Goal: Communication & Community: Answer question/provide support

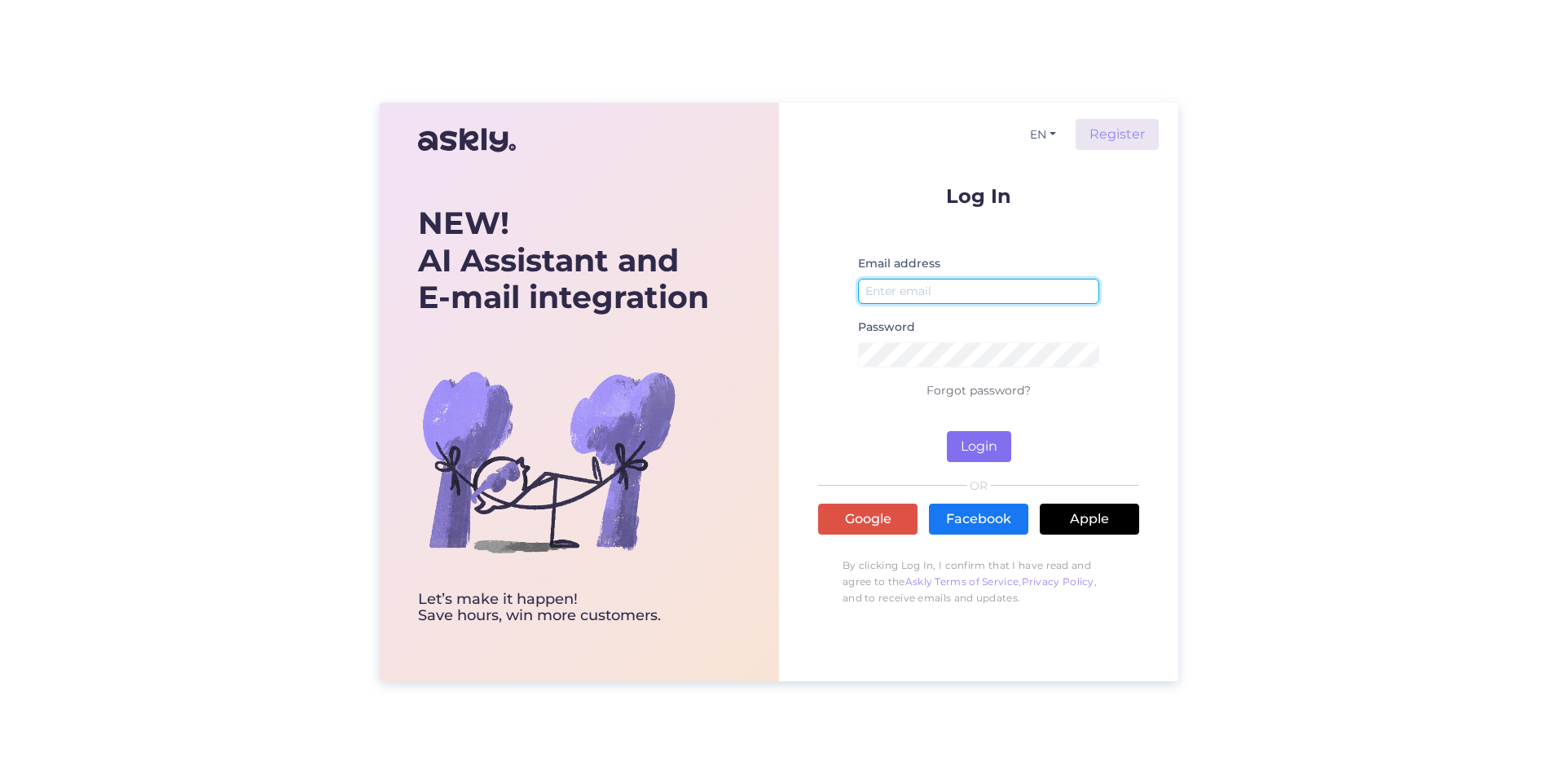
type input "[PERSON_NAME][EMAIL_ADDRESS][PERSON_NAME][PERSON_NAME][DOMAIN_NAME]"
click at [979, 444] on button "Login" at bounding box center [979, 446] width 64 height 31
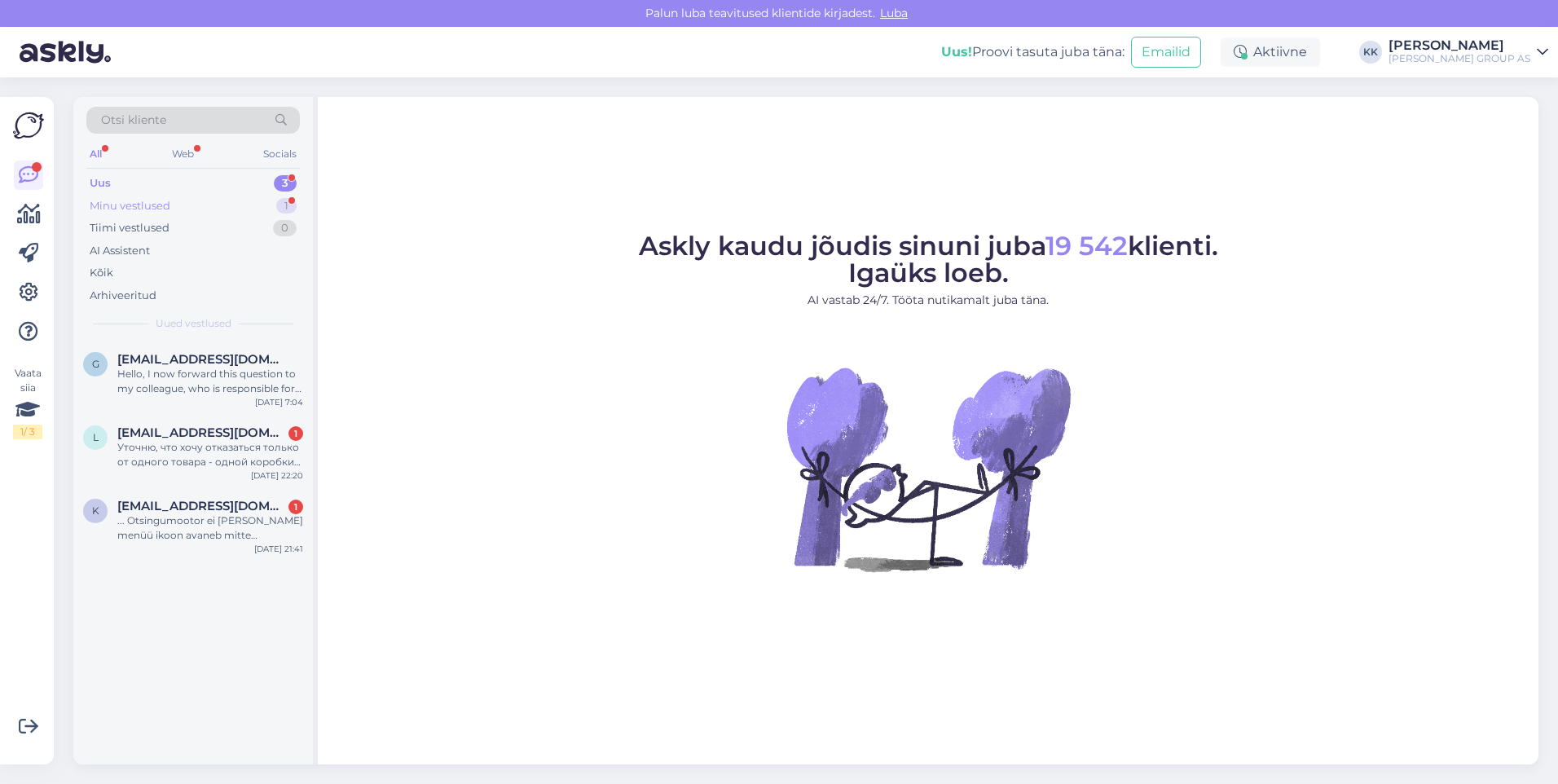
click at [130, 202] on div "Minu vestlused" at bounding box center [130, 206] width 80 height 16
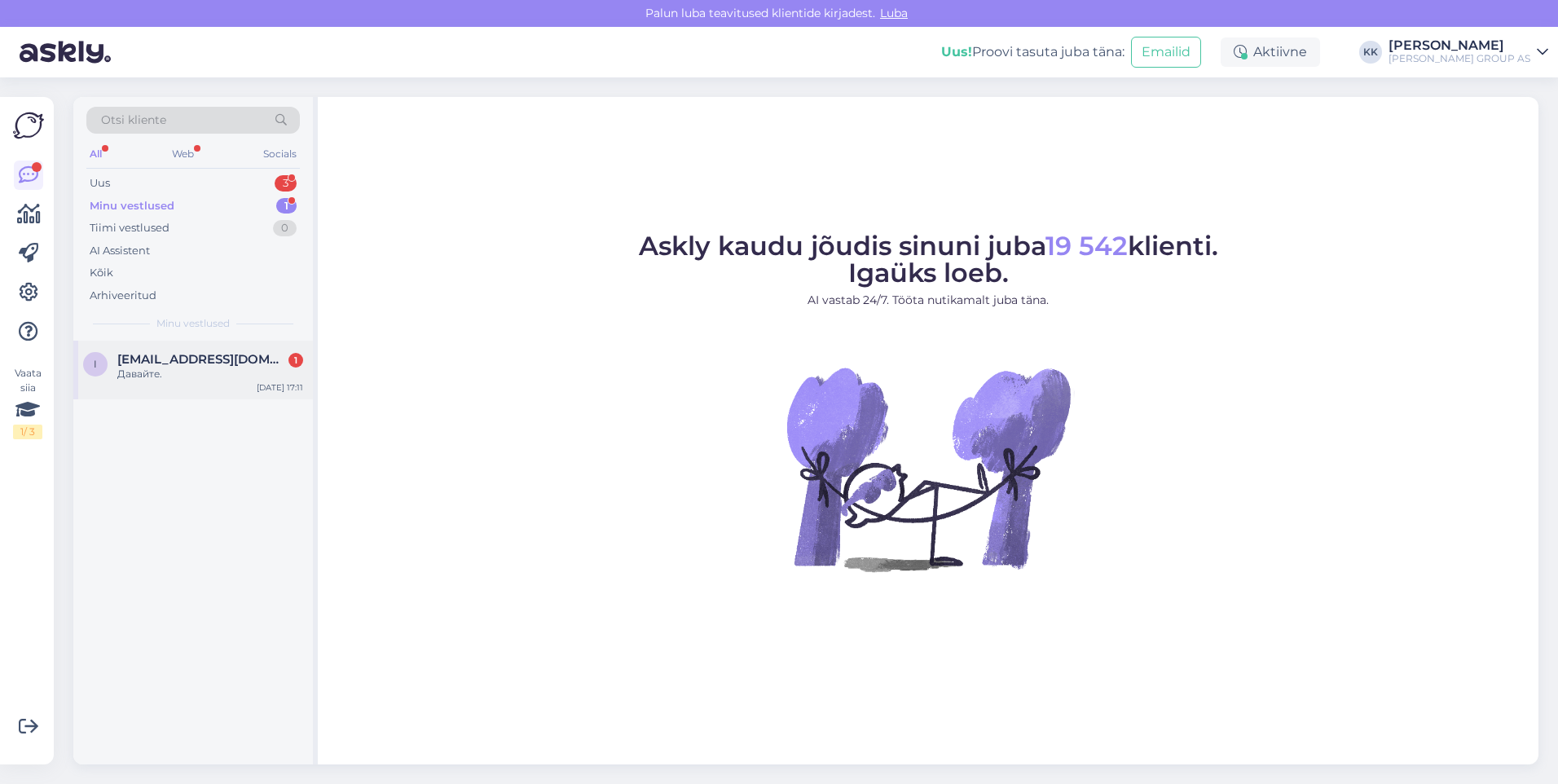
click at [161, 366] on span "[EMAIL_ADDRESS][DOMAIN_NAME]" at bounding box center [202, 360] width 170 height 15
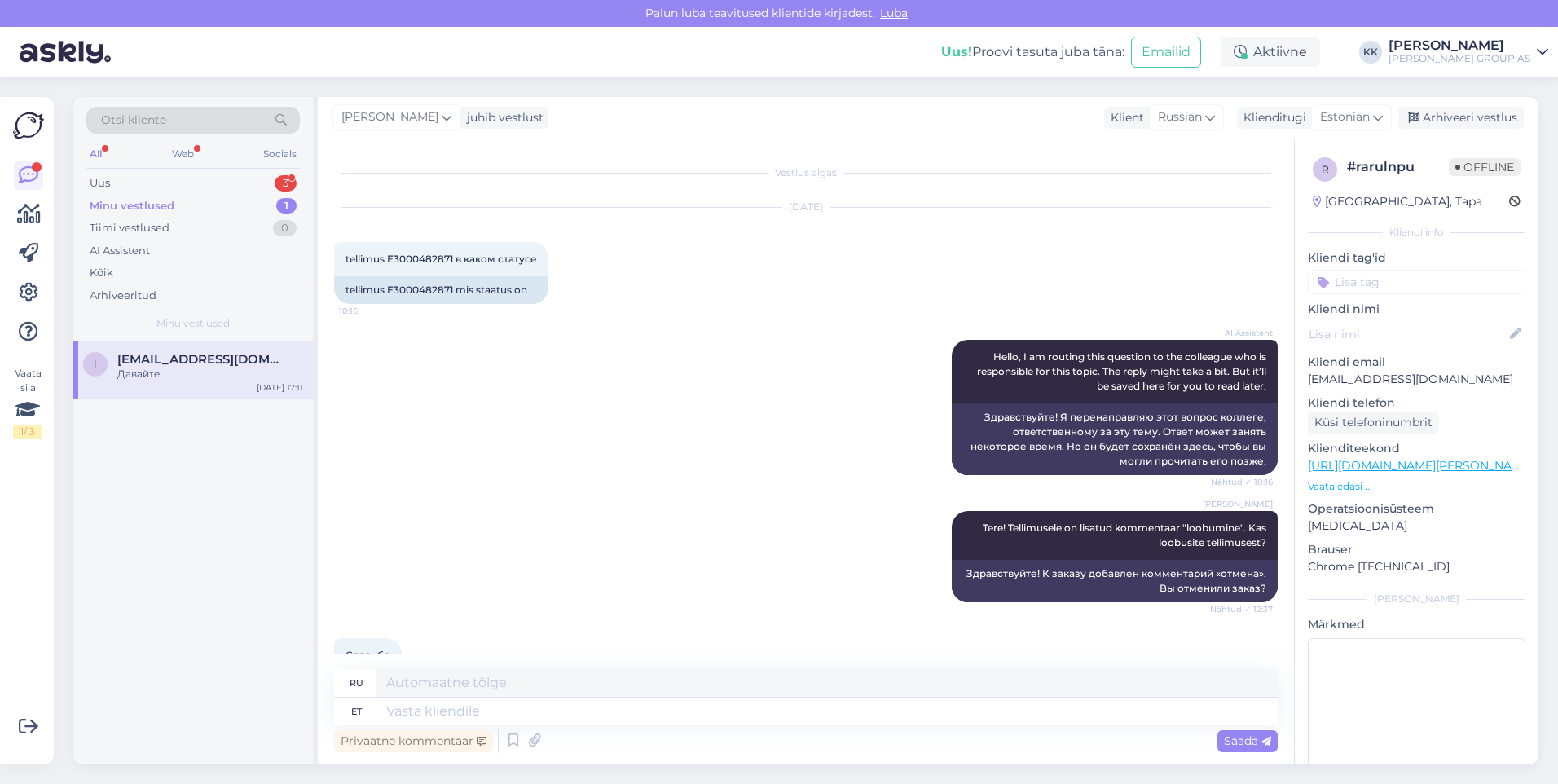
scroll to position [1149, 0]
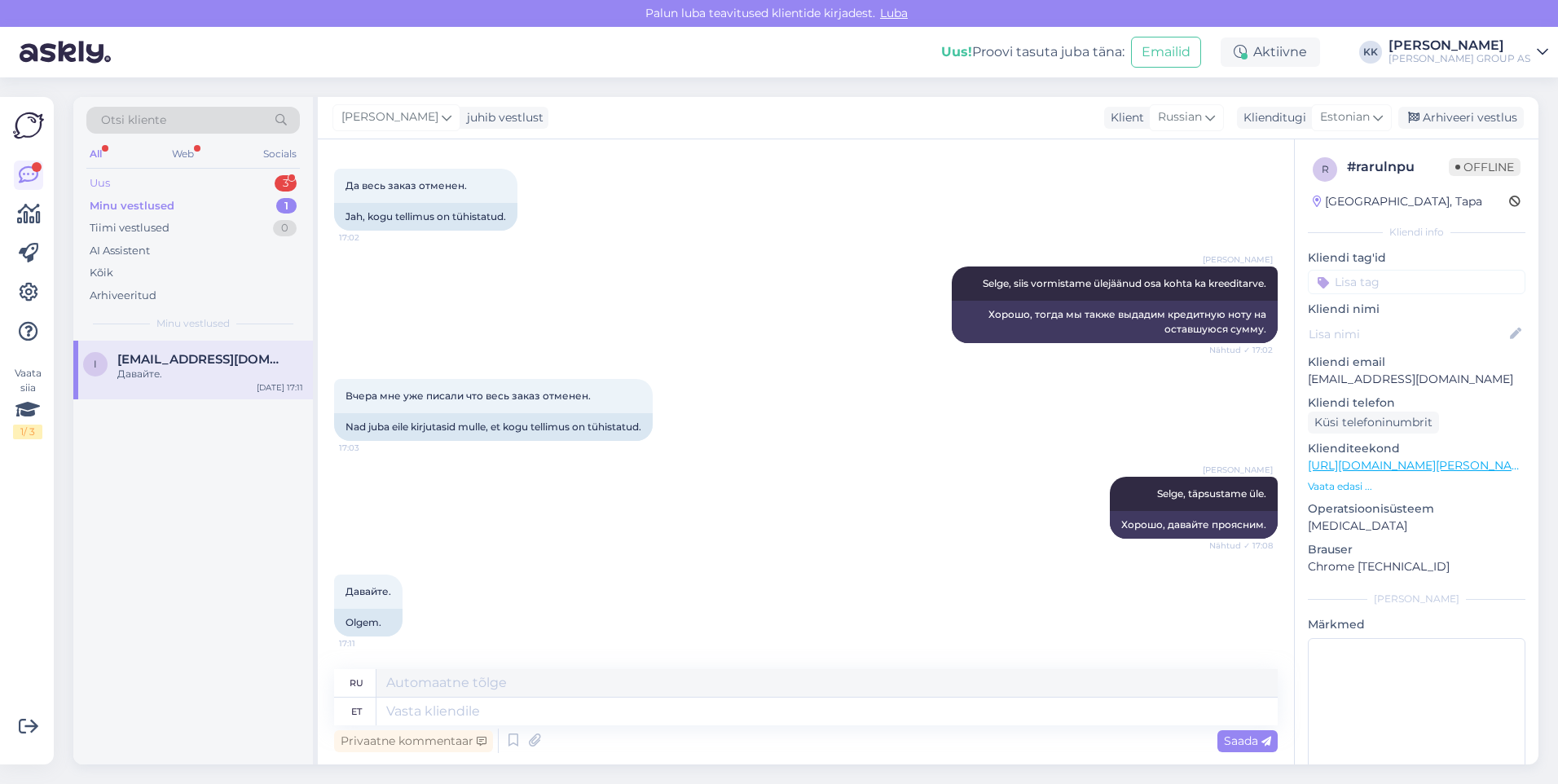
click at [136, 180] on div "Uus 3" at bounding box center [192, 183] width 213 height 23
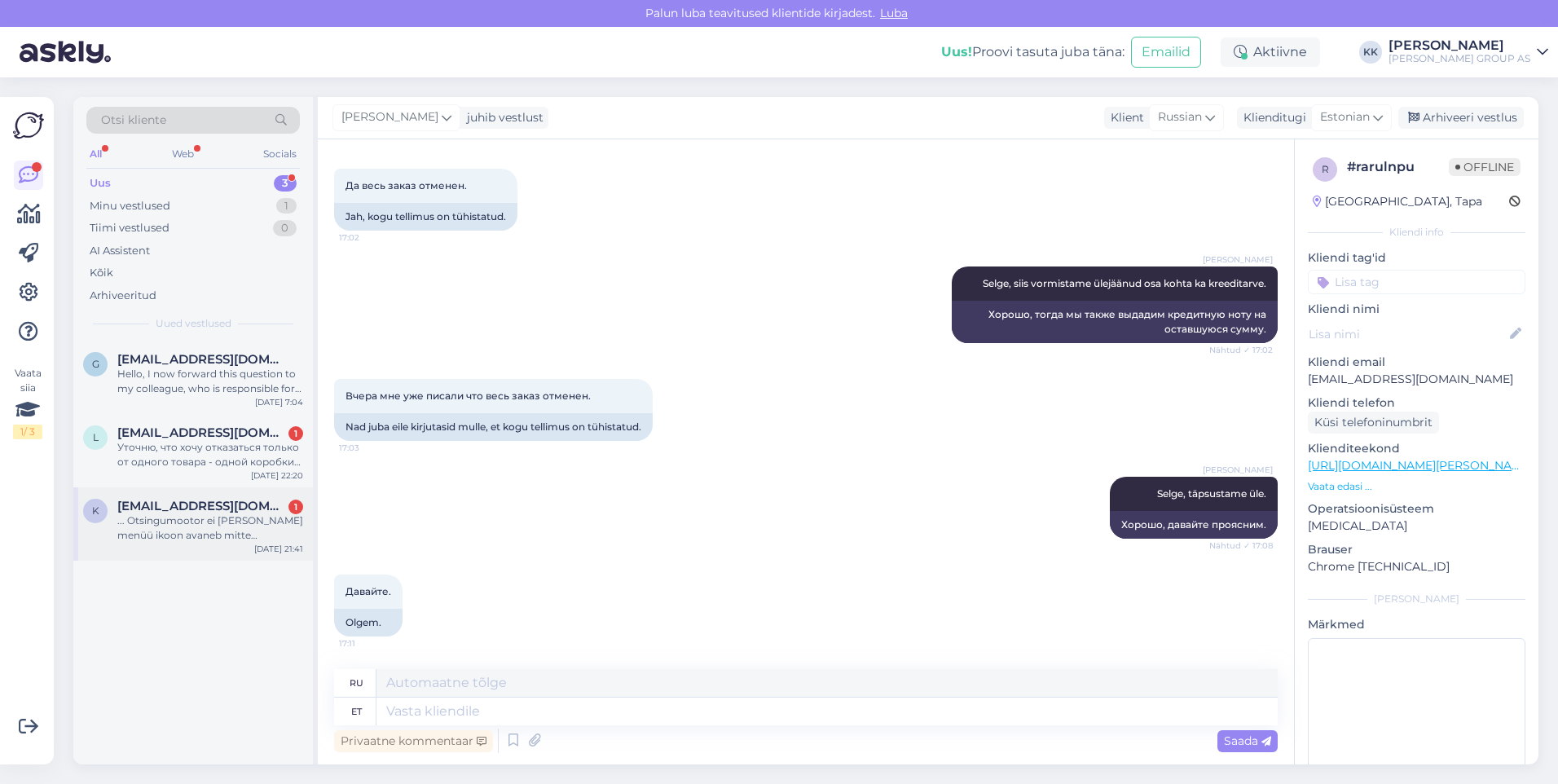
click at [168, 520] on div "... Otsingumootor ei [PERSON_NAME] menüü ikoon avaneb mitte [PERSON_NAME] tihti…" at bounding box center [210, 528] width 186 height 29
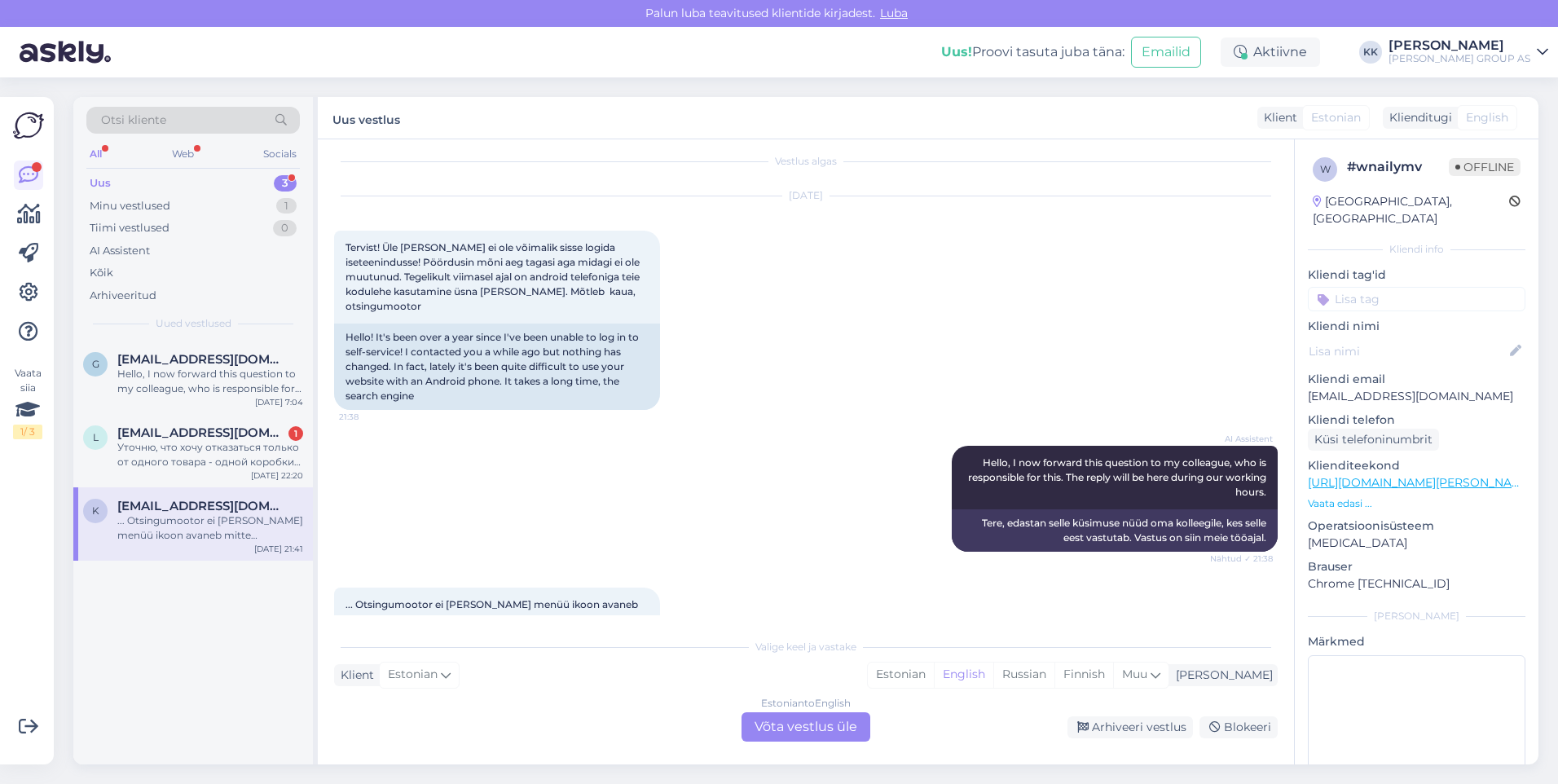
scroll to position [93, 0]
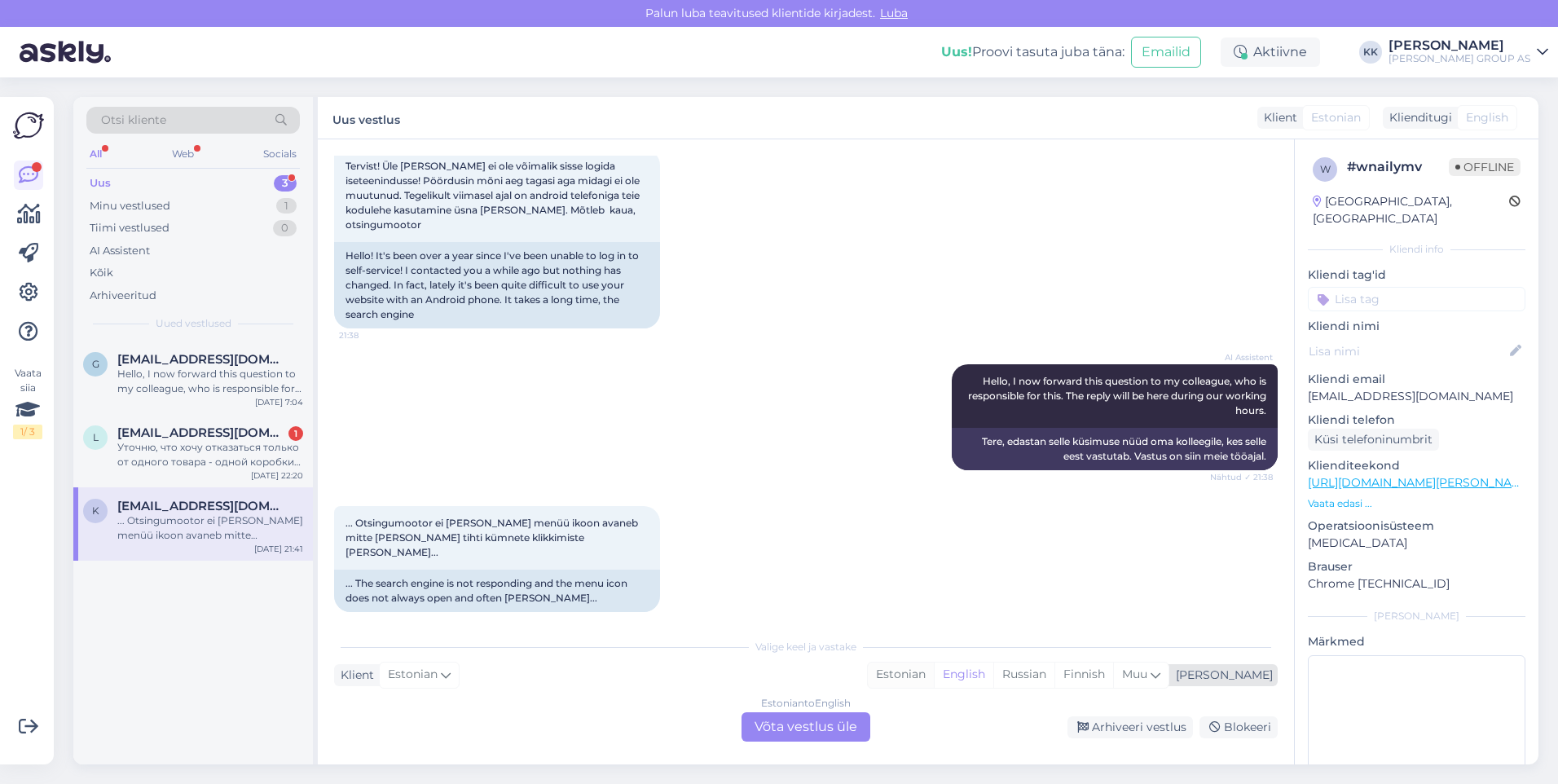
click at [934, 675] on div "Estonian" at bounding box center [900, 674] width 66 height 24
click at [800, 725] on div "Estonian to Estonian Võta vestlus üle" at bounding box center [806, 726] width 129 height 29
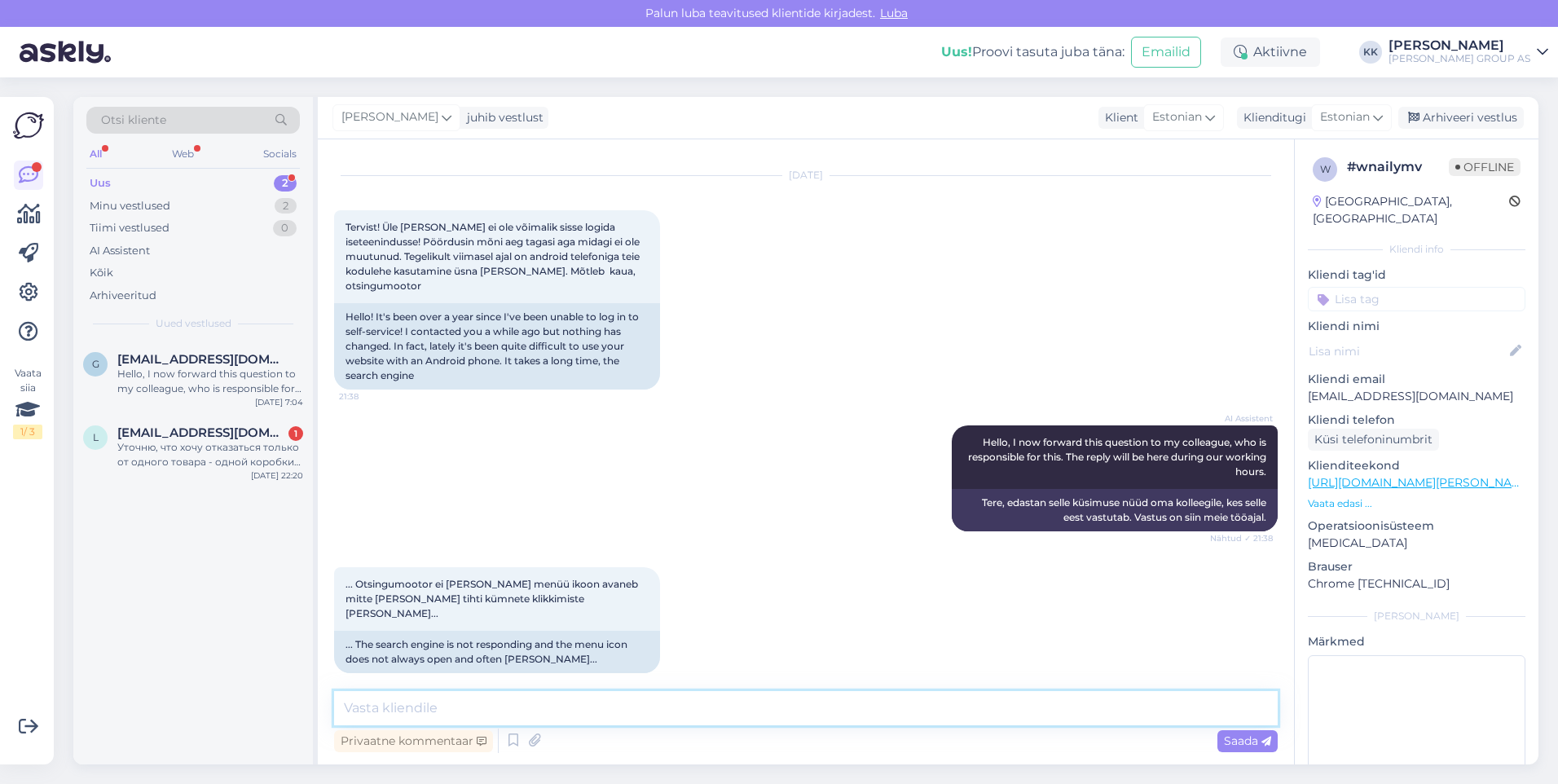
click at [382, 711] on textarea at bounding box center [806, 708] width 944 height 34
type textarea "Tere! Vabandame tekkinud olukorra pärast. Edastame Teie tagasisiside IT osakonda"
click at [1240, 735] on span "Saada" at bounding box center [1248, 741] width 47 height 15
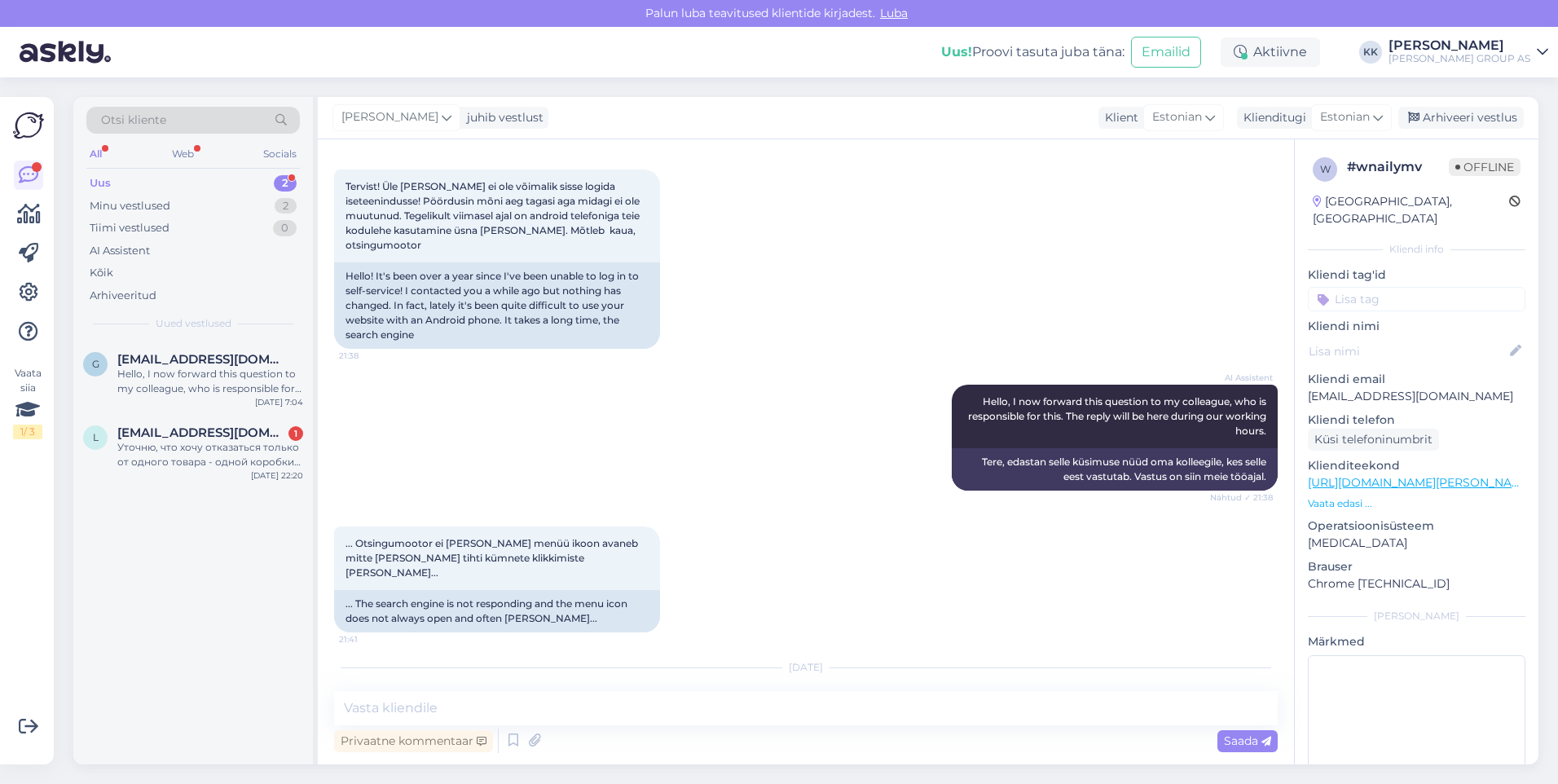
scroll to position [0, 0]
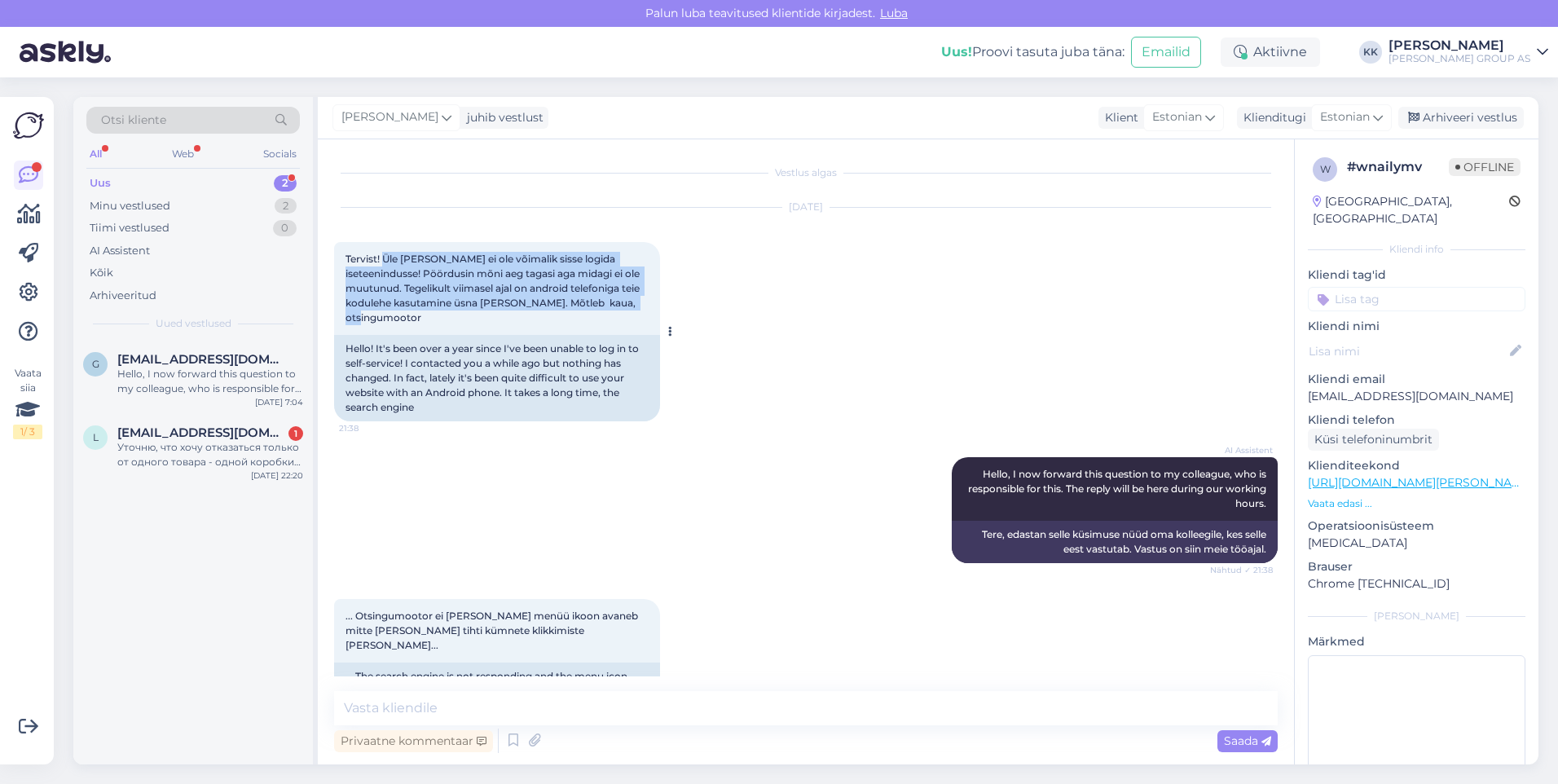
drag, startPoint x: 424, startPoint y: 319, endPoint x: 383, endPoint y: 256, distance: 75.2
click at [383, 256] on div "Tervist! Üle [PERSON_NAME] ei ole võimalik sisse logida iseteenindusse! Pöördus…" at bounding box center [497, 288] width 326 height 93
drag, startPoint x: 383, startPoint y: 256, endPoint x: 411, endPoint y: 262, distance: 28.6
copy span "Üle [PERSON_NAME] ei ole võimalik sisse logida iseteenindusse! Pöördusin mõni a…"
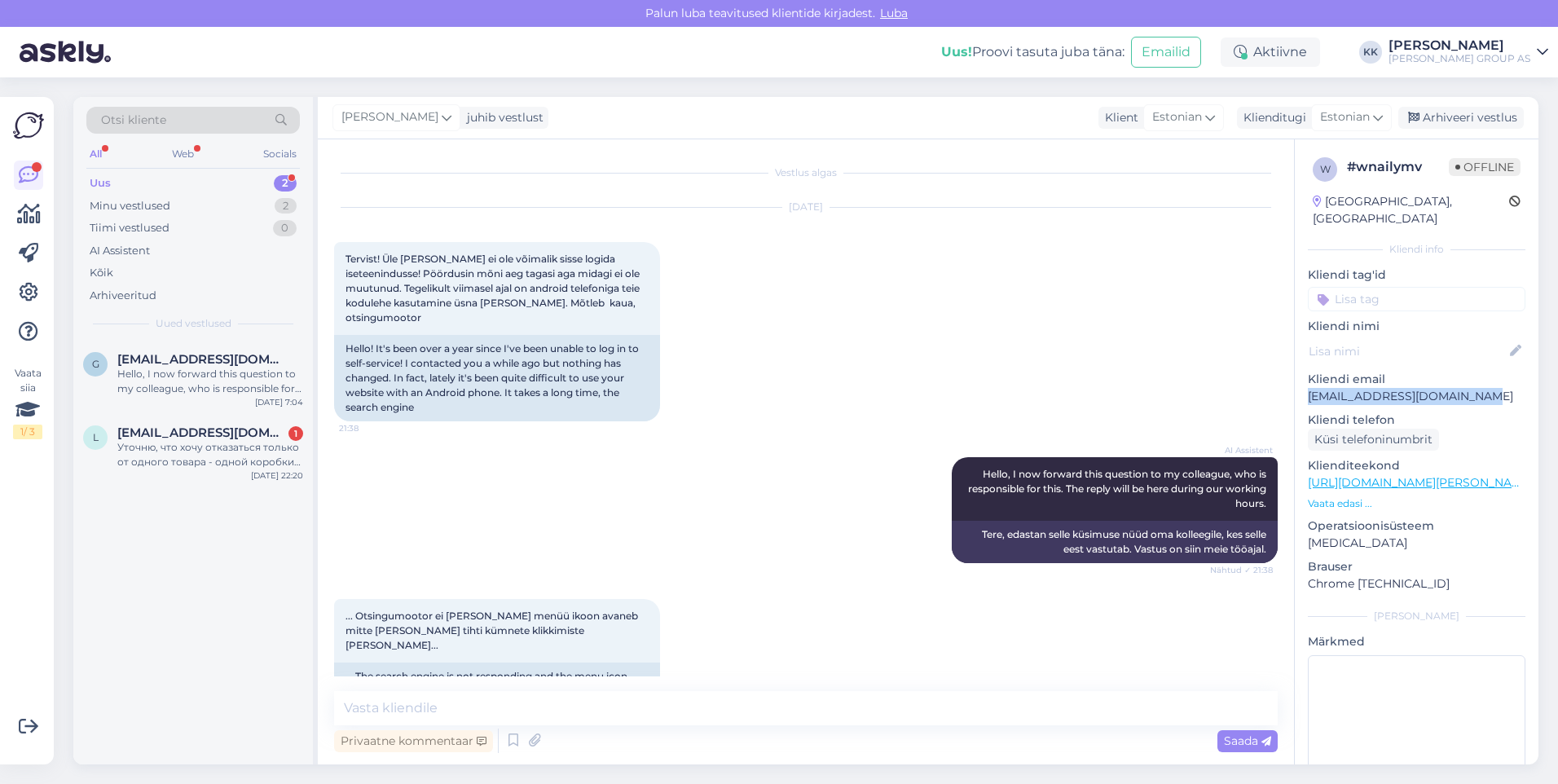
drag, startPoint x: 1461, startPoint y: 377, endPoint x: 1309, endPoint y: 382, distance: 152.1
click at [1309, 388] on p "[EMAIL_ADDRESS][DOMAIN_NAME]" at bounding box center [1417, 397] width 218 height 17
copy p "[EMAIL_ADDRESS][DOMAIN_NAME]"
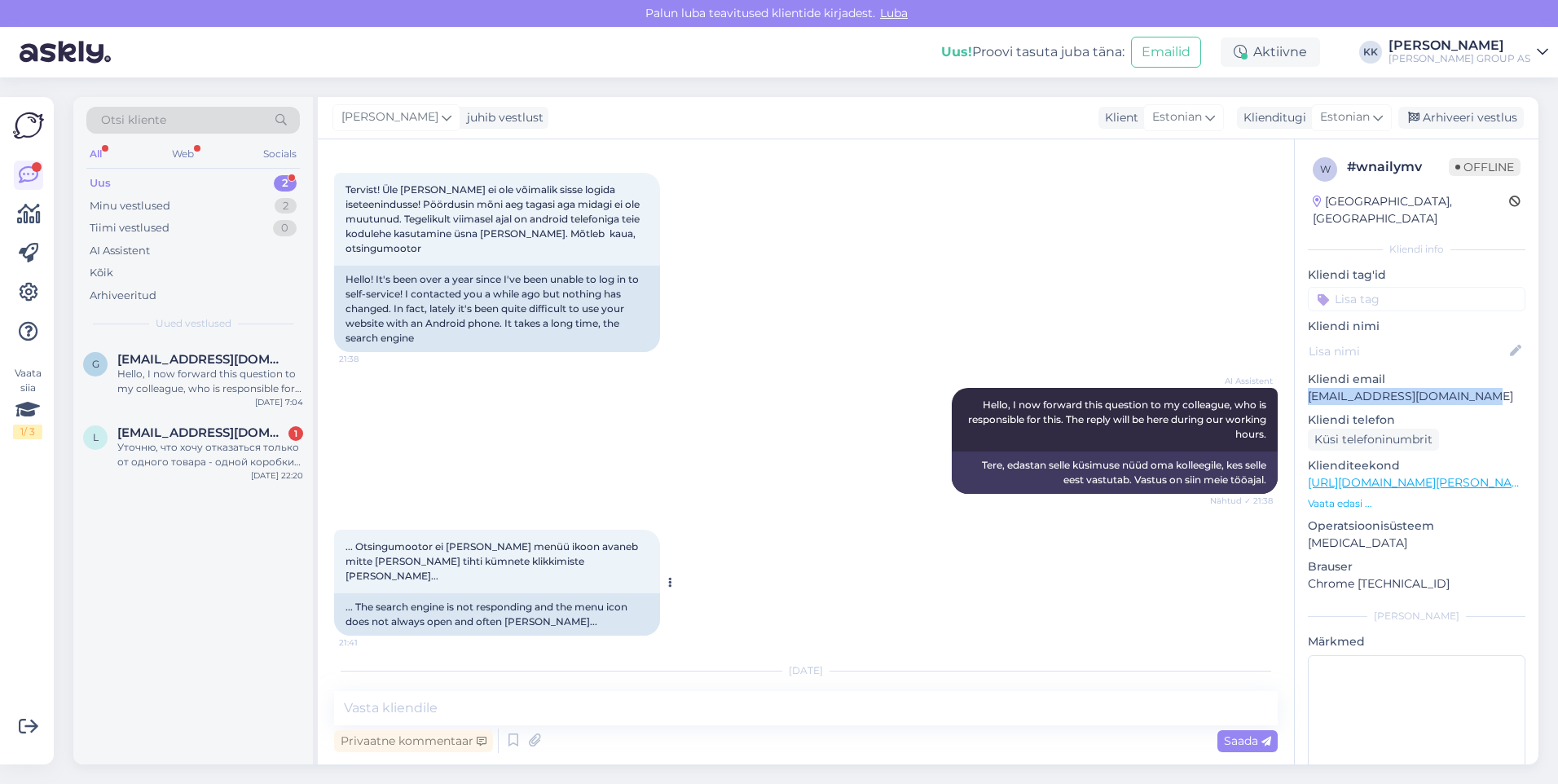
scroll to position [151, 0]
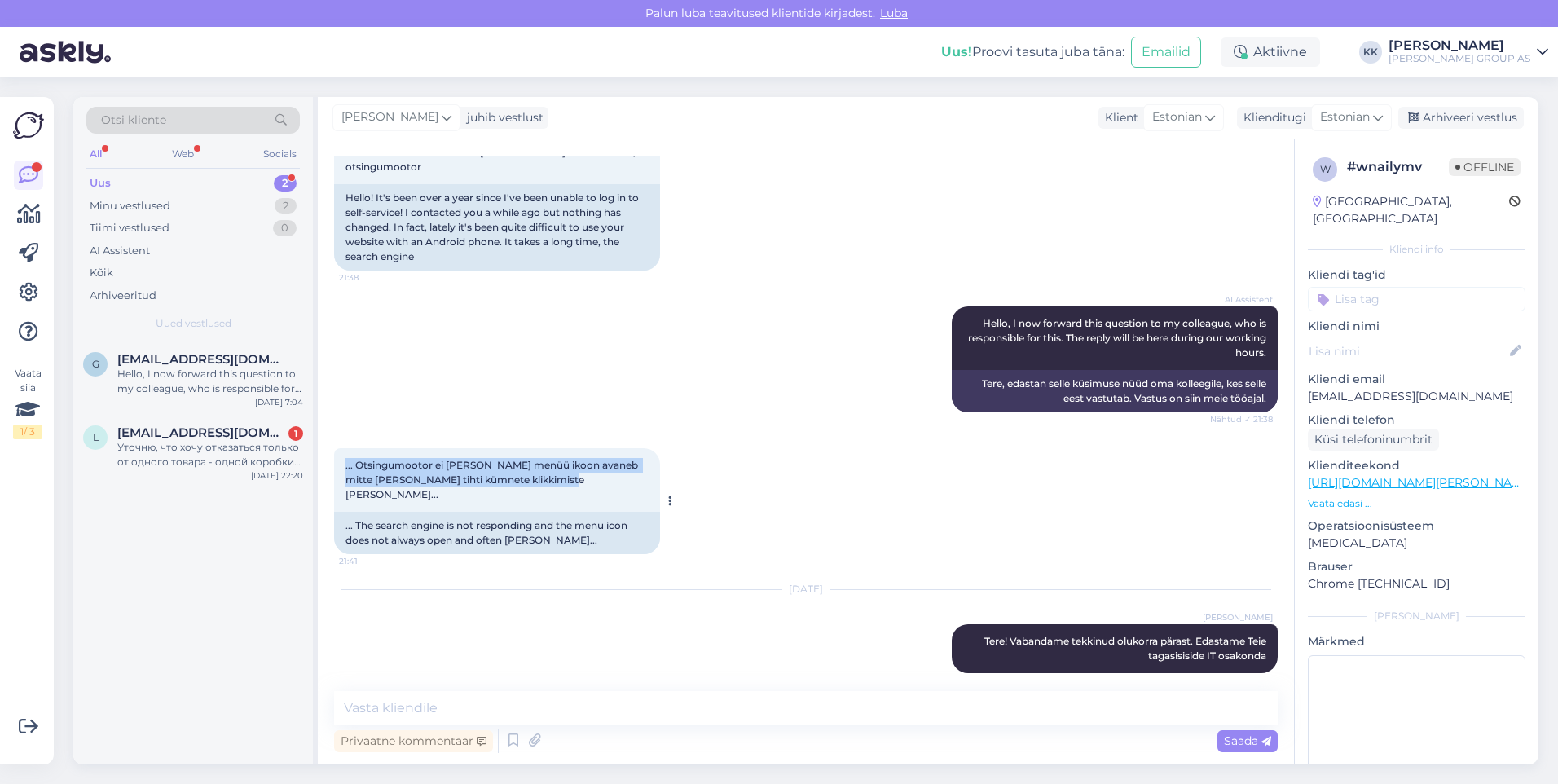
drag, startPoint x: 475, startPoint y: 483, endPoint x: 341, endPoint y: 463, distance: 135.5
click at [341, 463] on div "... Otsingumootor ei [PERSON_NAME] menüü ikoon avaneb mitte [PERSON_NAME] tihti…" at bounding box center [497, 480] width 326 height 64
drag, startPoint x: 341, startPoint y: 463, endPoint x: 363, endPoint y: 465, distance: 22.1
copy span "... Otsingumootor ei [PERSON_NAME] menüü ikoon avaneb mitte [PERSON_NAME] tihti…"
click at [737, 443] on div "... Otsingumootor ei [PERSON_NAME] menüü ikoon avaneb mitte [PERSON_NAME] tihti…" at bounding box center [806, 500] width 944 height 141
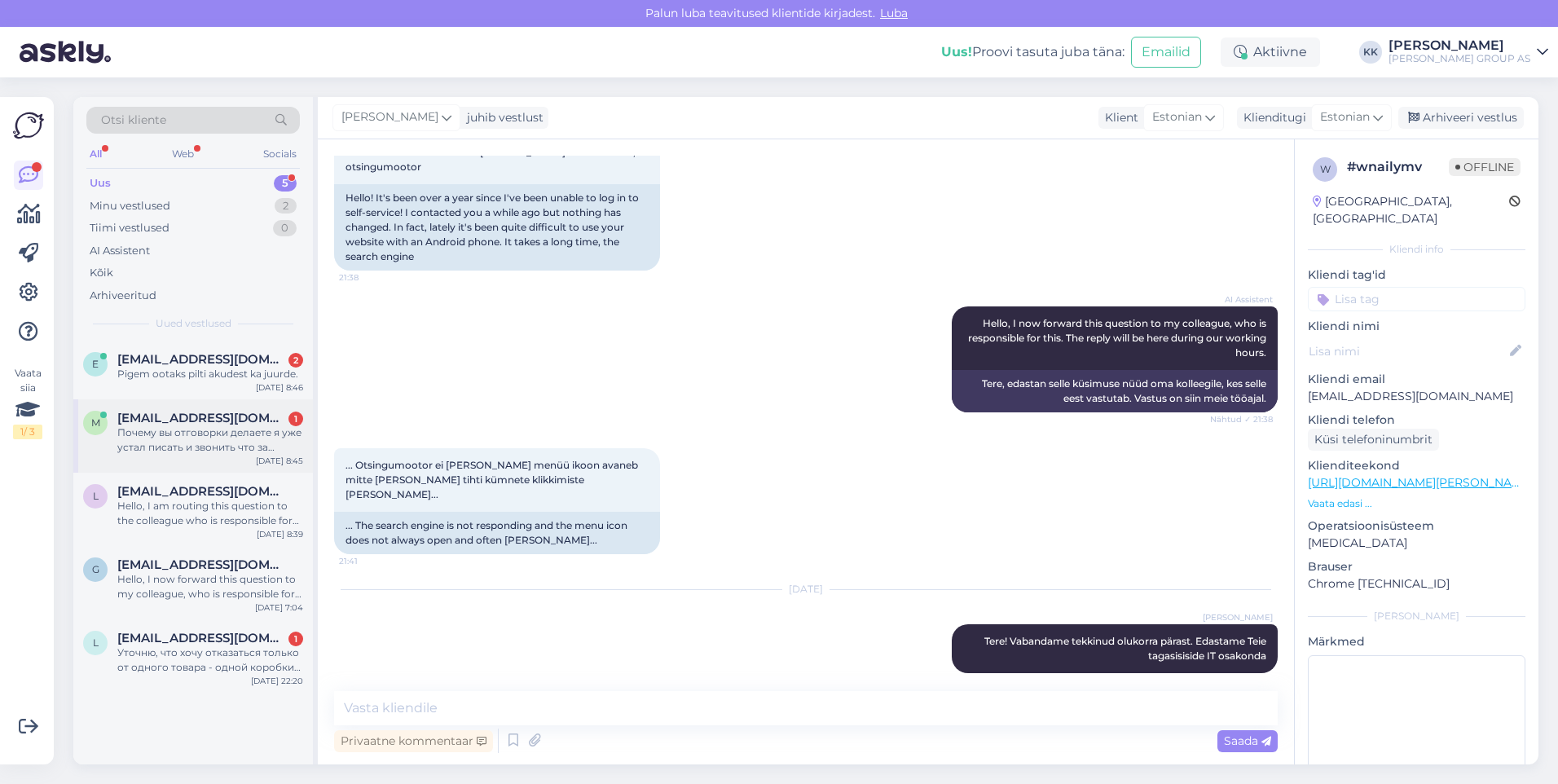
click at [194, 433] on div "Почему вы отговорки делаете я уже устал писать и звонить что за безобразие у вас" at bounding box center [210, 439] width 186 height 29
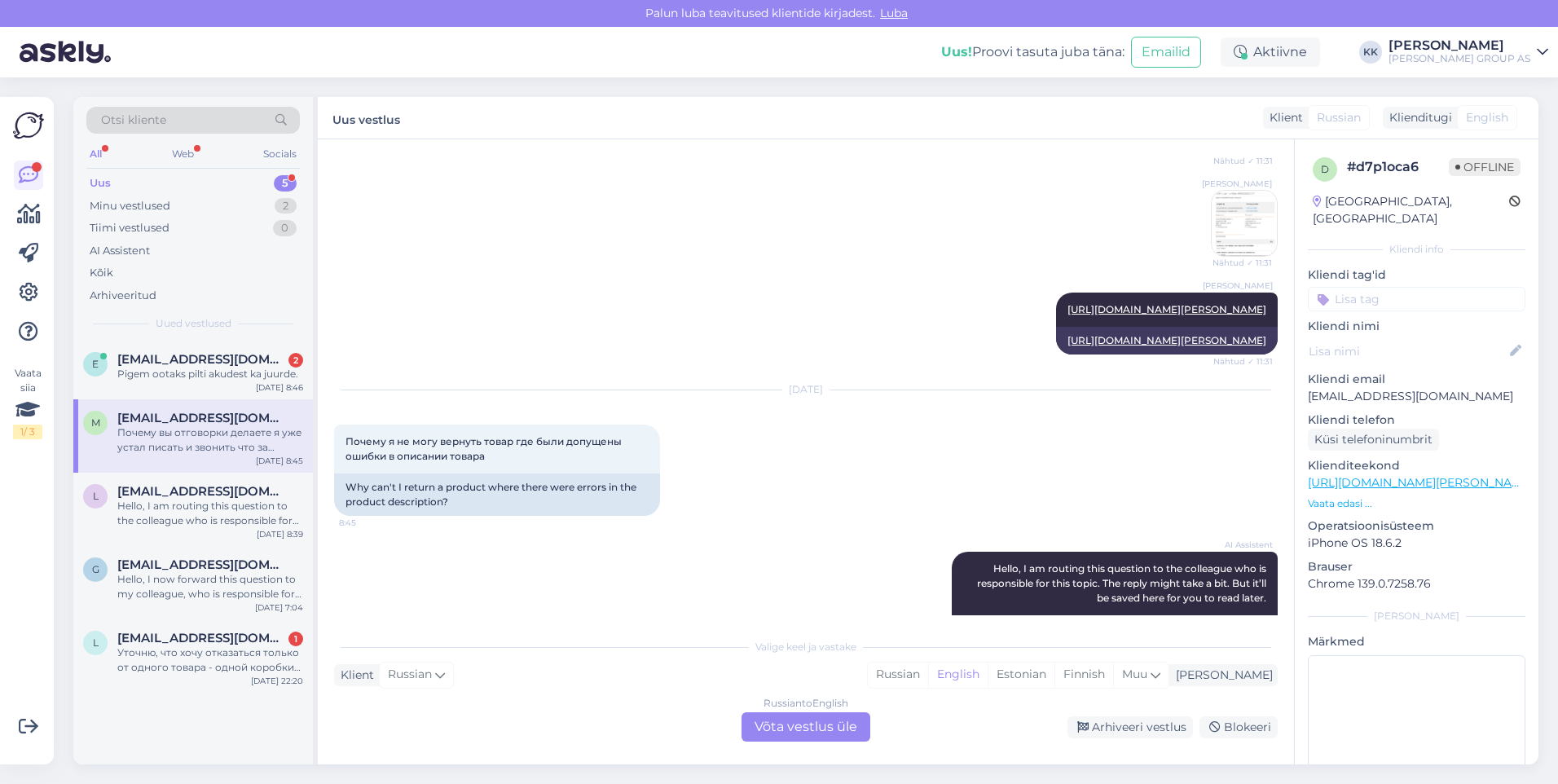
scroll to position [1133, 0]
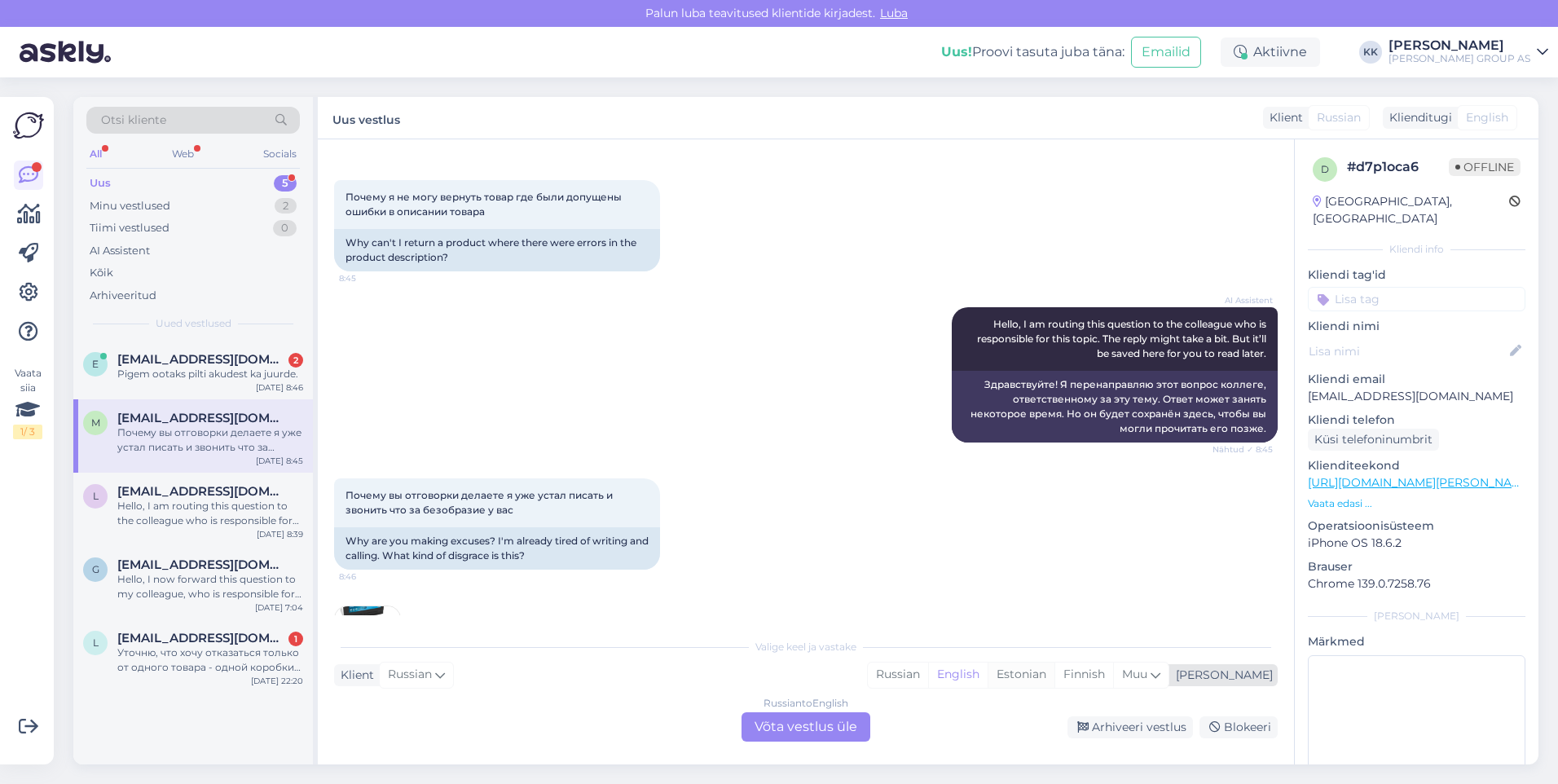
click at [1054, 672] on div "Estonian" at bounding box center [1021, 674] width 67 height 24
click at [787, 724] on div "Russian to Estonian Võta vestlus üle" at bounding box center [806, 726] width 129 height 29
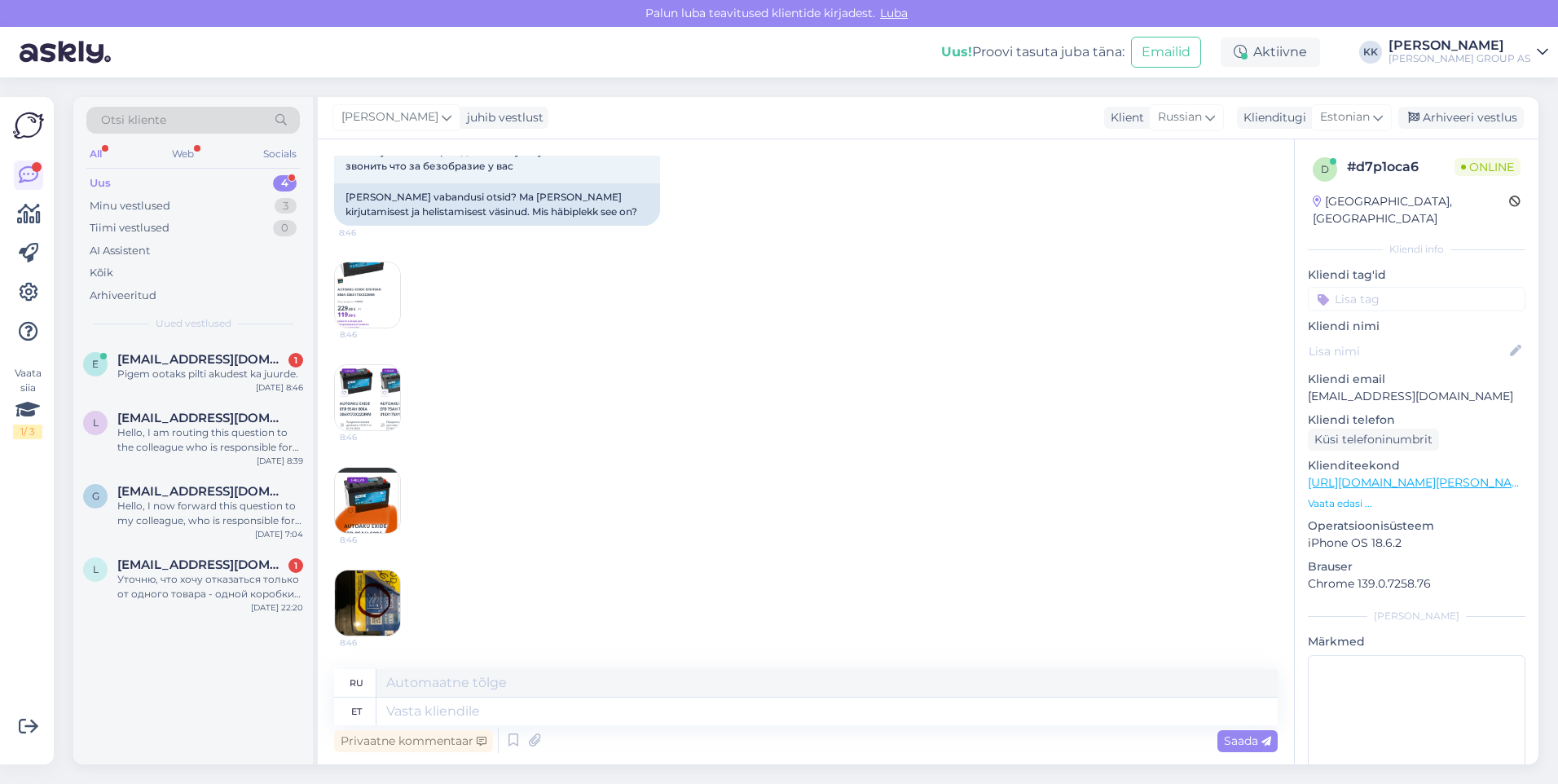
scroll to position [1506, 0]
click at [369, 502] on img at bounding box center [367, 500] width 65 height 65
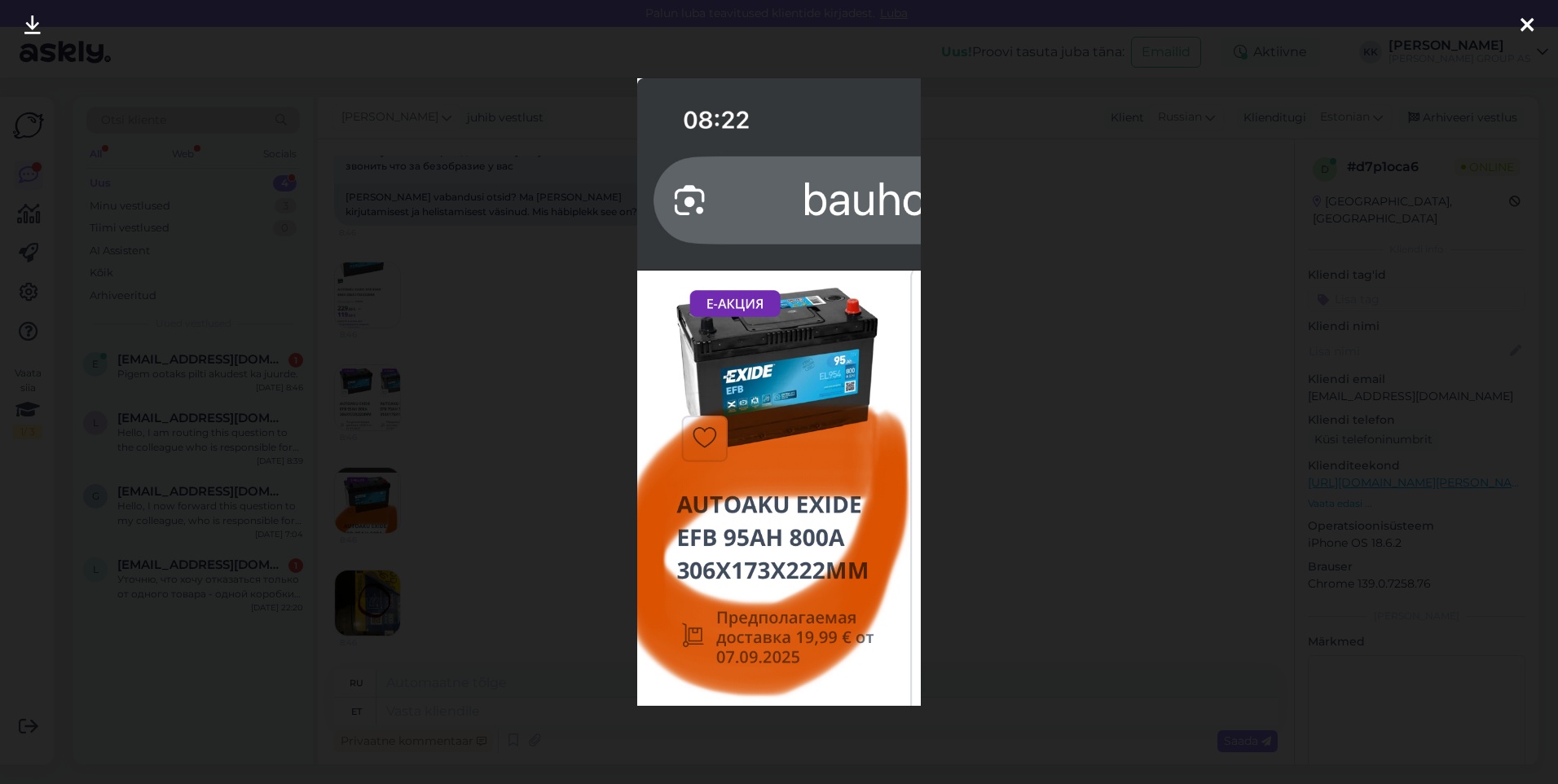
click at [1522, 18] on icon at bounding box center [1527, 26] width 13 height 21
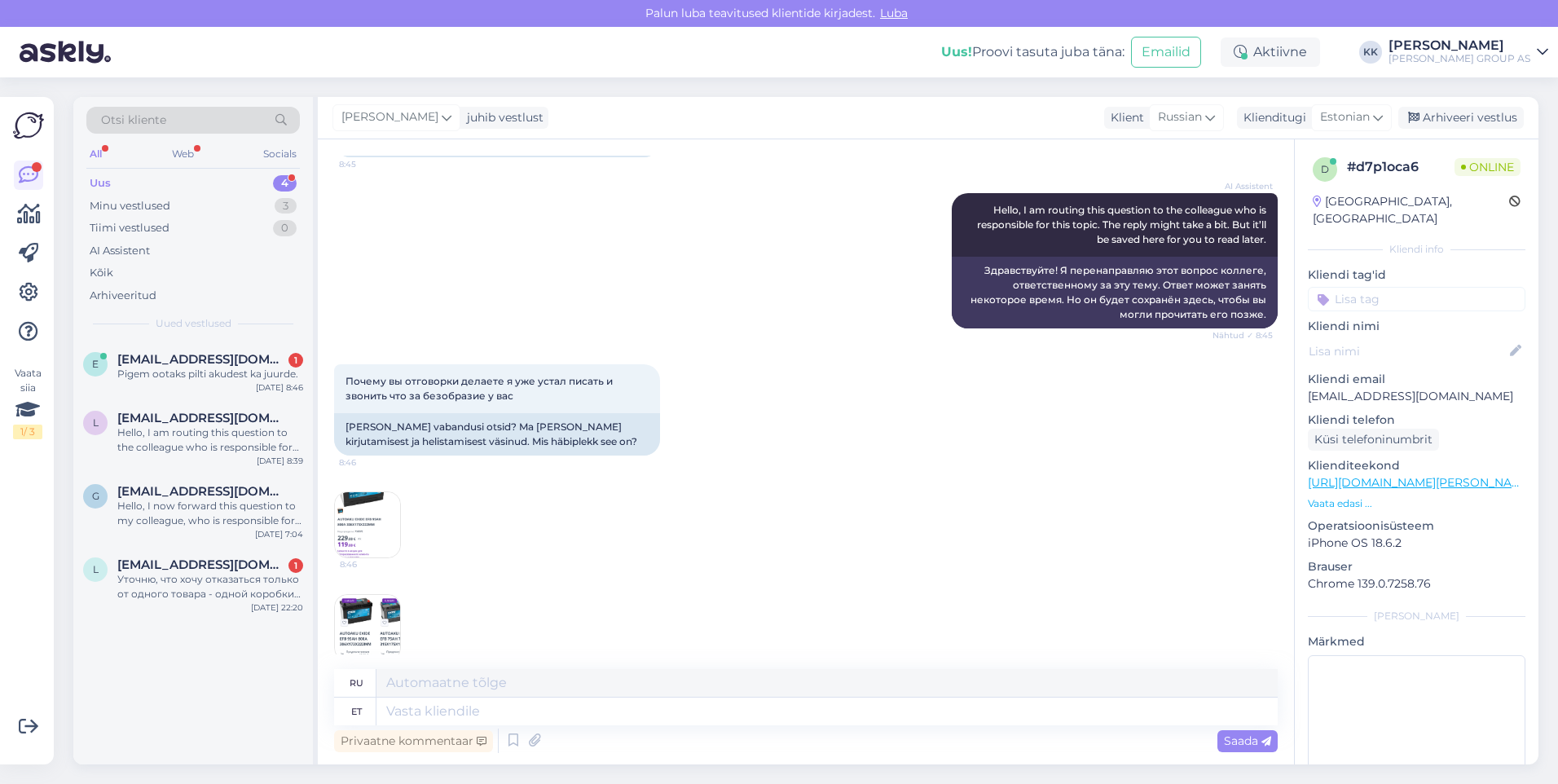
scroll to position [1424, 0]
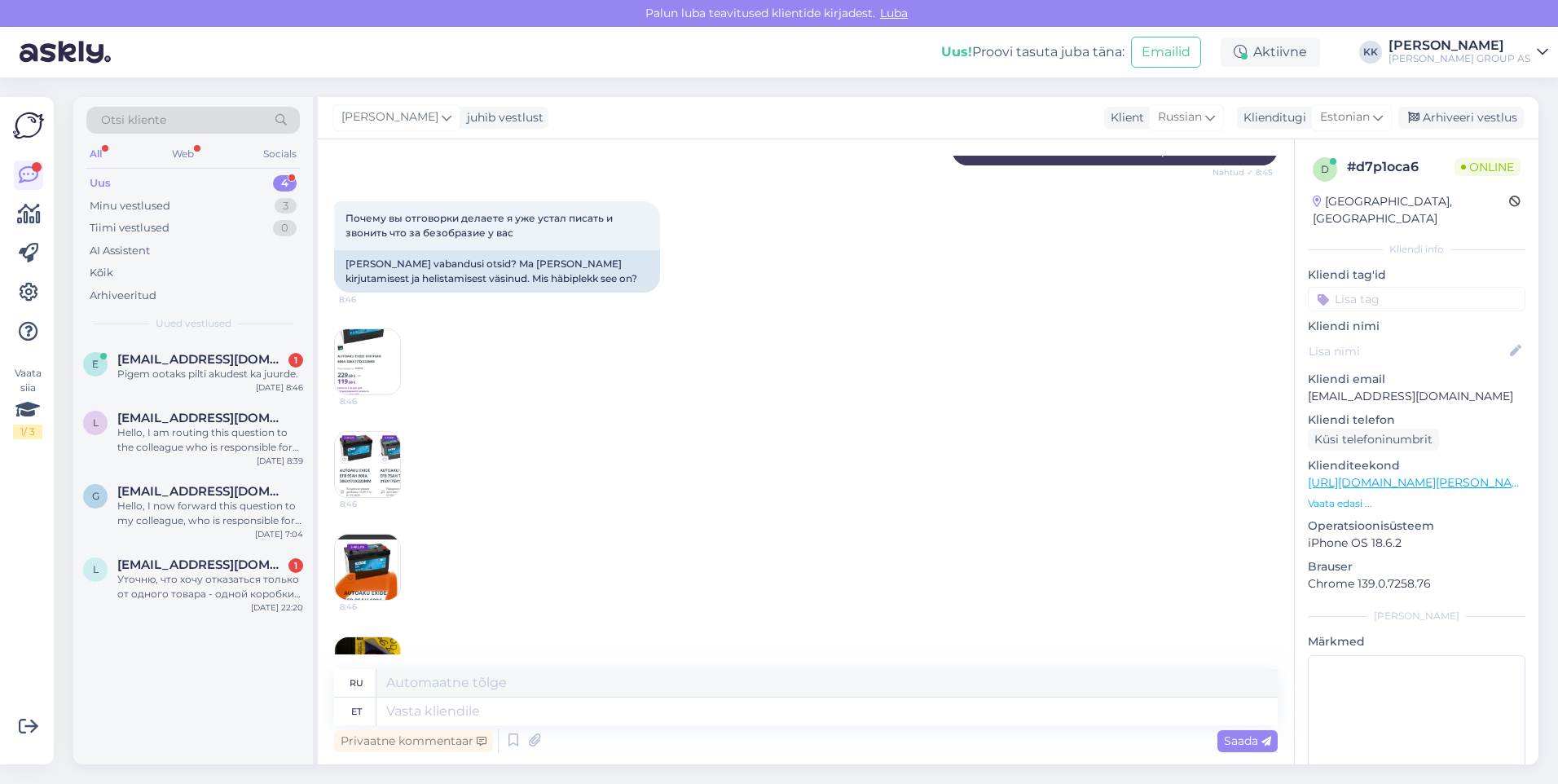
click at [382, 378] on img at bounding box center [367, 361] width 65 height 65
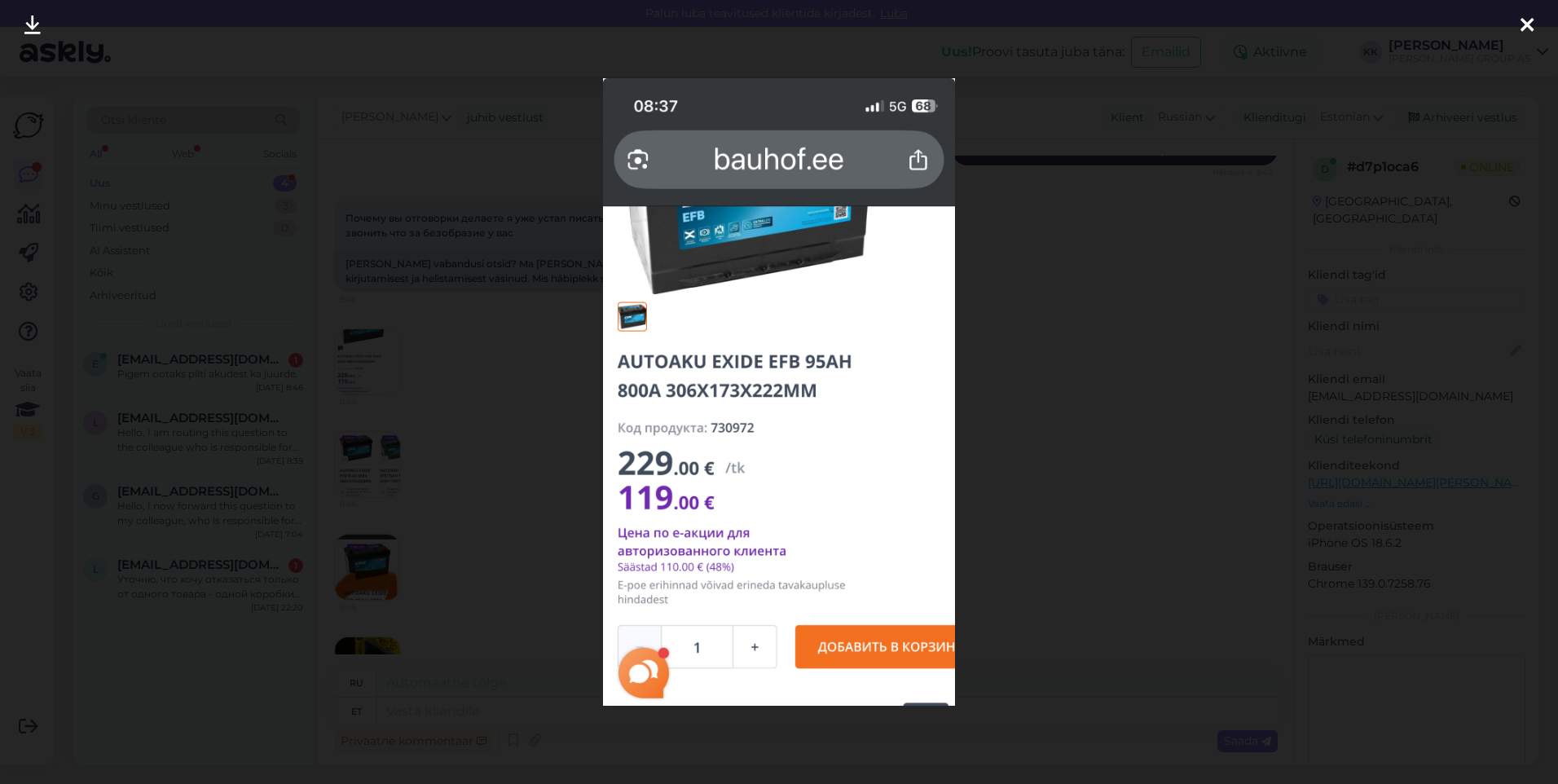
click at [1529, 25] on icon at bounding box center [1527, 26] width 13 height 21
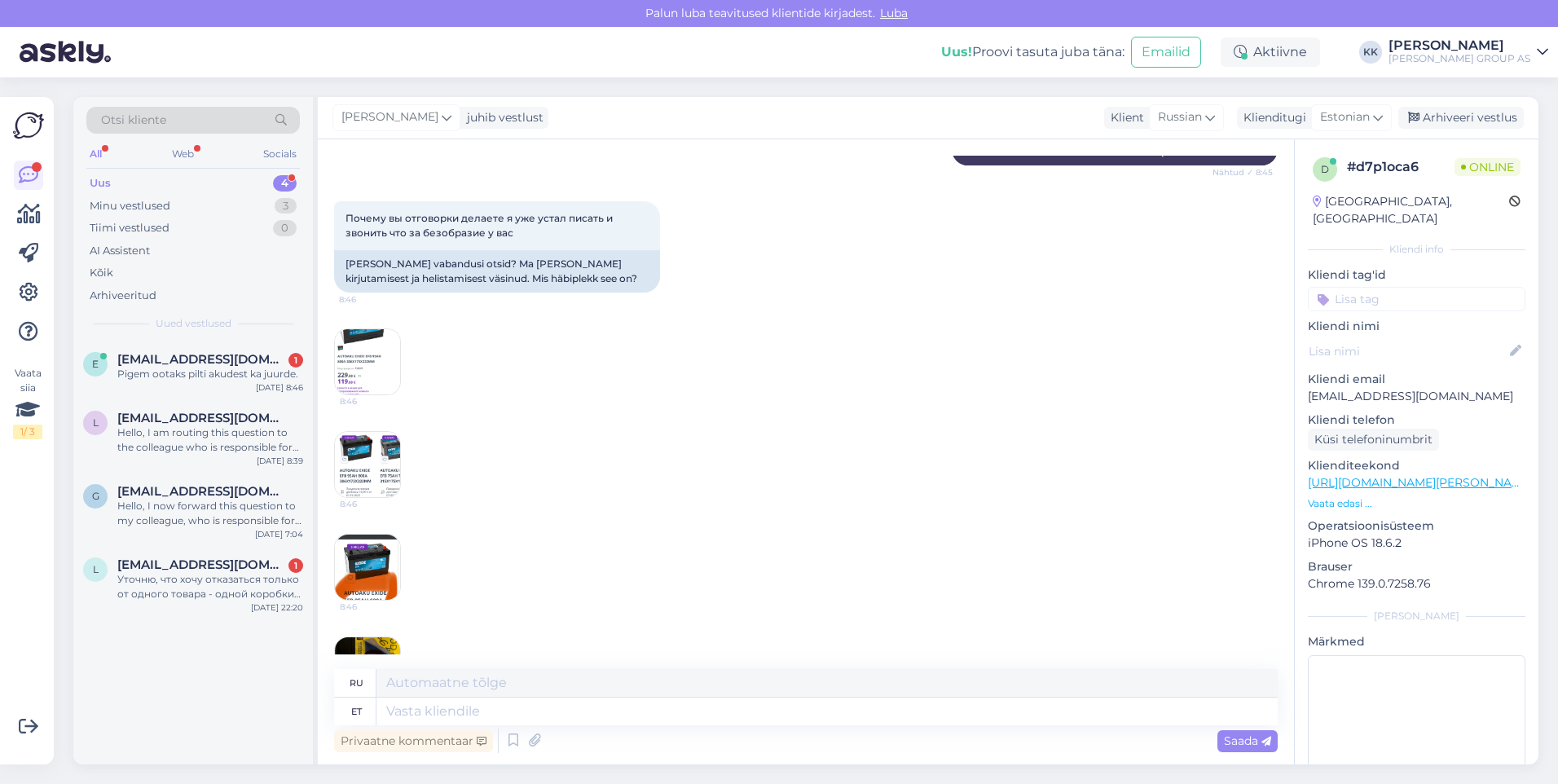
click at [378, 482] on img at bounding box center [367, 464] width 65 height 65
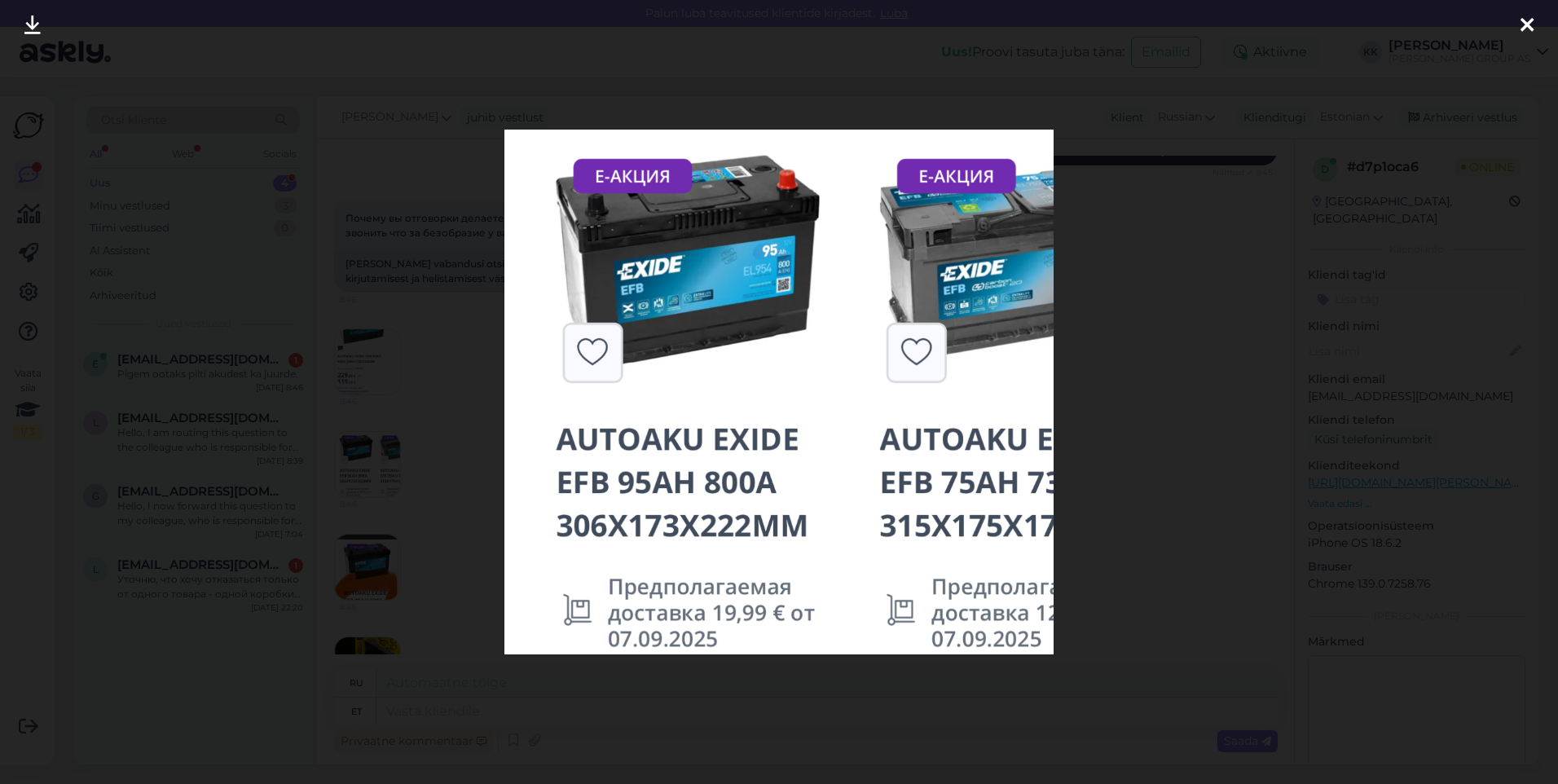
click at [1529, 17] on icon at bounding box center [1527, 26] width 13 height 21
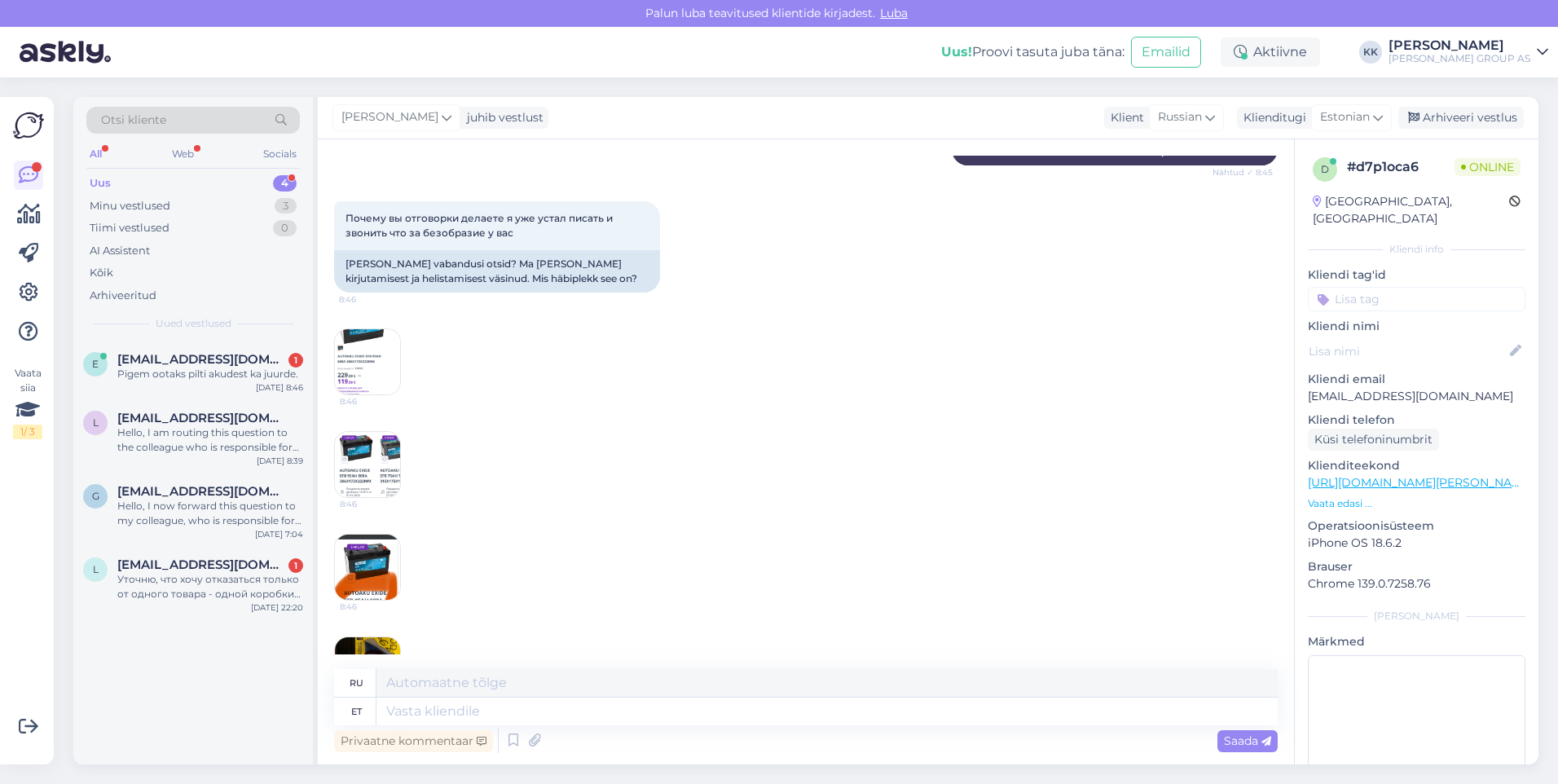
click at [367, 575] on img at bounding box center [367, 567] width 65 height 65
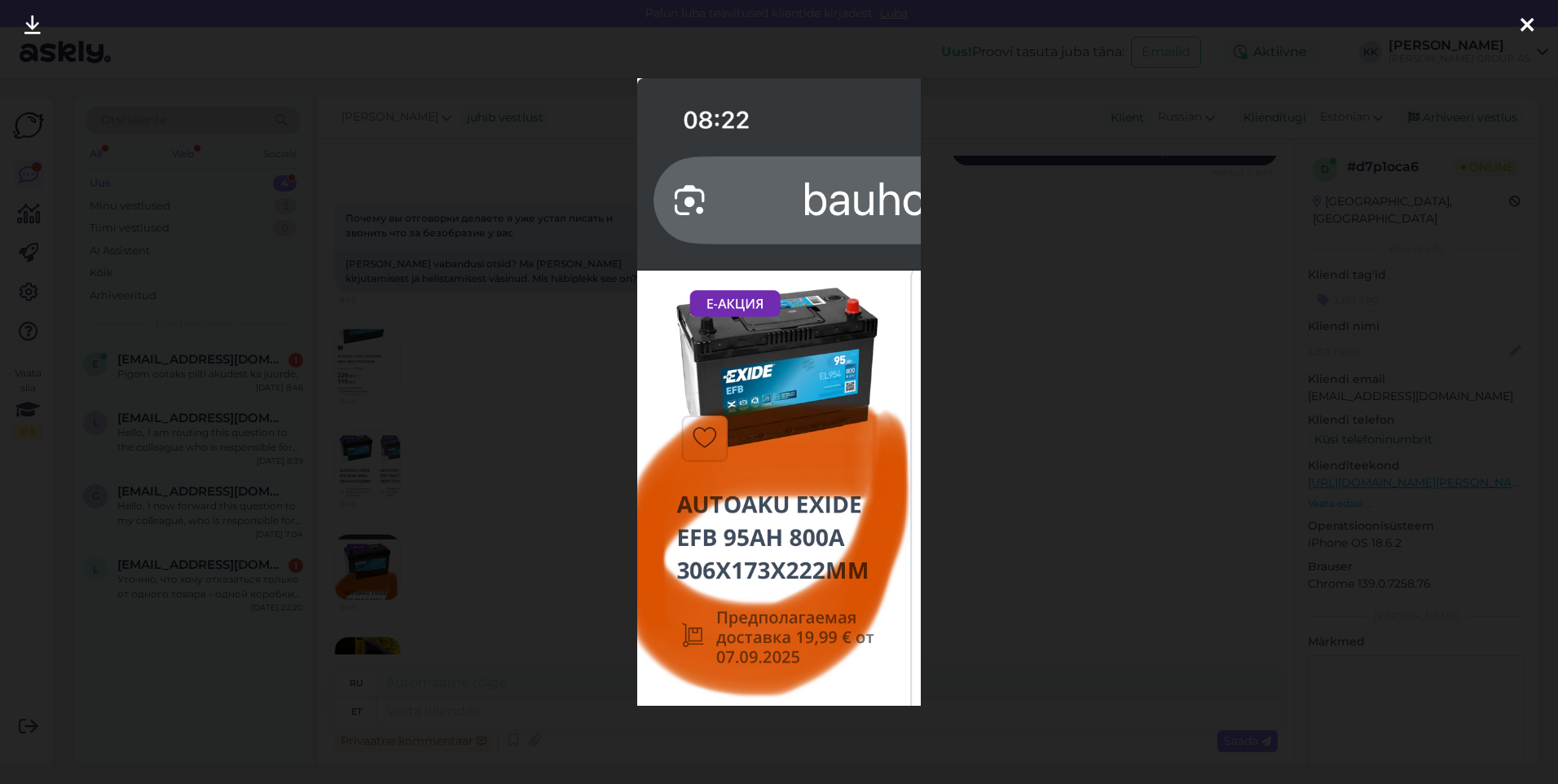
click at [1531, 22] on icon at bounding box center [1527, 26] width 13 height 21
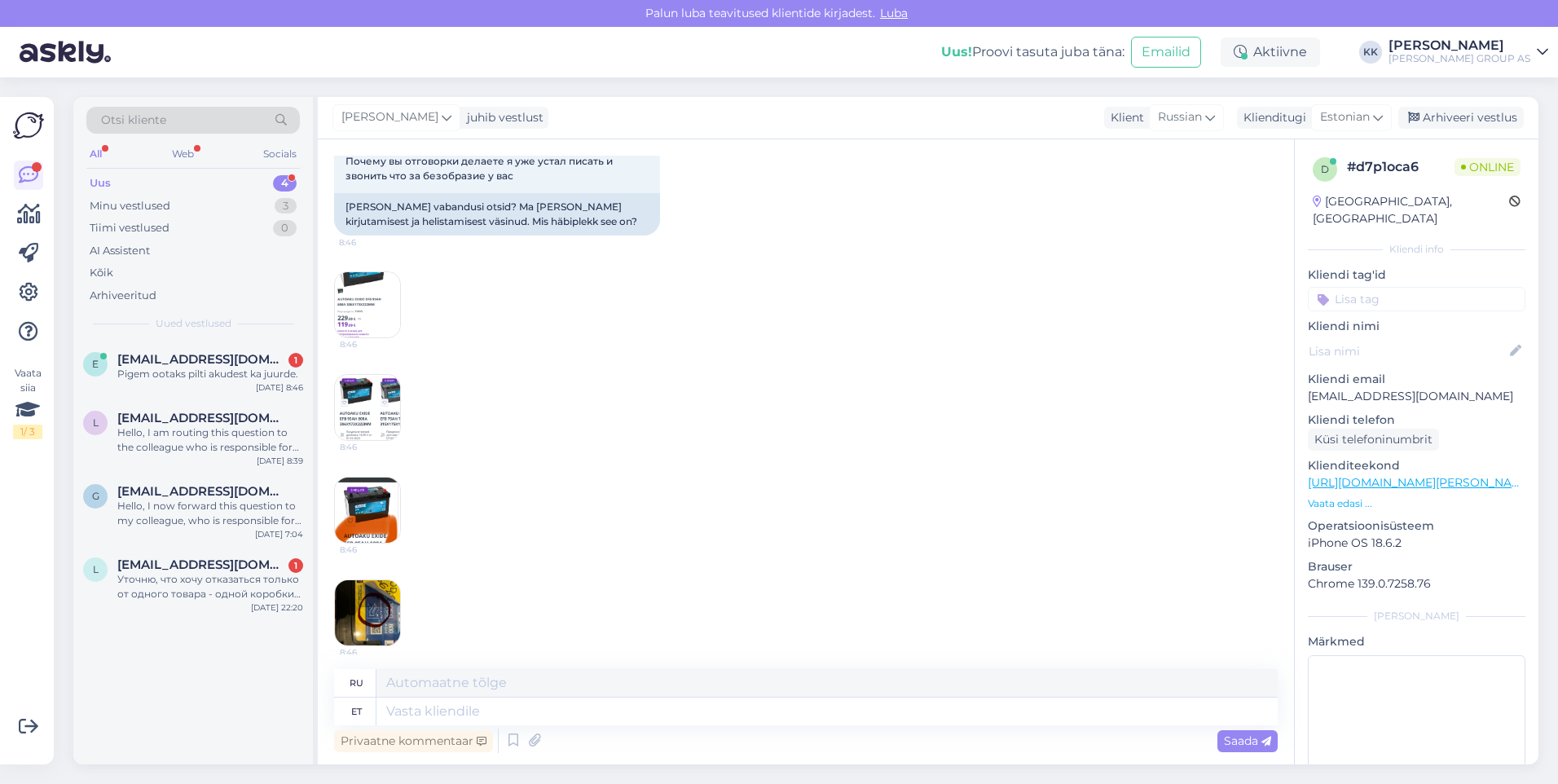
scroll to position [1506, 0]
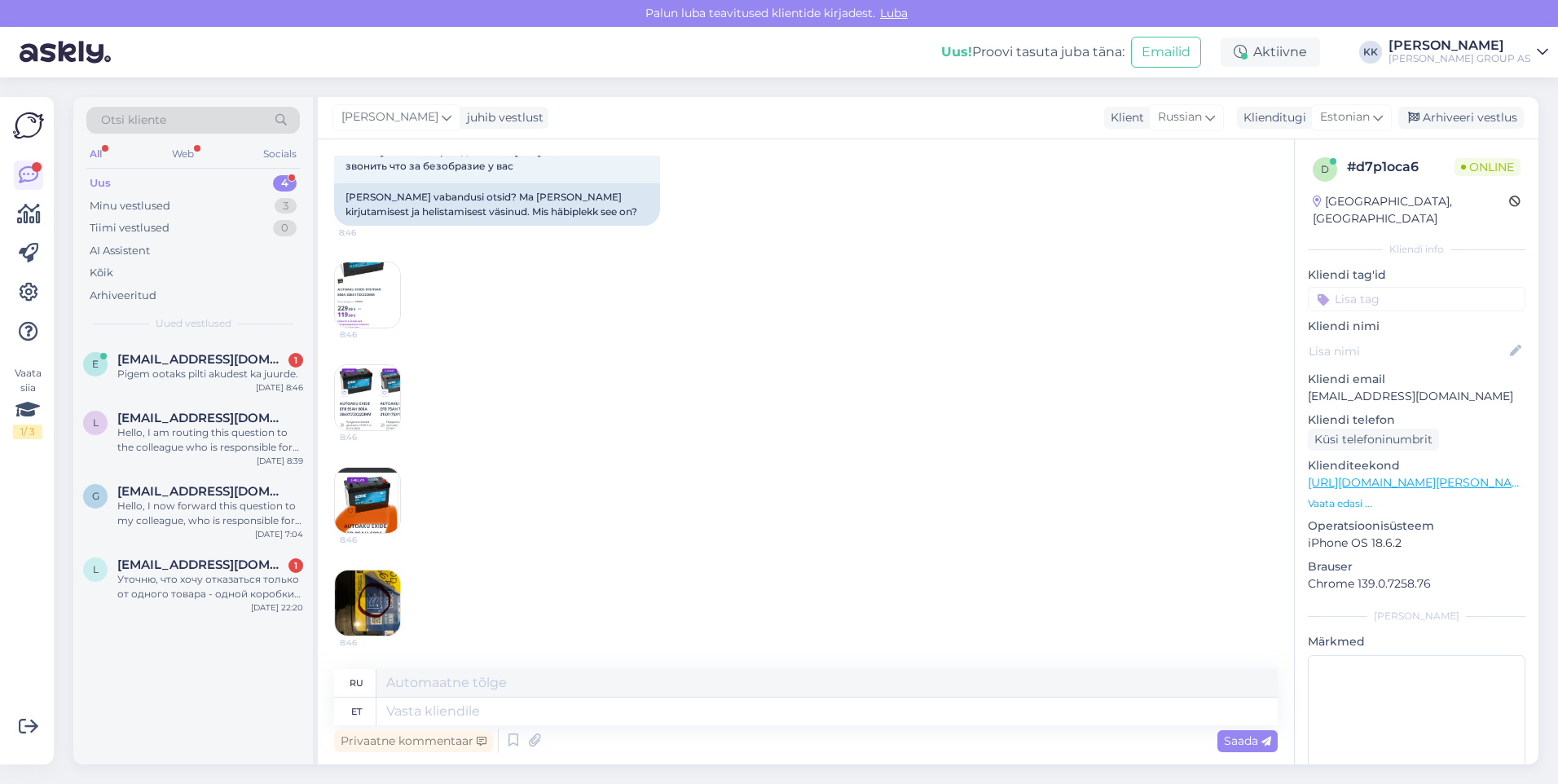
click at [377, 603] on img at bounding box center [367, 603] width 65 height 65
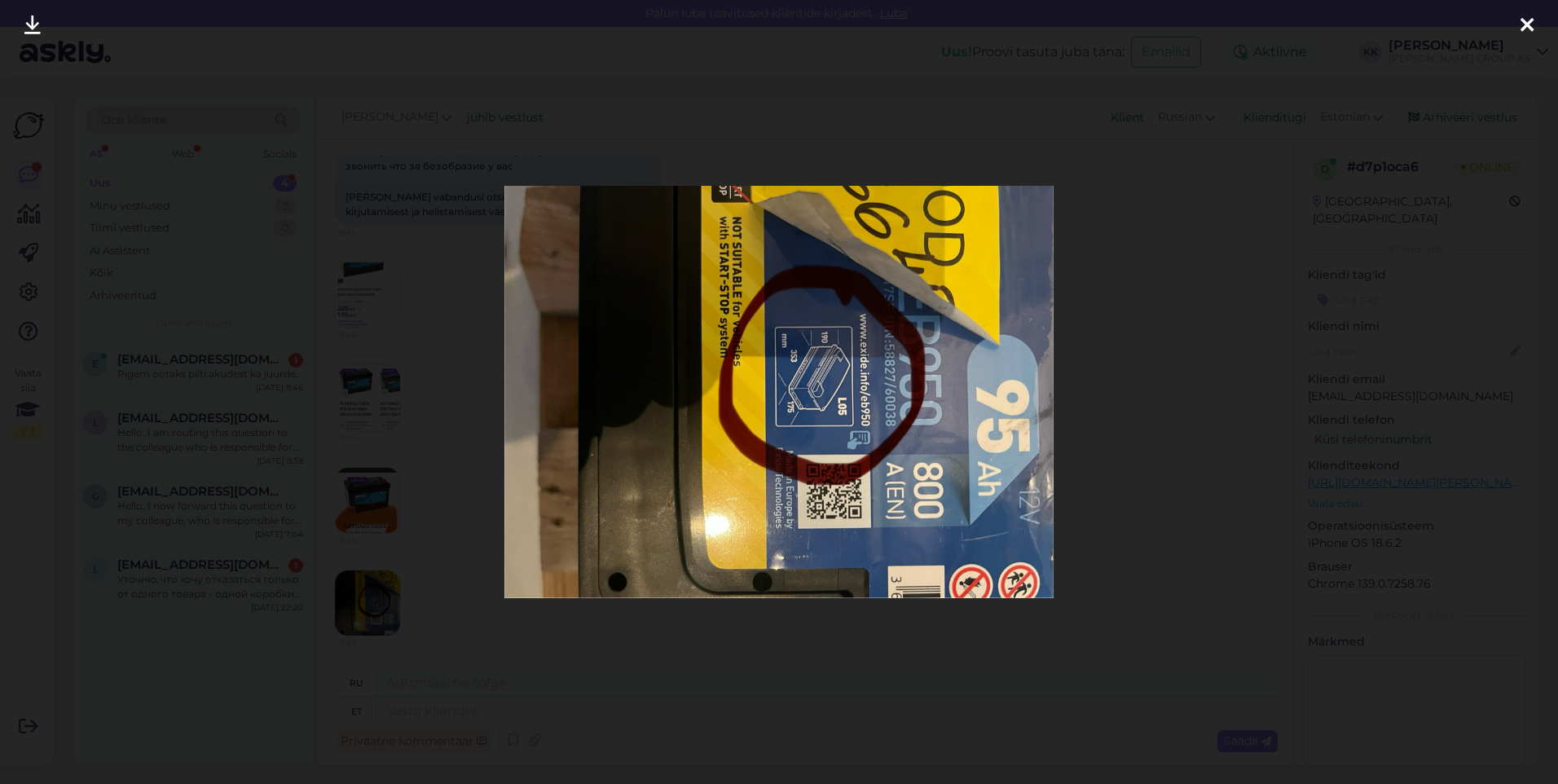
click at [1530, 21] on icon at bounding box center [1527, 26] width 13 height 21
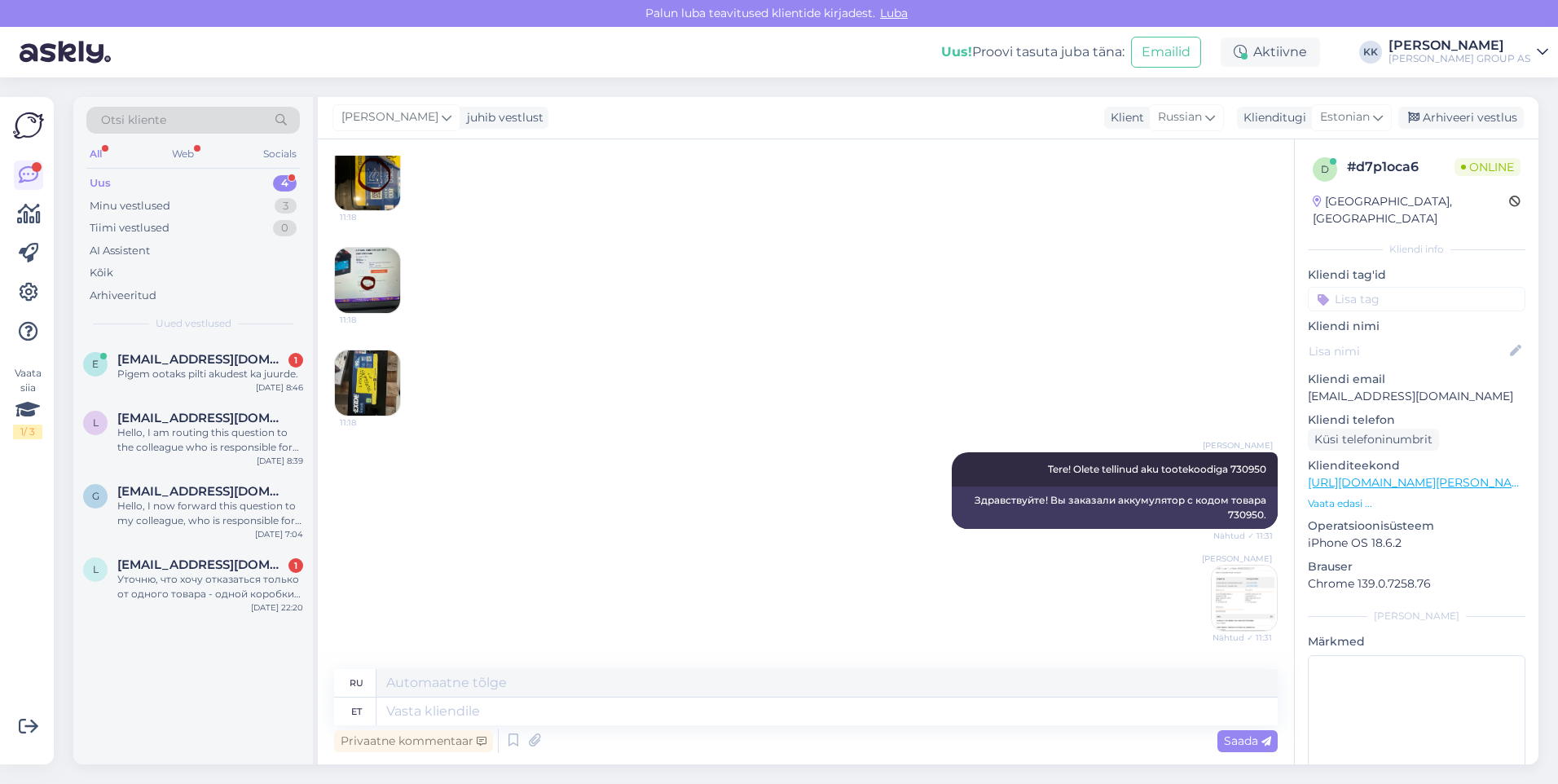
scroll to position [691, 0]
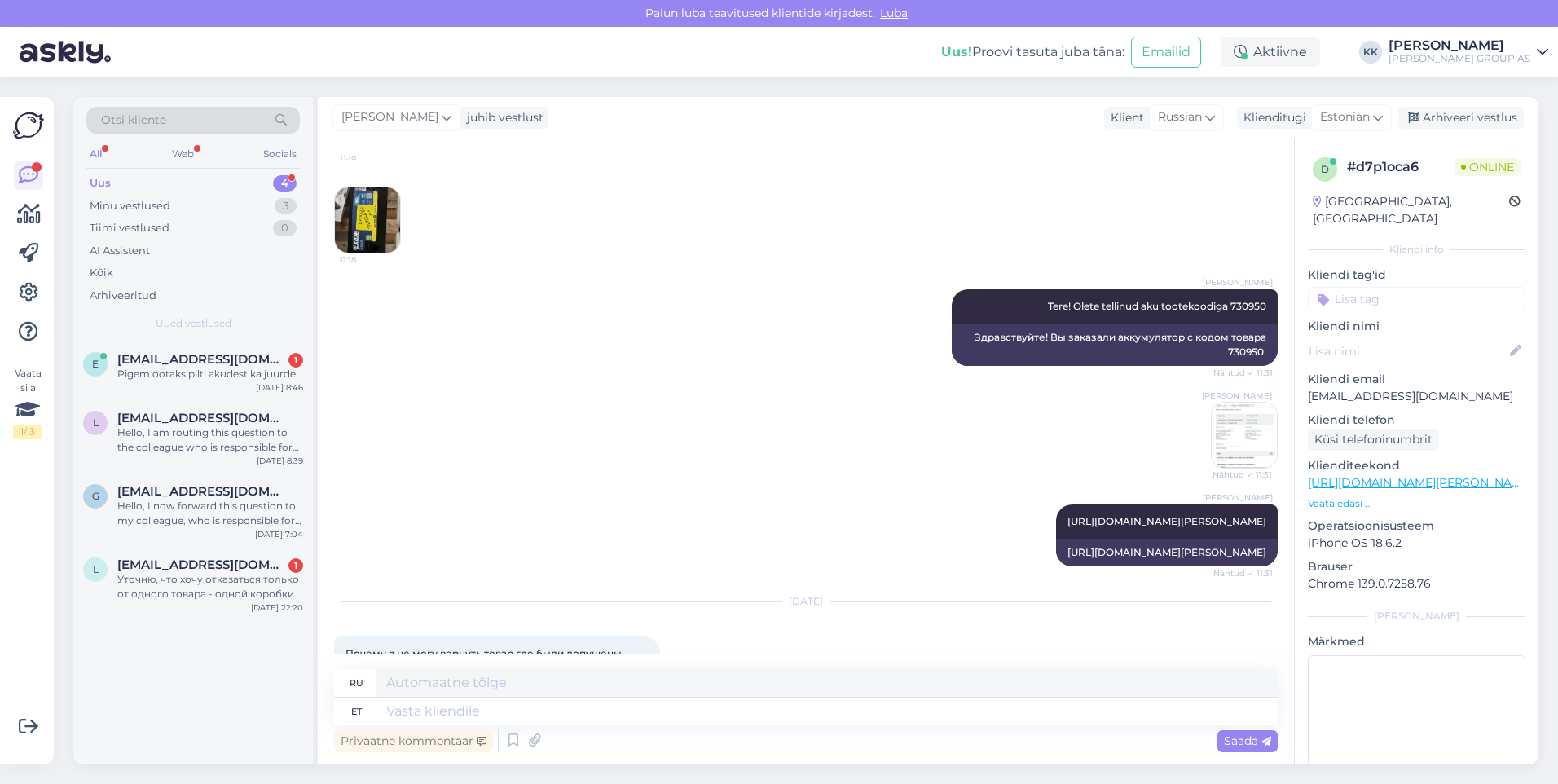
click at [1240, 418] on img at bounding box center [1244, 435] width 65 height 65
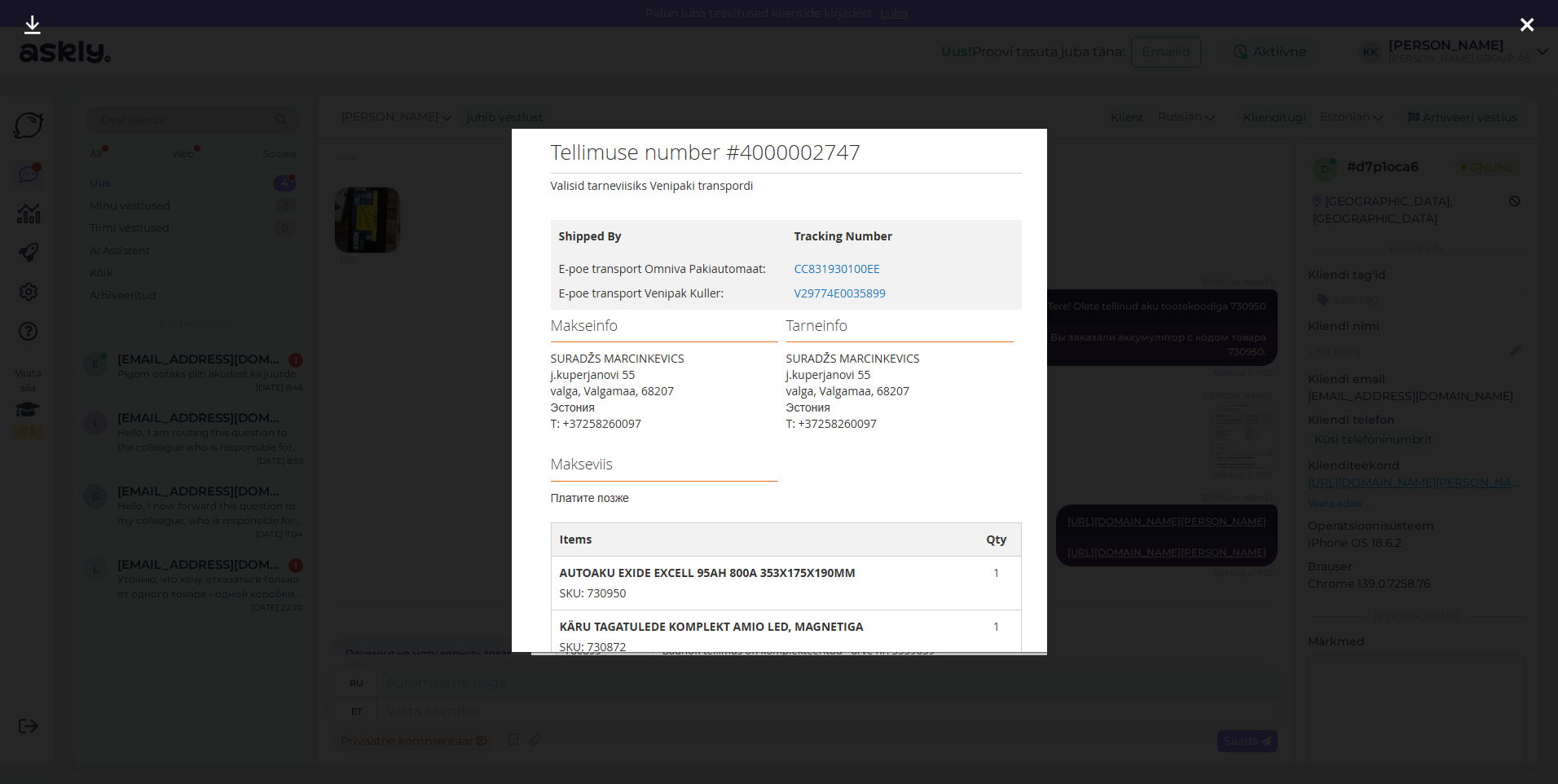
click at [1525, 18] on icon at bounding box center [1527, 26] width 13 height 21
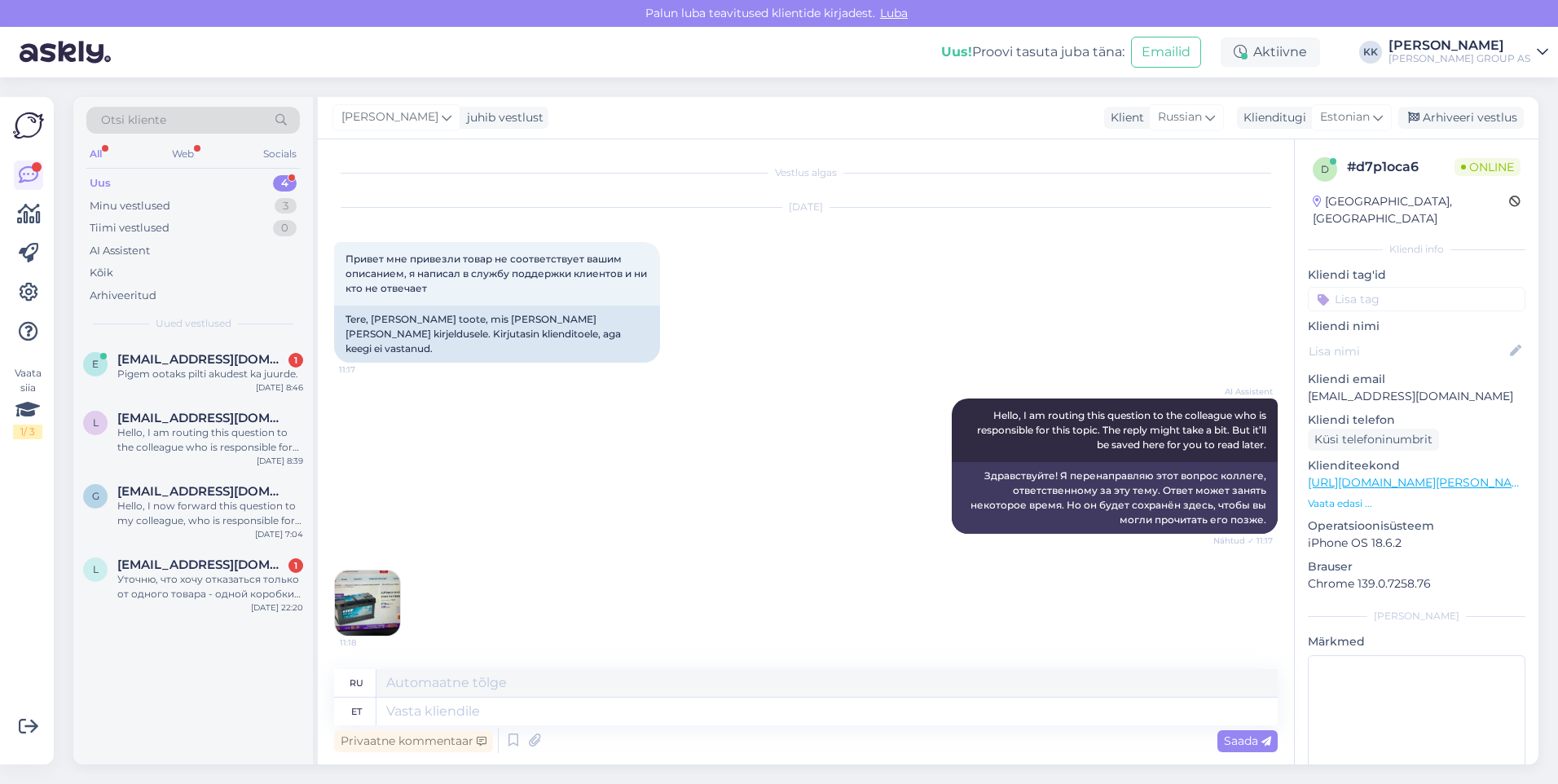
scroll to position [244, 0]
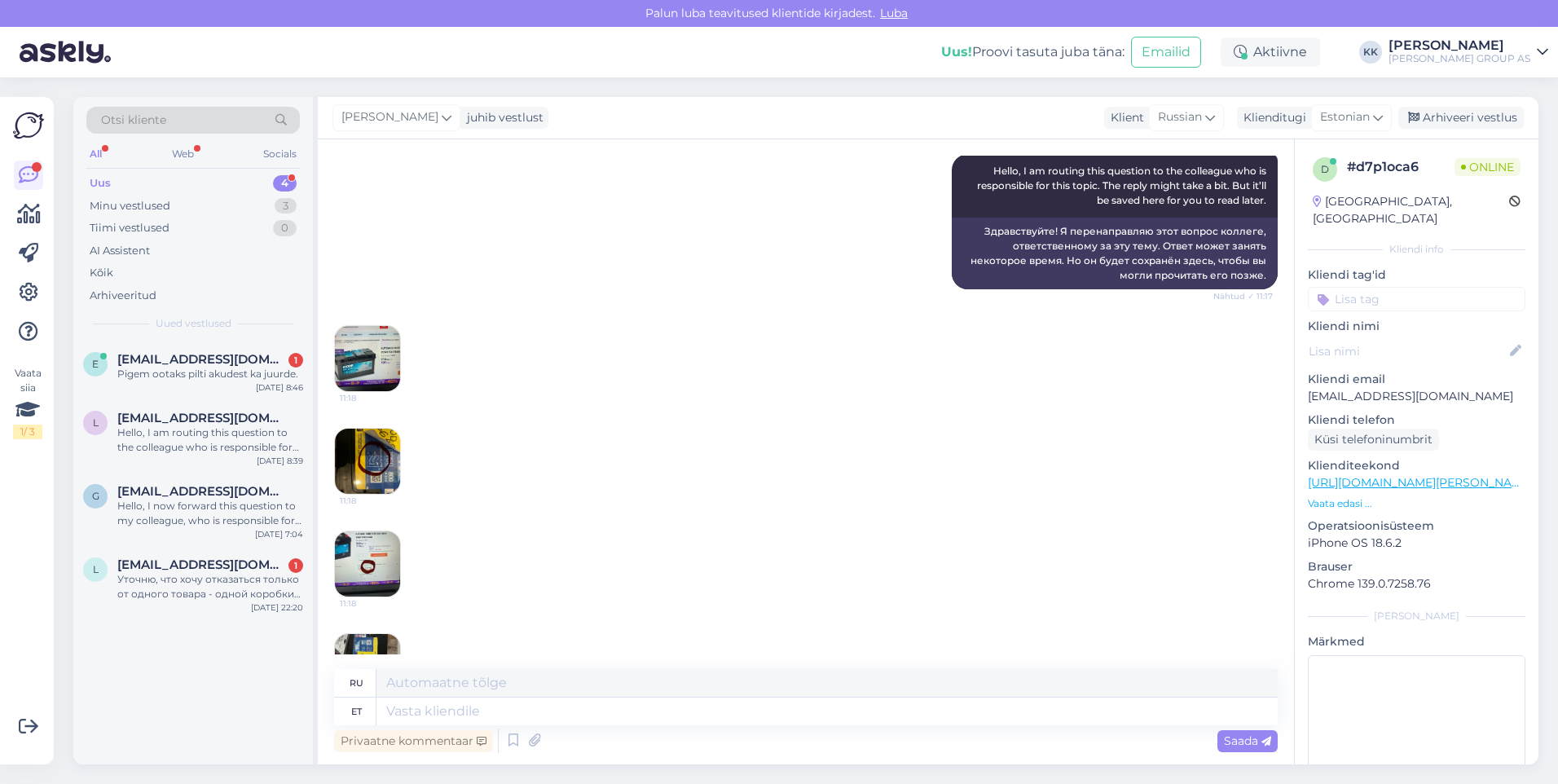
click at [367, 442] on img at bounding box center [367, 461] width 65 height 65
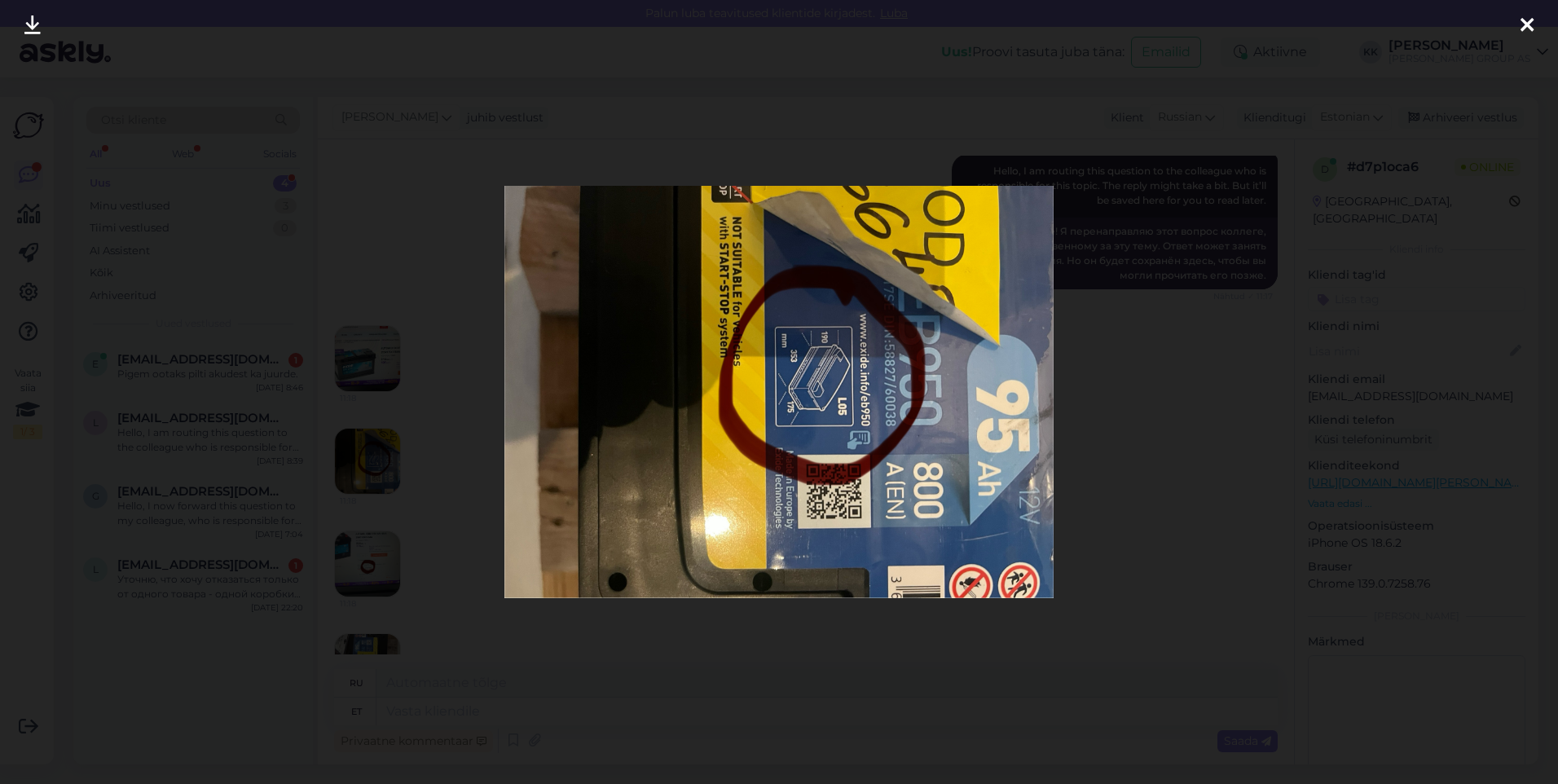
click at [1524, 22] on icon at bounding box center [1527, 26] width 13 height 21
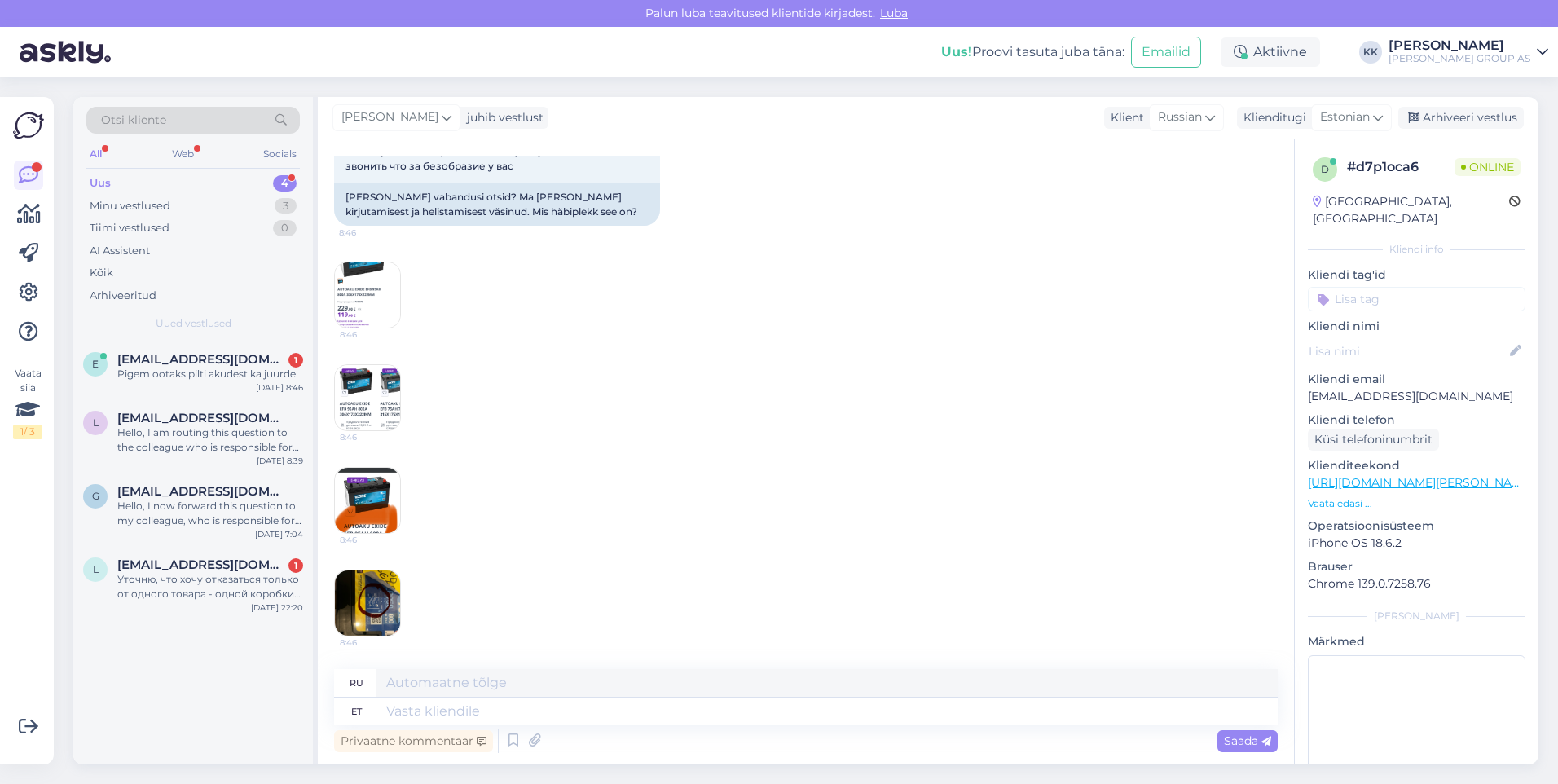
scroll to position [1506, 0]
click at [416, 705] on textarea at bounding box center [827, 711] width 901 height 28
type textarea "Tere!"
type textarea "Привет!"
type textarea "Tere! [GEOGRAPHIC_DATA]"
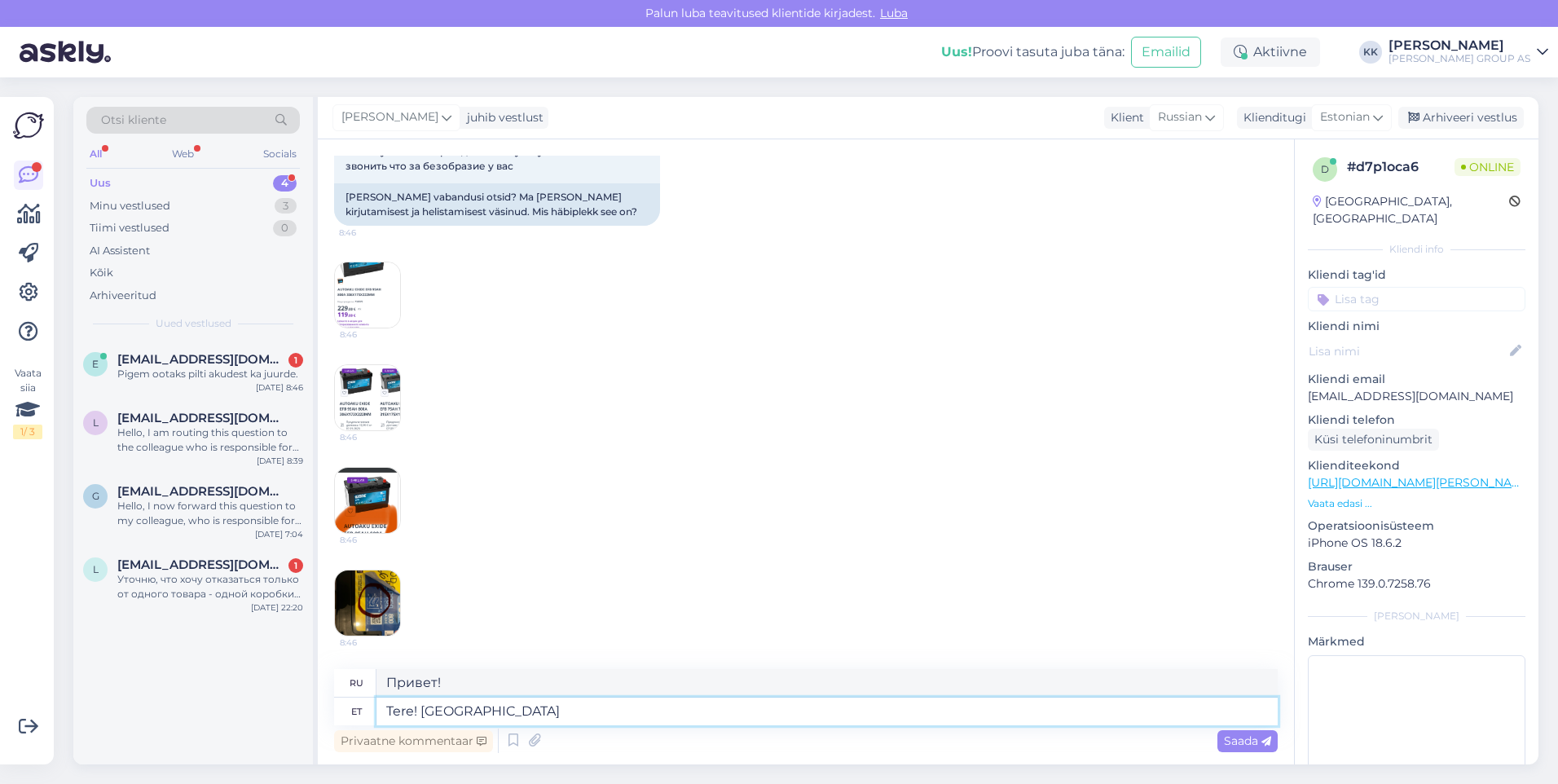
type textarea "Привет! Ты здесь"
type textarea "Tere! Olete tellinud a"
type textarea "Здравствуйте! Вы сделали заказ."
type textarea "Tere! Olete tellinud aku"
type textarea "Здравствуйте! Вы заказали аккумулятор."
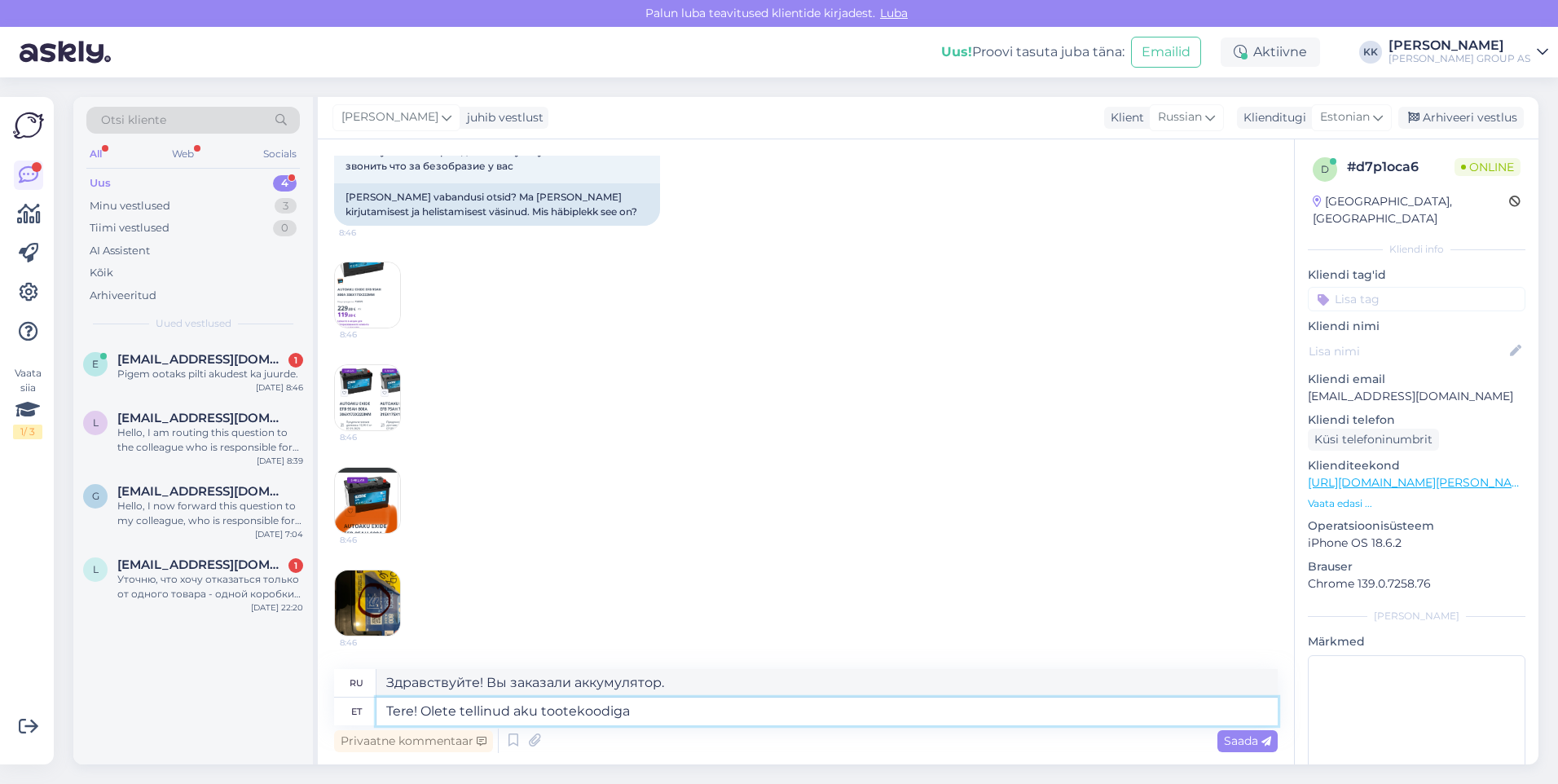
type textarea "Tere! Olete tellinud aku tootekoodiga"
type textarea "Здравствуйте! Вы заказали аккумулятор с кодом товара"
type textarea "Tere! Olete tellinud aku tootekoodiga 730950"
type textarea "Здравствуйте! Вы заказали аккумулятор с кодом товара 730950."
type textarea "Tere! Olete tellinud aku tootekoodiga 730950, mille"
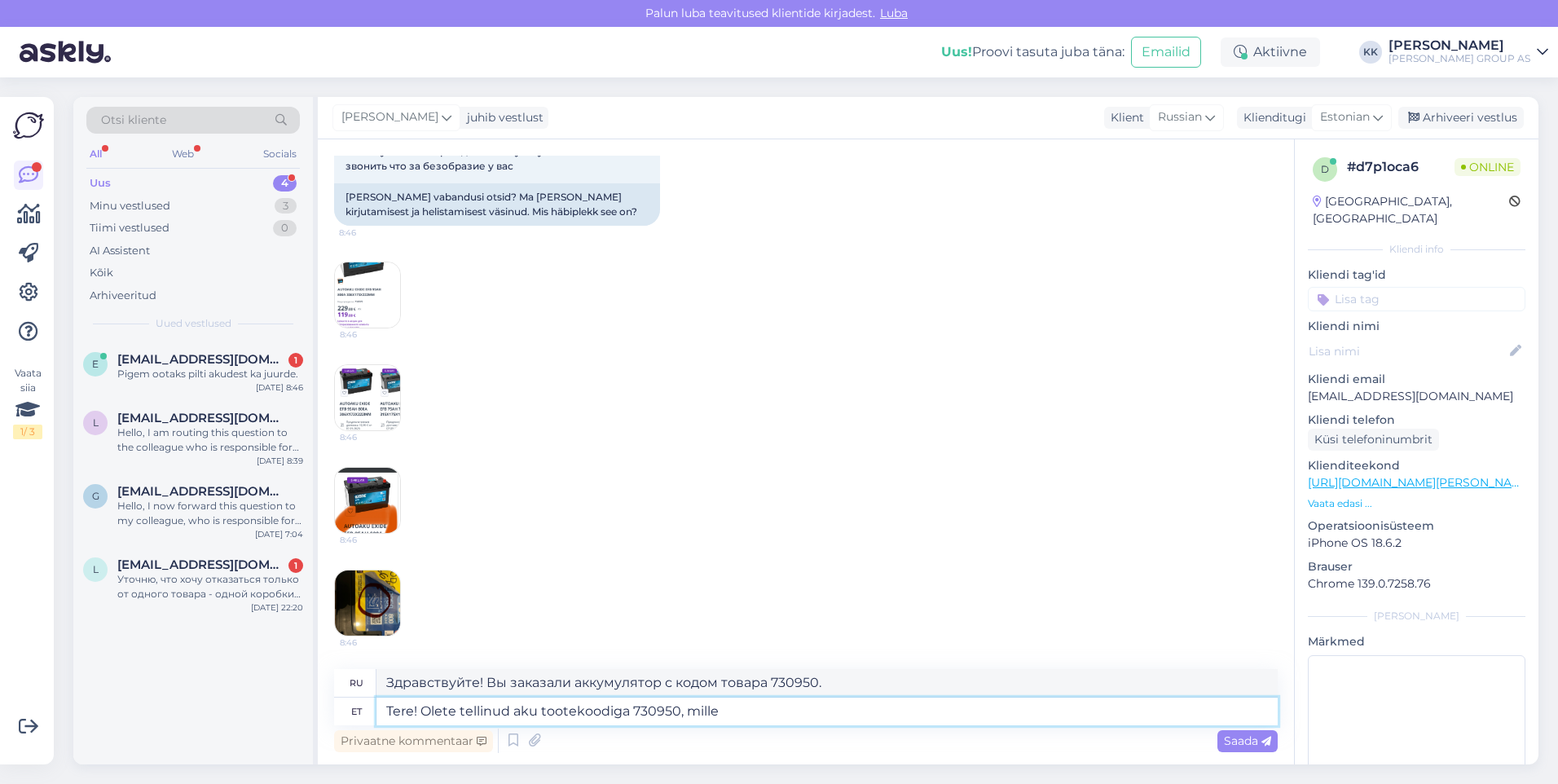
type textarea "Здравствуйте! Вы заказали аккумулятор с кодом товара 730950, который"
type textarea "Tere! Olete tellinud aku tootekoodiga 730950, mille mõõtmed"
type textarea "Здравствуйте! Вы заказали аккумулятор с кодом товара 730950, размеры"
type textarea "Tere! Olete tellinud aku tootekoodiga 730950, mille mõõtmed on"
type textarea "Здравствуйте! Вы заказали аккумулятор с кодом товара 730950, размеры которого"
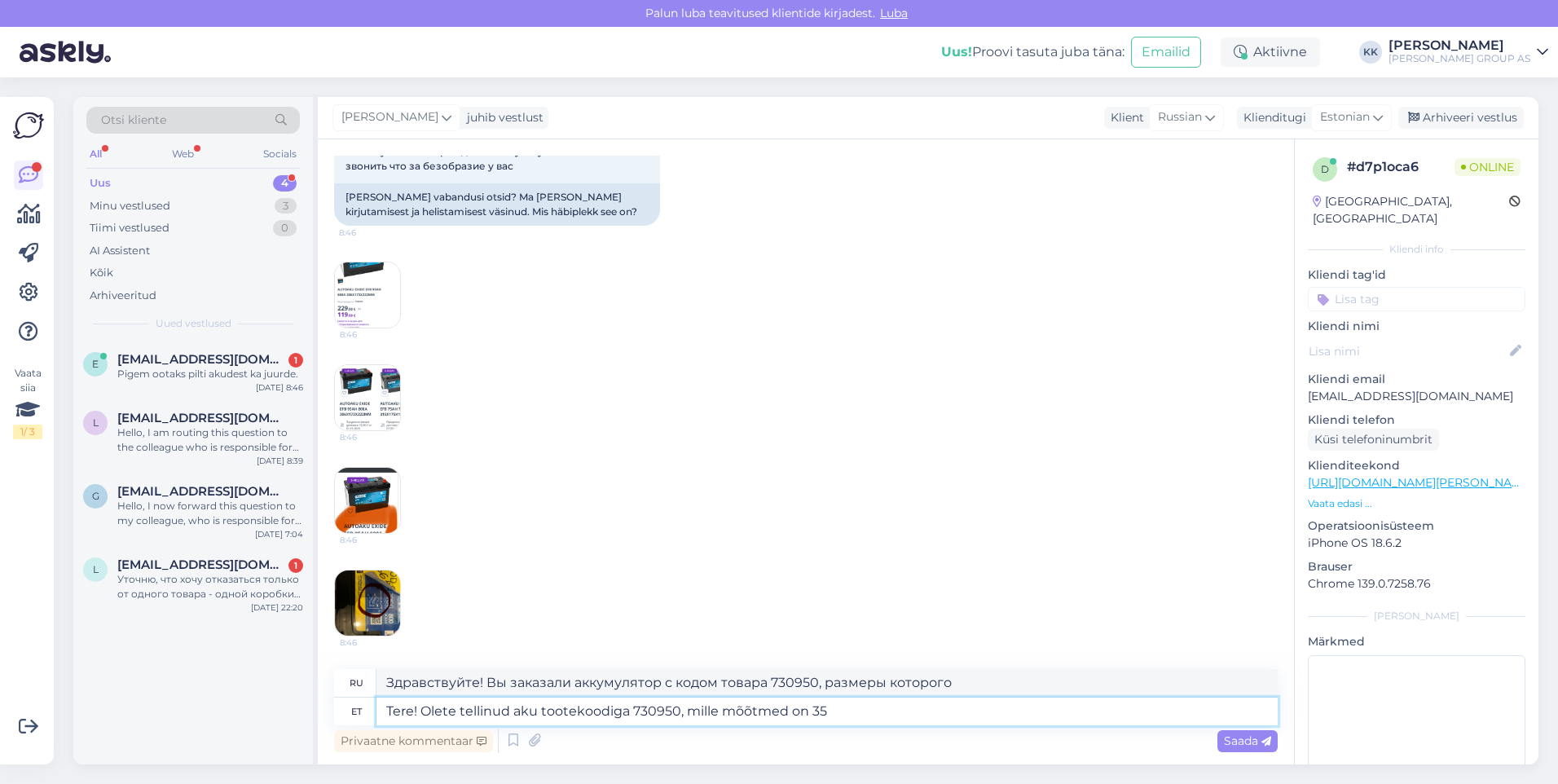
type textarea "Tere! Olete tellinud aku tootekoodiga 730950, mille mõõtmed on 353"
type textarea "Здравствуйте! Вы заказали аккумулятор с кодом товара 730950, размер которого со…"
type textarea "Tere! Olete tellinud aku tootekoodiga 730950, mille mõõtmed on 353*175*"
type textarea "Здравствуйте! Вы заказали аккумулятор с кодом товара 730950, размеры которого 3…"
type textarea "Tere! Olete tellinud aku tootekoodiga 730950, mille mõõtmed on 353*175*190"
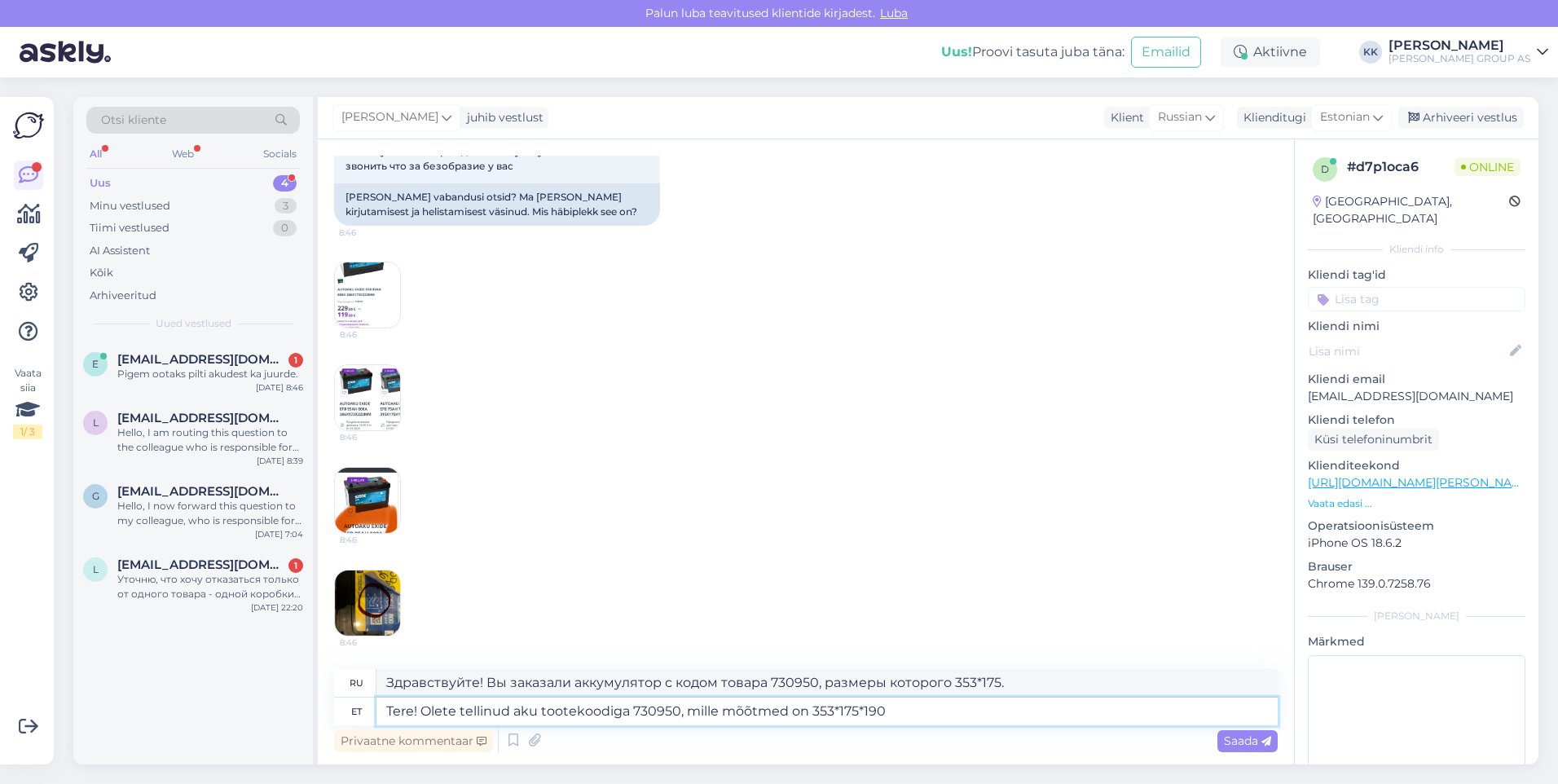
type textarea "Здравствуйте! Вы заказали аккумулятор с кодом товара 730950, размеры которого 3…"
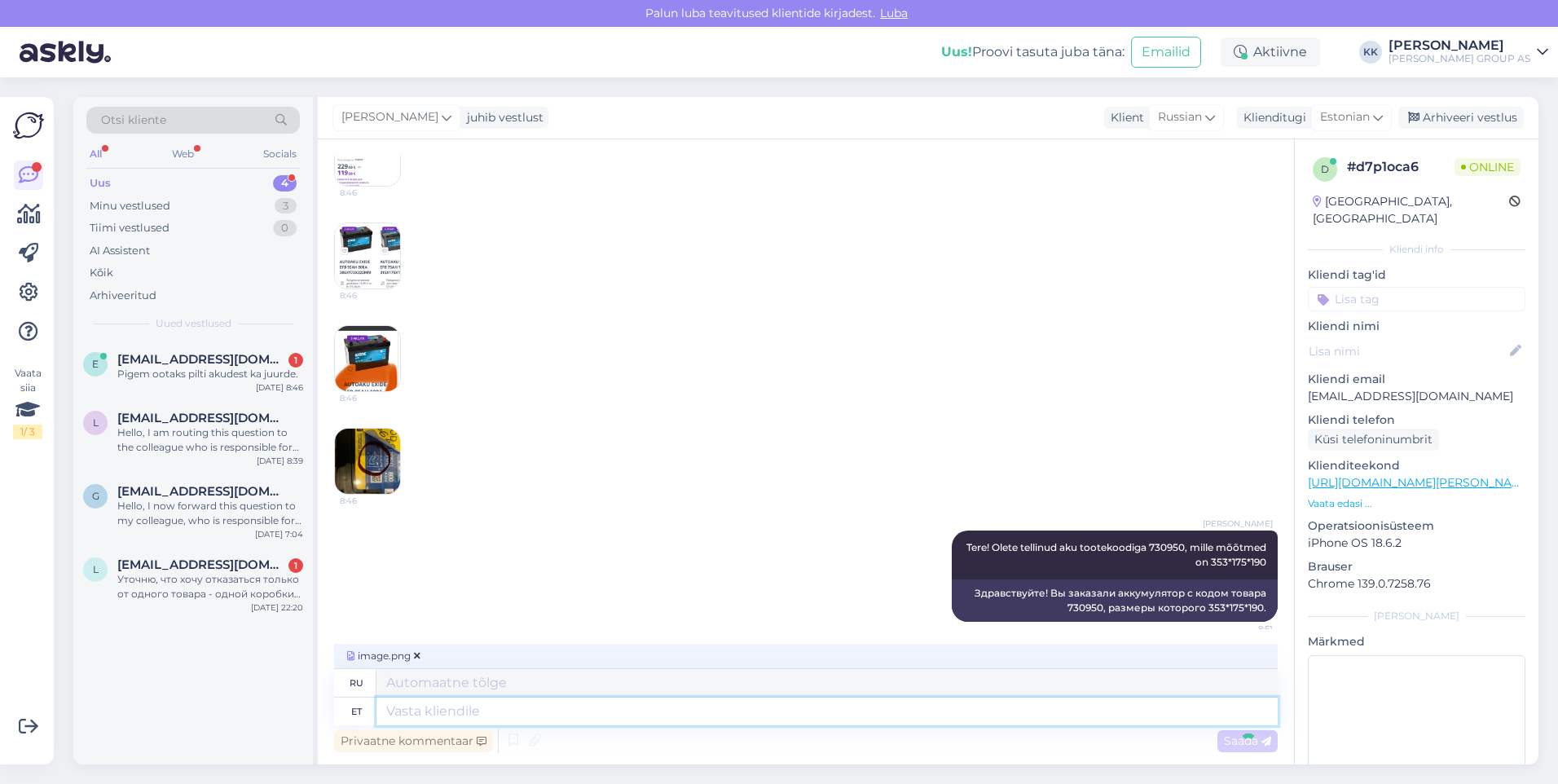
scroll to position [1735, 0]
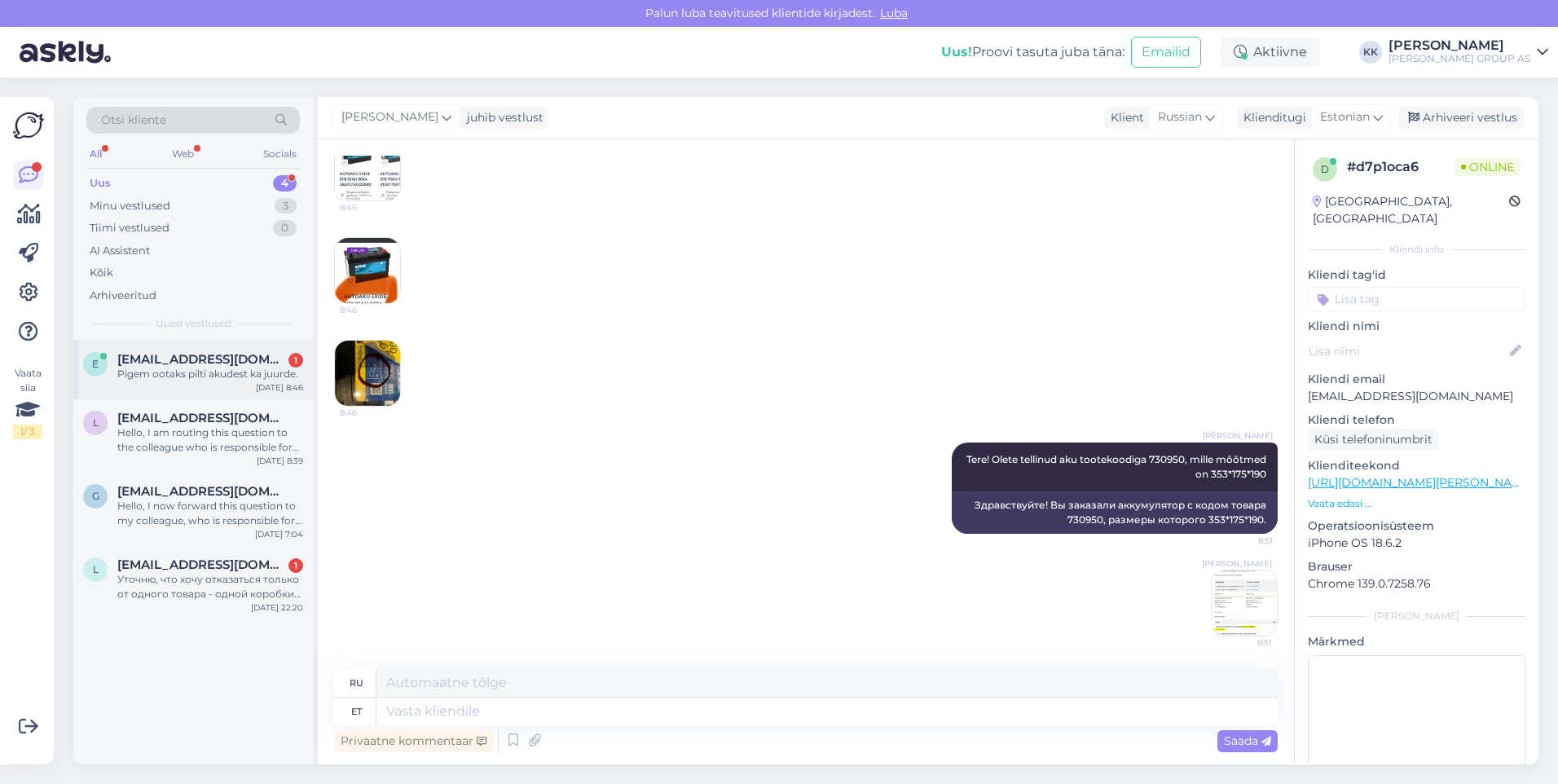
click at [189, 365] on span "[EMAIL_ADDRESS][DOMAIN_NAME]" at bounding box center [202, 360] width 170 height 15
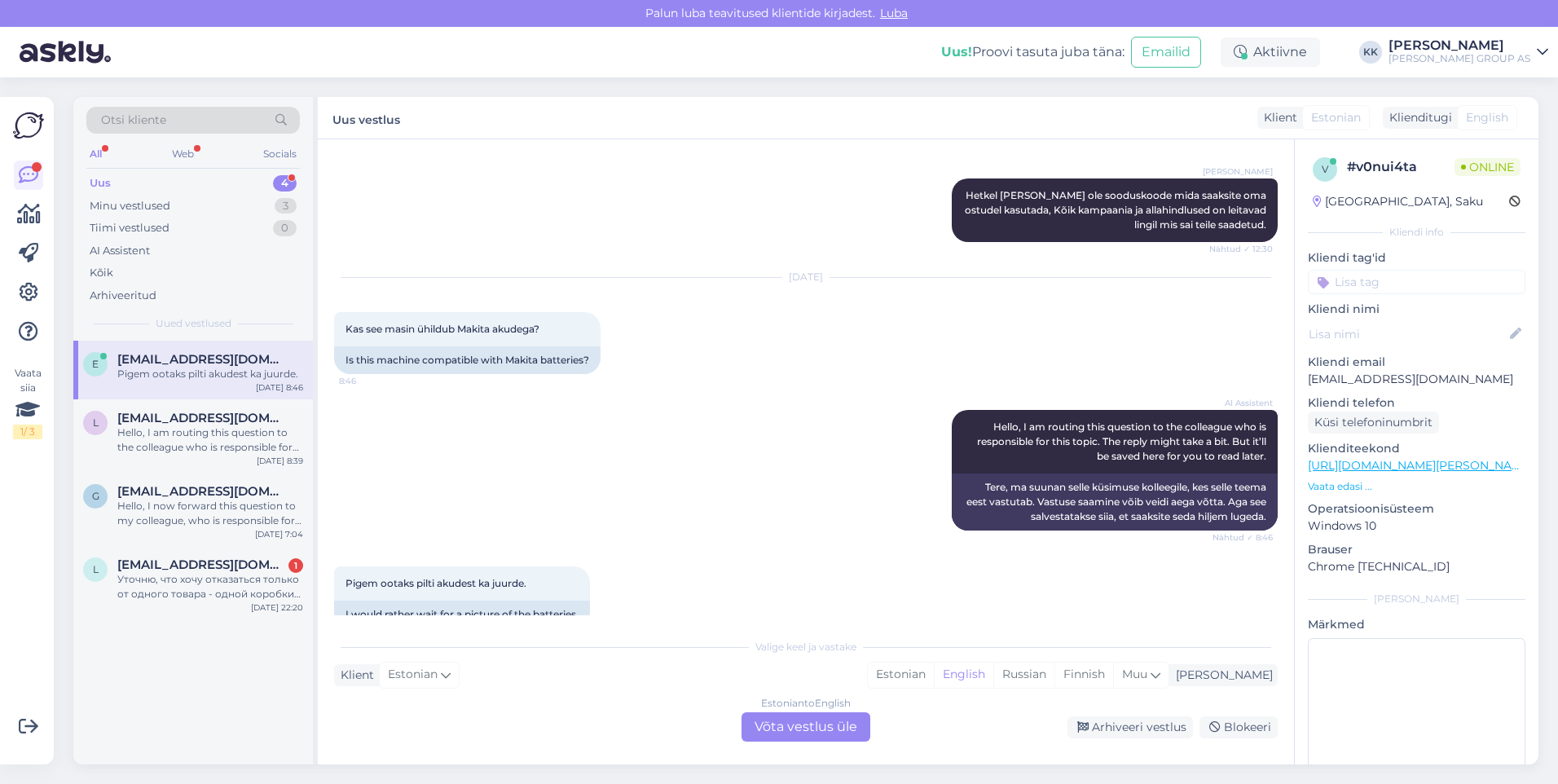
scroll to position [898, 0]
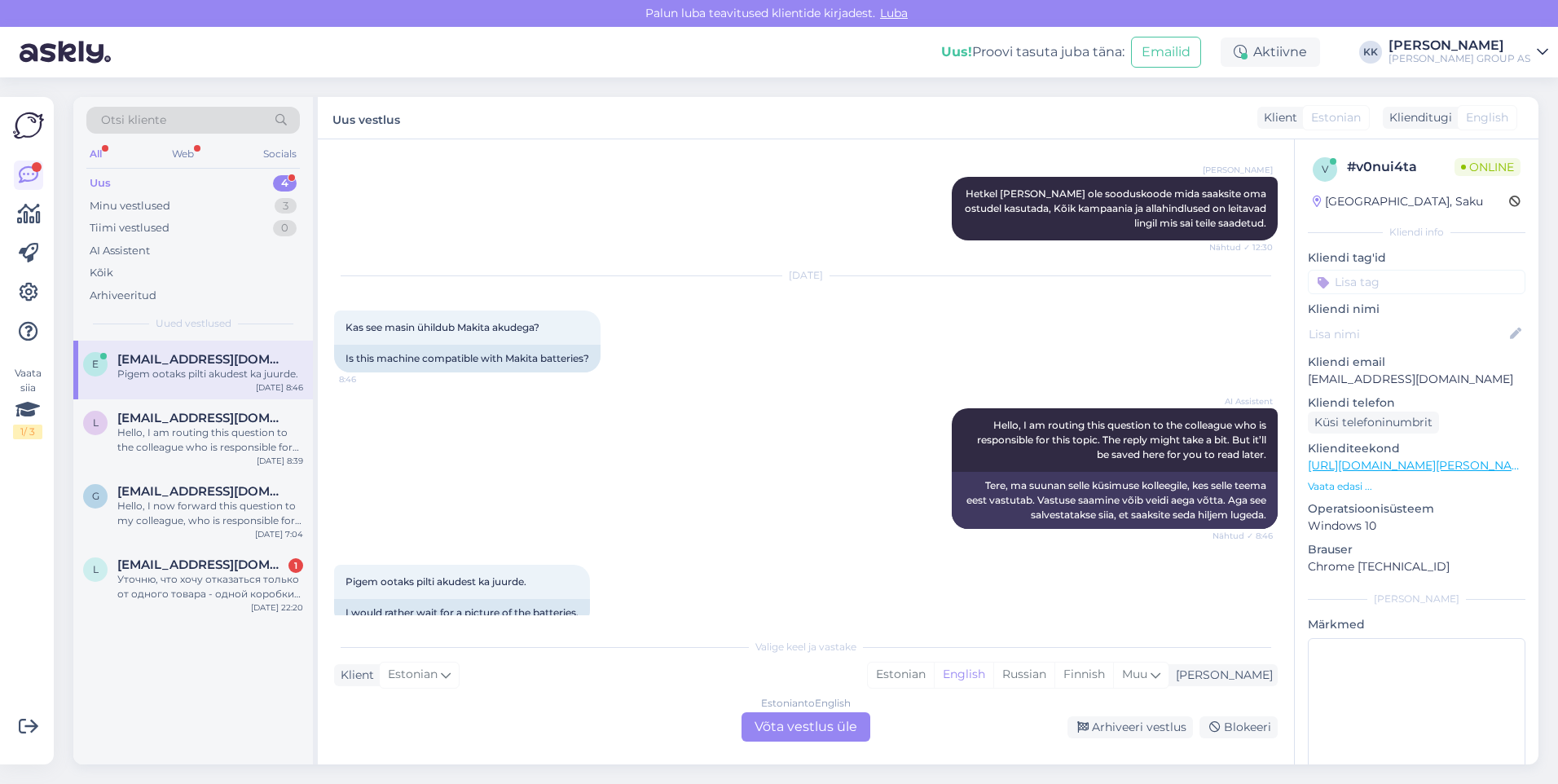
click at [1374, 465] on link "[URL][DOMAIN_NAME][PERSON_NAME]" at bounding box center [1420, 465] width 225 height 15
click at [934, 674] on div "Estonian" at bounding box center [900, 674] width 66 height 24
click at [799, 725] on div "Estonian to Estonian Võta vestlus üle" at bounding box center [806, 726] width 129 height 29
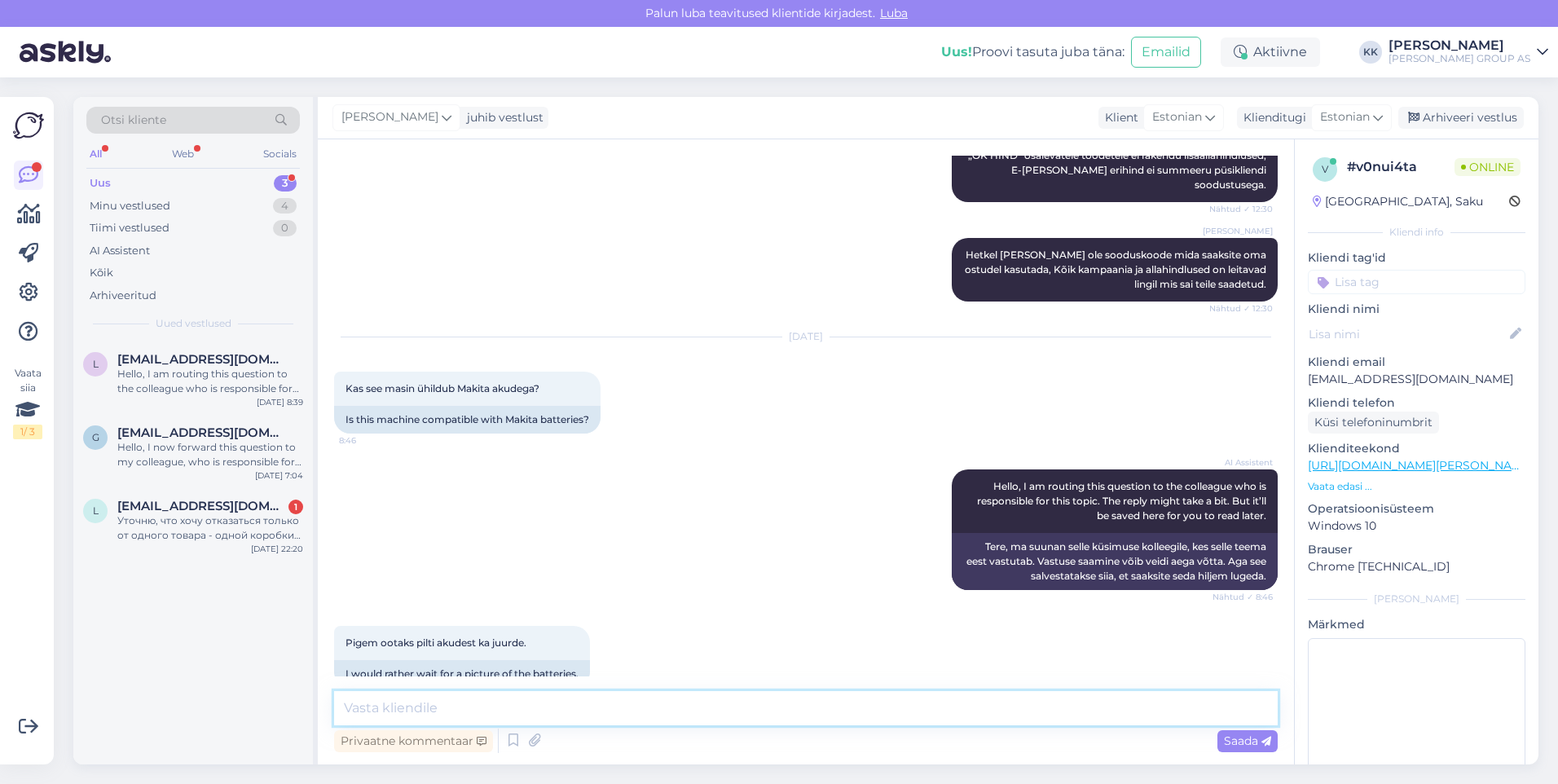
click at [409, 710] on textarea at bounding box center [806, 708] width 944 height 34
type textarea "Tere! Sobiv aku on:"
click at [1244, 744] on span "Saada" at bounding box center [1248, 741] width 47 height 15
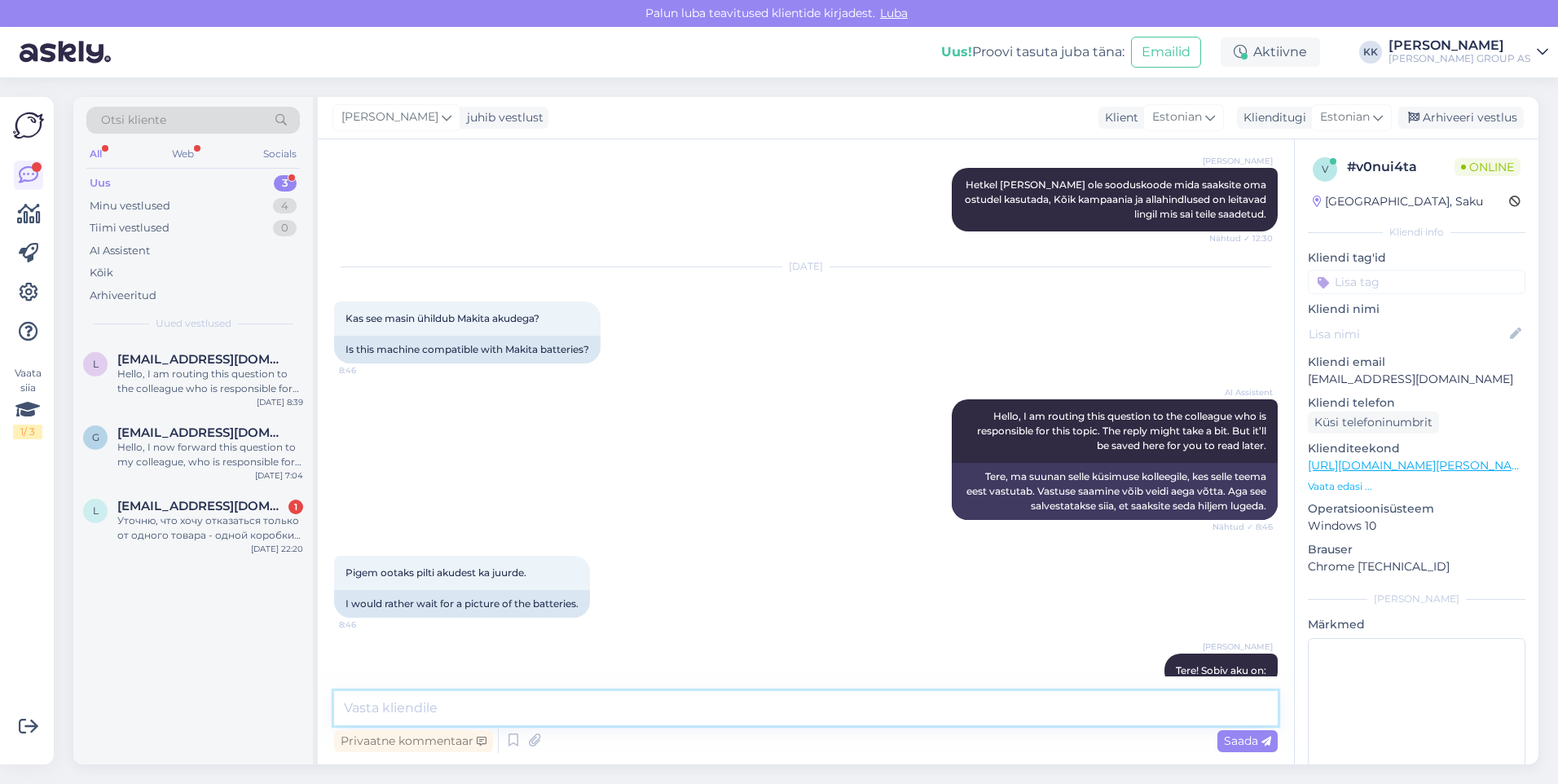
click at [434, 715] on textarea at bounding box center [806, 708] width 944 height 34
paste textarea "[URL][DOMAIN_NAME][PERSON_NAME]"
type textarea "[URL][DOMAIN_NAME][PERSON_NAME]"
click at [1234, 739] on span "Saada" at bounding box center [1248, 741] width 47 height 15
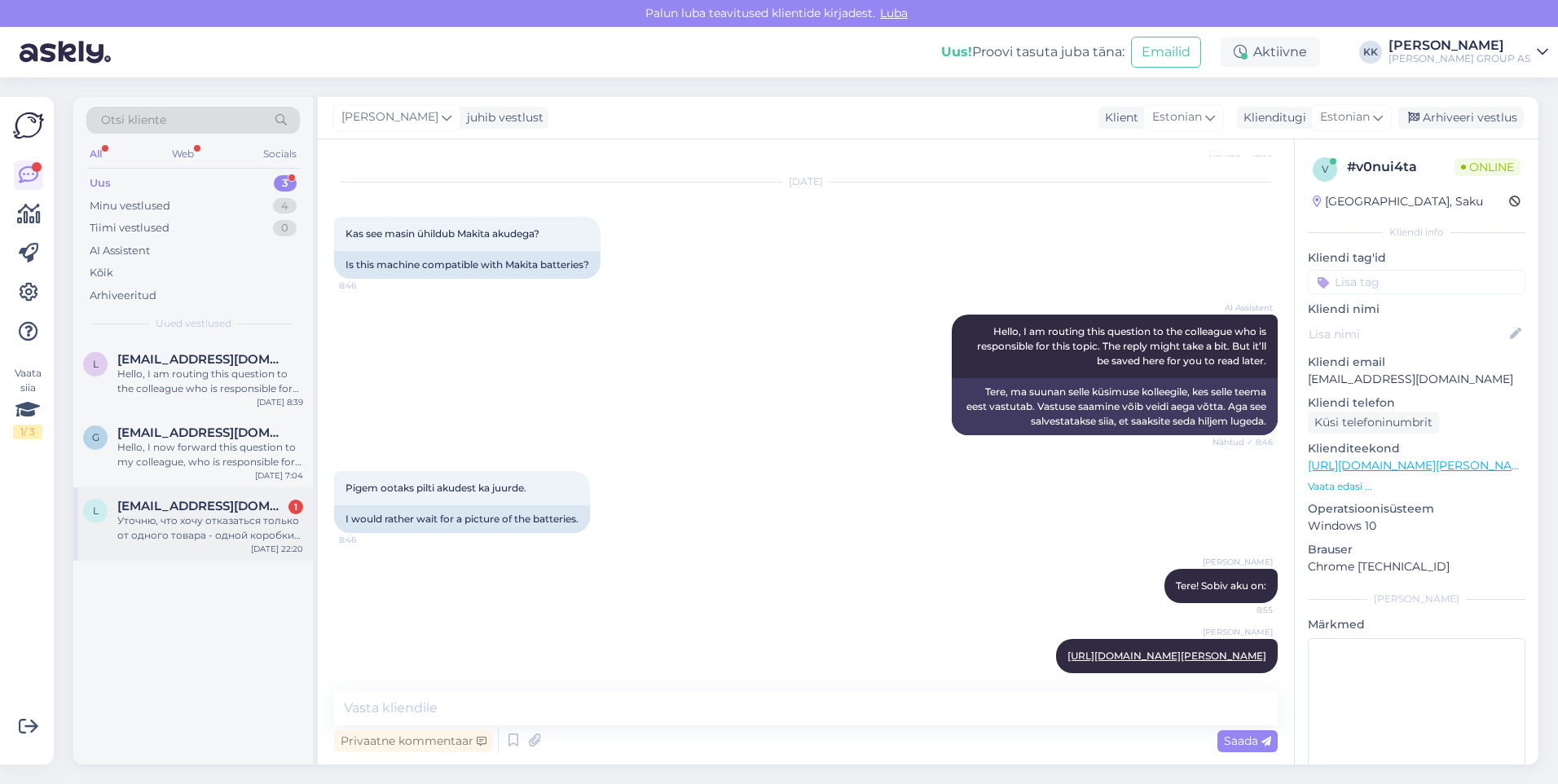
click at [178, 515] on div "Уточню, что хочу отказаться только от одного товара - одной коробки FUNGITSIID …" at bounding box center [210, 528] width 186 height 29
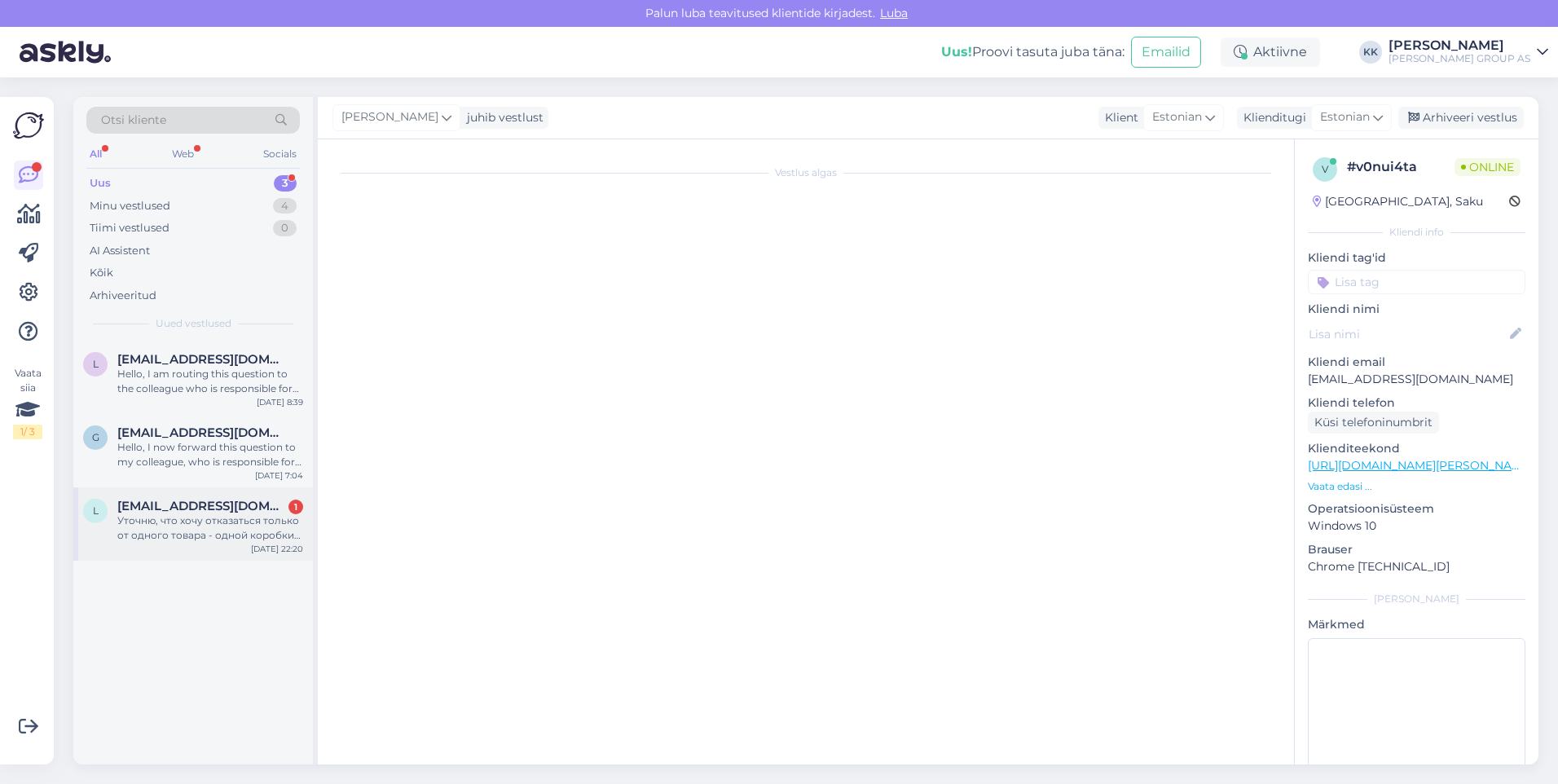
scroll to position [509, 0]
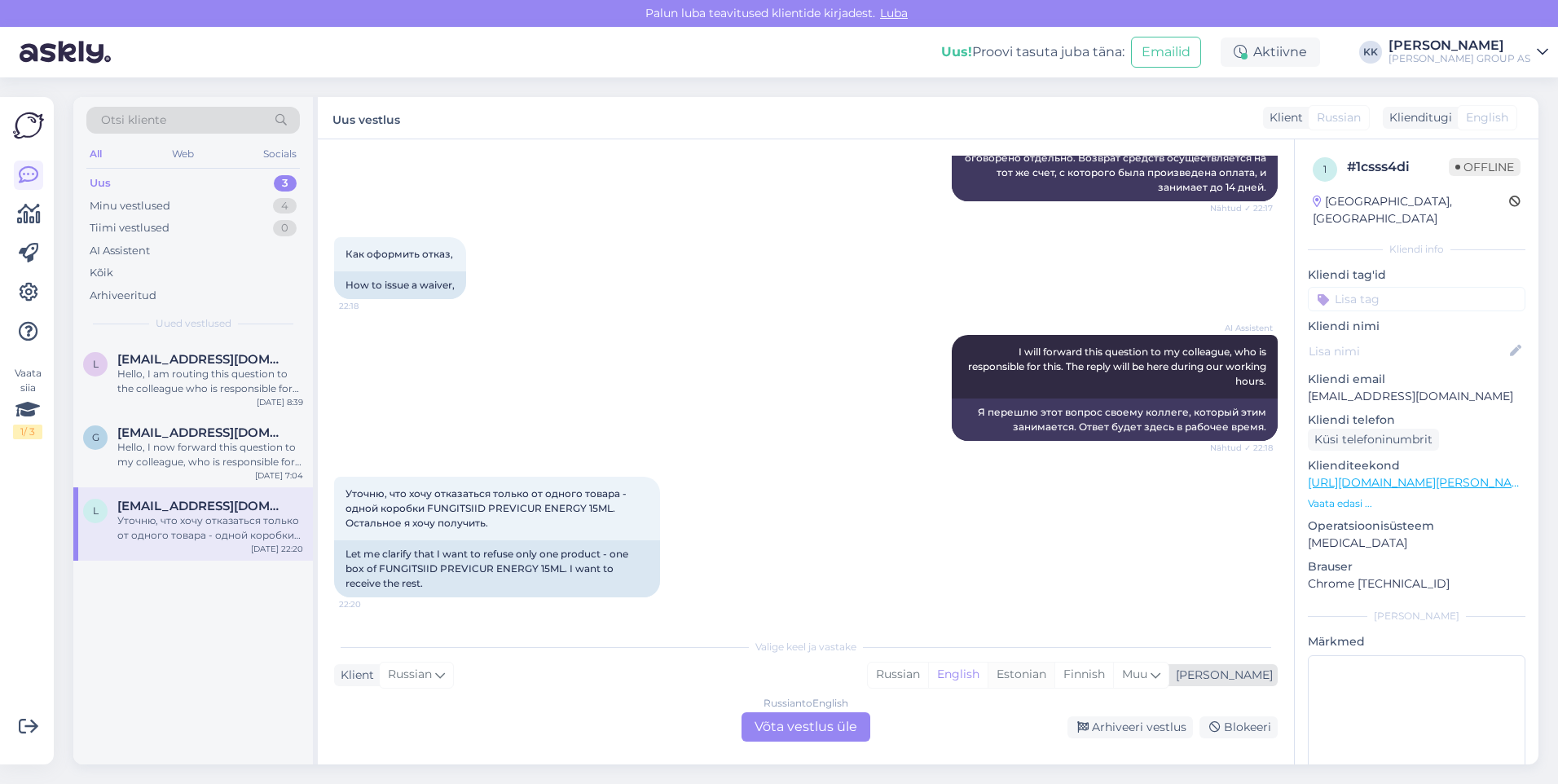
click at [1054, 671] on div "Estonian" at bounding box center [1021, 674] width 67 height 24
click at [810, 723] on div "Russian to Estonian Võta vestlus üle" at bounding box center [806, 726] width 129 height 29
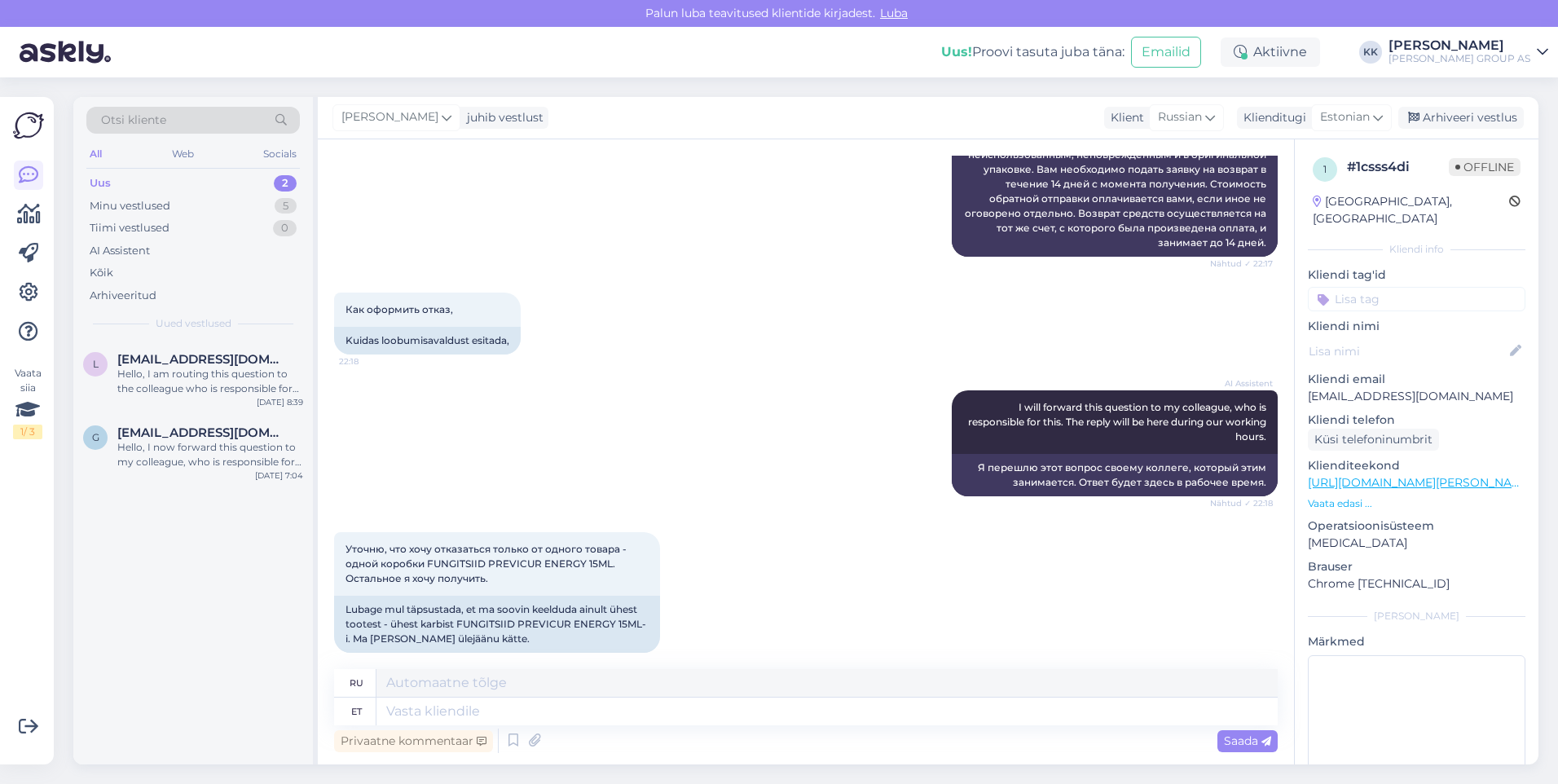
scroll to position [454, 0]
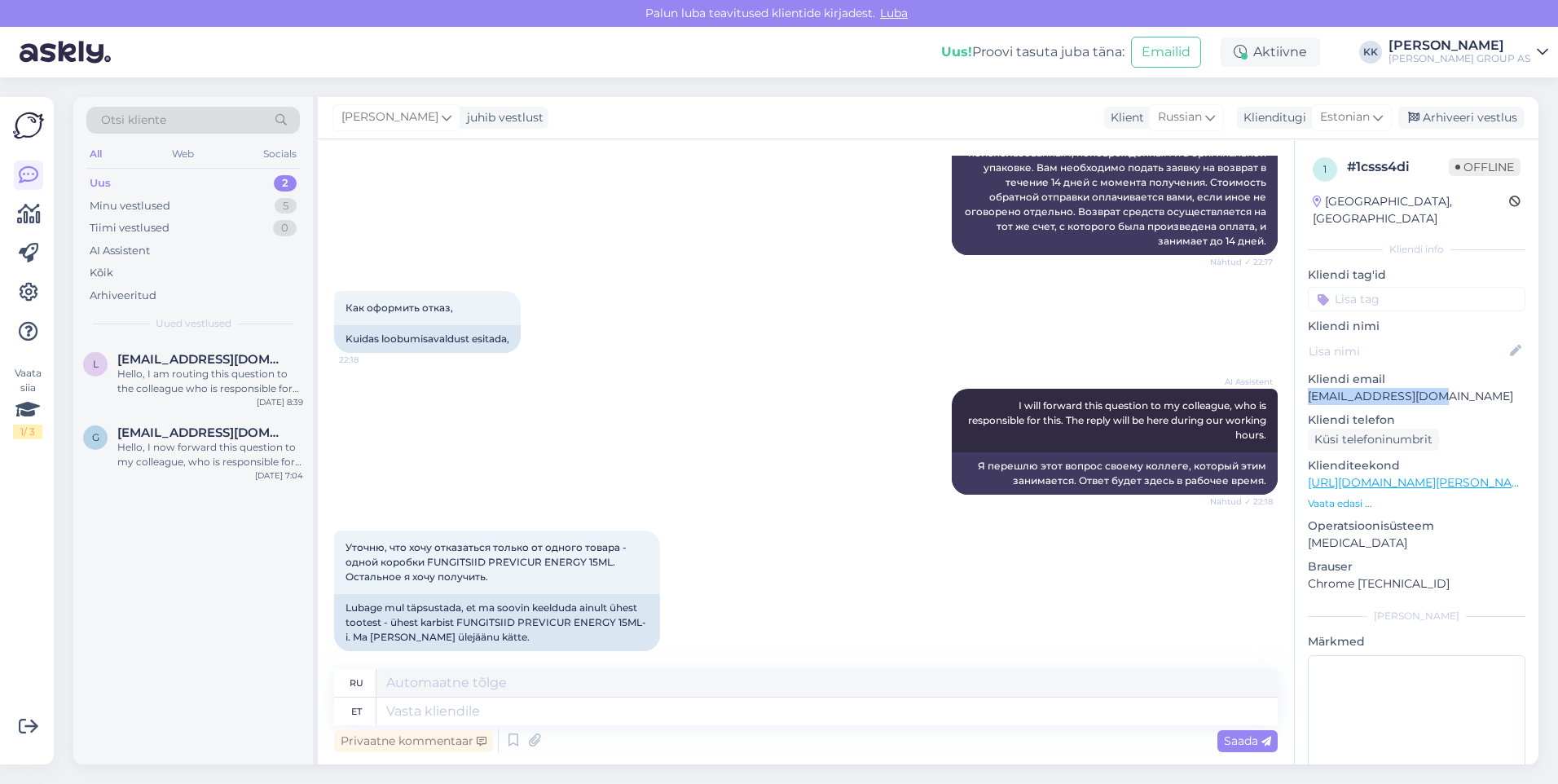
drag, startPoint x: 1445, startPoint y: 382, endPoint x: 1306, endPoint y: 382, distance: 139.0
click at [1306, 382] on div "1 # 1csss4di Offline [GEOGRAPHIC_DATA], [GEOGRAPHIC_DATA] Kliendi info Kliendi …" at bounding box center [1417, 483] width 243 height 687
drag, startPoint x: 1306, startPoint y: 382, endPoint x: 1315, endPoint y: 381, distance: 9.1
copy p "[EMAIL_ADDRESS][DOMAIN_NAME]"
drag, startPoint x: 1002, startPoint y: 560, endPoint x: 1012, endPoint y: 554, distance: 11.7
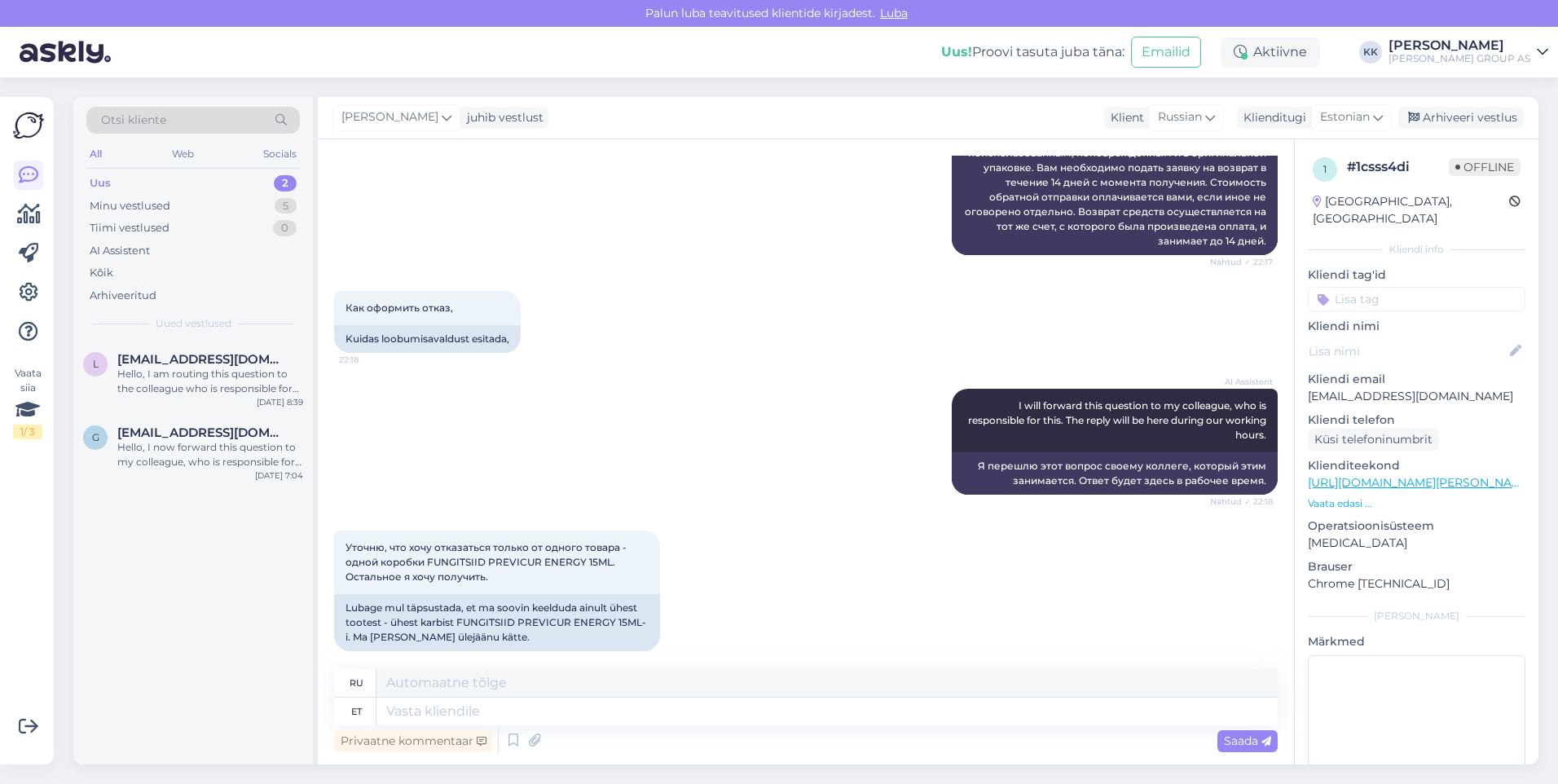
click at [1001, 560] on div "Уточню, что хочу отказаться только от одного товара - одной коробки FUNGITSIID …" at bounding box center [806, 591] width 944 height 156
drag, startPoint x: 1443, startPoint y: 372, endPoint x: 1307, endPoint y: 386, distance: 136.7
click at [1307, 386] on div "1 # 1csss4di Offline [GEOGRAPHIC_DATA], [GEOGRAPHIC_DATA] Kliendi info Kliendi …" at bounding box center [1417, 483] width 243 height 687
drag, startPoint x: 1307, startPoint y: 386, endPoint x: 1316, endPoint y: 383, distance: 9.5
copy p "[EMAIL_ADDRESS][DOMAIN_NAME]"
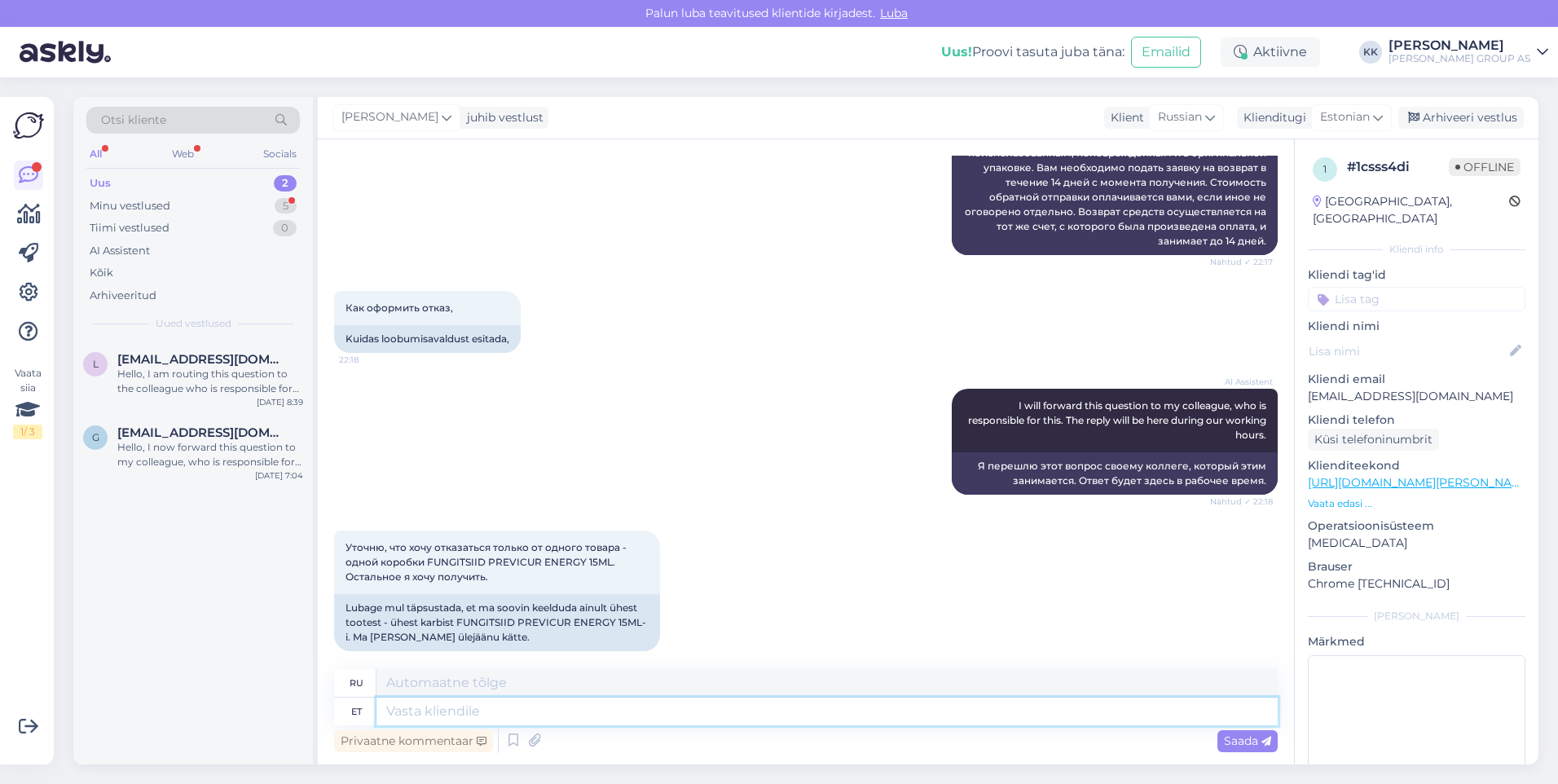
click at [402, 706] on textarea at bounding box center [827, 711] width 901 height 28
type textarea "Tere!"
type textarea "Привет!"
type textarea "Tere! [GEOGRAPHIC_DATA]"
type textarea "Здравствуйте! Пожалуйста."
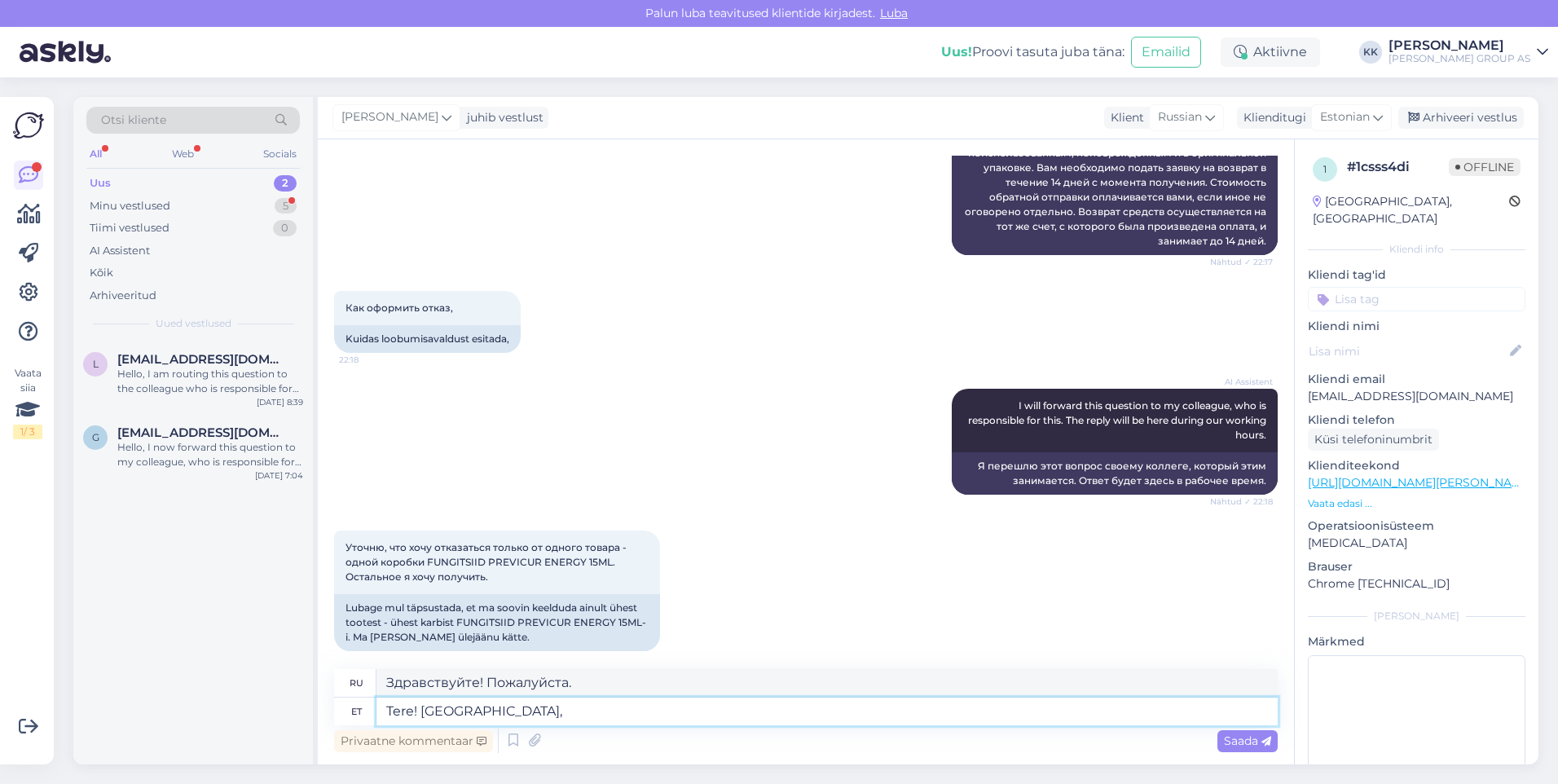
type textarea "Tere! [GEOGRAPHIC_DATA],"
type textarea "Здравствуйте! Пожалуйста,"
type textarea "Tere! [GEOGRAPHIC_DATA], et"
type textarea "Здравствуйте! Мы просим об этом."
type textarea "Tere! [GEOGRAPHIC_DATA], et komplekteeritakse"
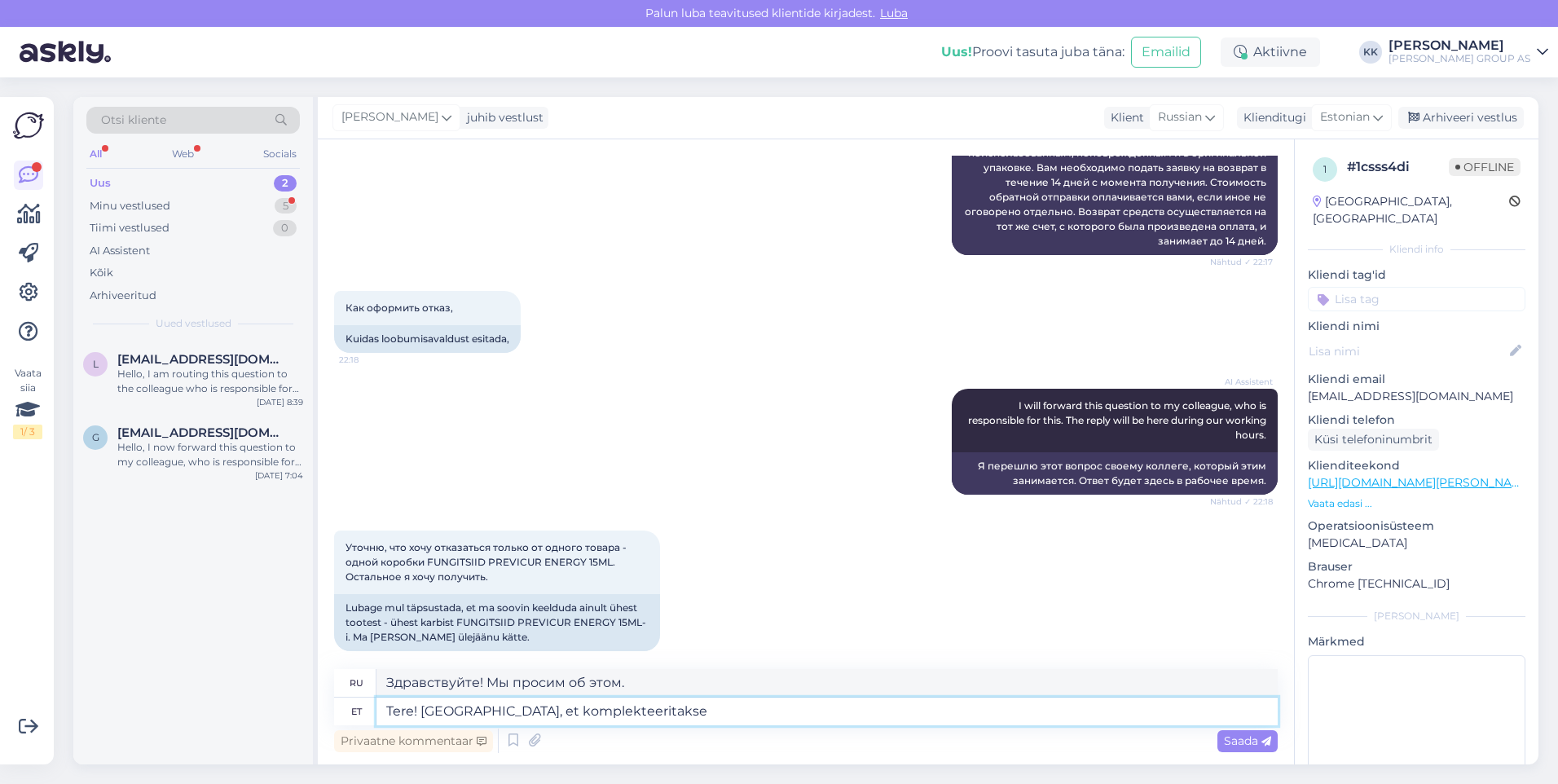
type textarea "Здравствуйте! Пожалуйста, заполните форму."
type textarea "Tere! [GEOGRAPHIC_DATA], et komplekteeritakse 1"
type textarea "Здравствуйте! Пожалуйста, заполните 1"
type textarea "Tere! [GEOGRAPHIC_DATA], et komplekteeritakse 1 Previcur"
type textarea "Здравствуйте! Пожалуйста, заполните 1 Previcur."
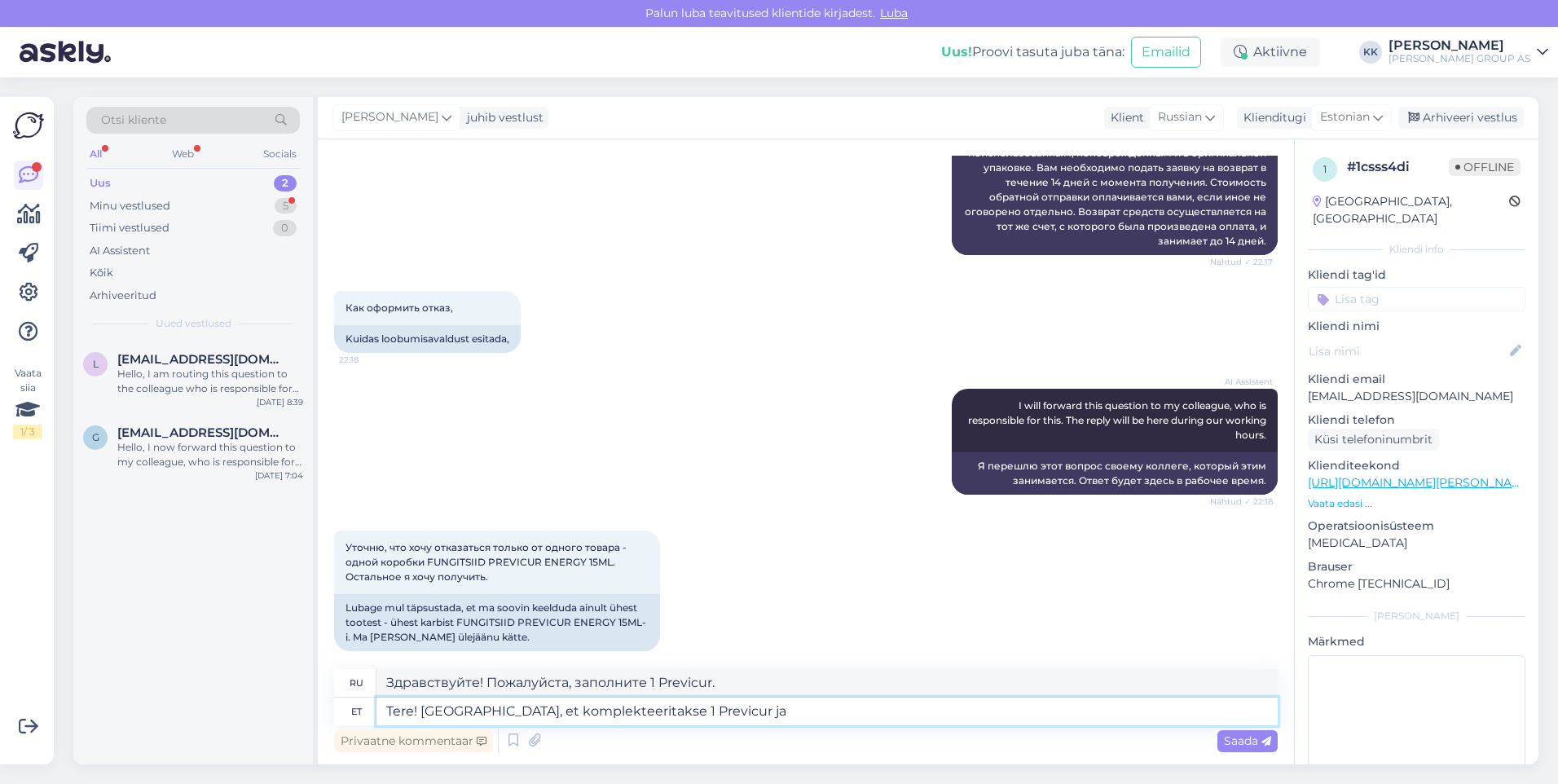
type textarea "Tere! [GEOGRAPHIC_DATA], et komplekteeritakse 1 Previcur ja"
type textarea "Здравствуйте! Мы хотели бы заказать 1 Превикур и"
type textarea "Tere! [GEOGRAPHIC_DATA], et komplekteeritakse 1 Previcur ja tei"
type textarea "Здравствуйте! Мы хотели бы заказать 1 Превикур, и вы..."
type textarea "Tere! [GEOGRAPHIC_DATA], et komplekteeritakse 1 Previcur [PERSON_NAME]"
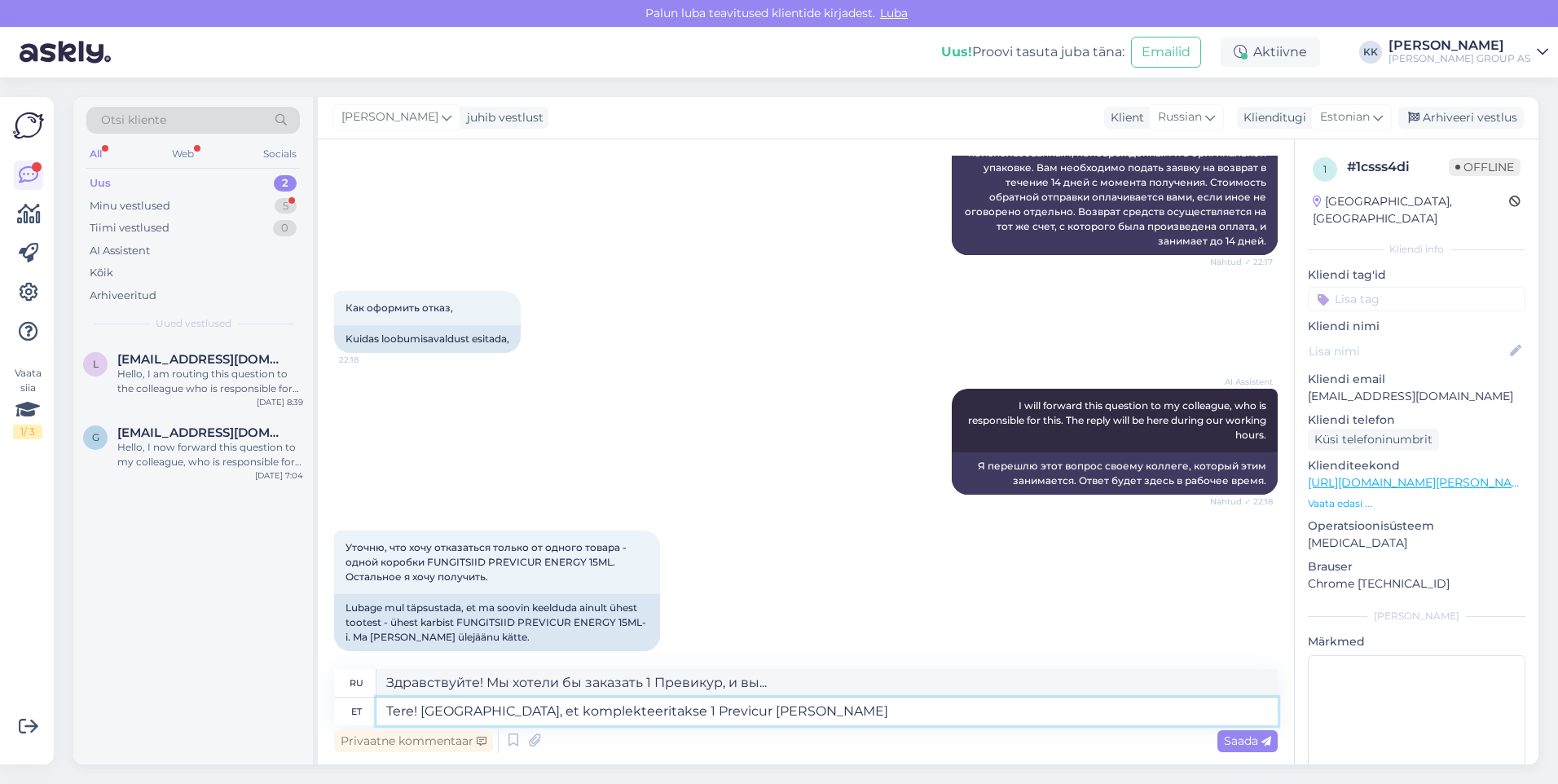
type textarea "Здравствуйте! Мы хотели бы попросить 1 Превикур и ещё один"
type textarea "Tere! Palume, et komplekteeritakse 1 Previcur [PERSON_NAME] kohta"
type textarea "Здравствуйте! Мы хотели бы заказать одну дозу Previcur и ещё одну."
type textarea "Tere! Palume, et komplekteeritakse 1 Previcur [PERSON_NAME] kohta vormistame"
type textarea "Здравствуйте! Мы хотели бы попросить вас сделать первую инъекцию Previcur, а вт…"
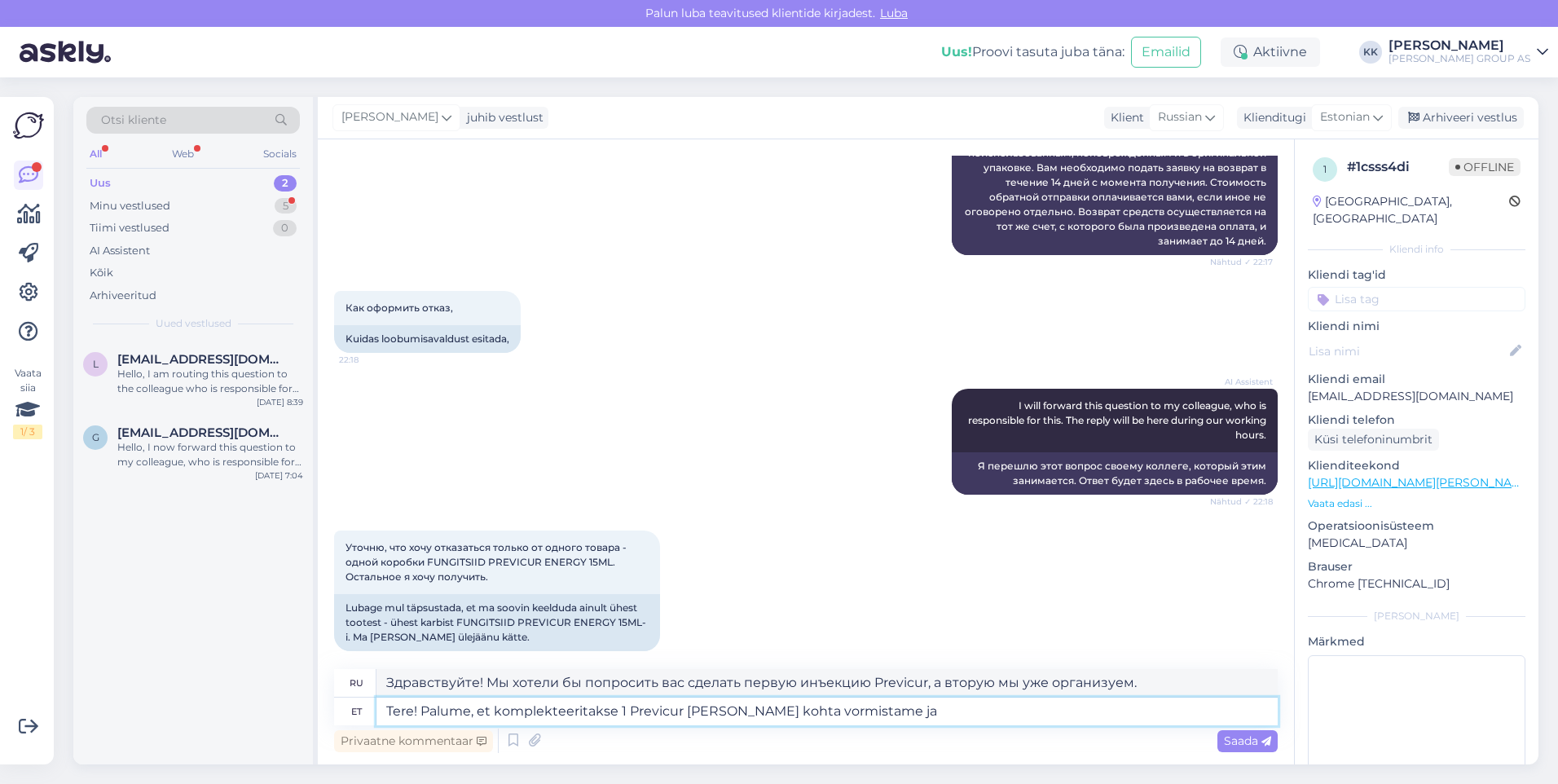
type textarea "Tere! Palume, et komplekteeritakse 1 Previcur [PERSON_NAME] kohta vormistame ja"
type textarea "Здравствуйте! Мы хотели бы попросить вас заполнить 1 форму «Превикур», а затем …"
type textarea "Tere! Palume, et komplekteeritakse 1 Previcur [PERSON_NAME] kohta vormistame ja…"
type textarea "Здравствуйте! Просим вас заполнить одну форму «Превикур», а мы обработаем и пер…"
type textarea "Tere! Palume, et komplekteeritakse 1 Previcur [PERSON_NAME] kohta vormistame ja…"
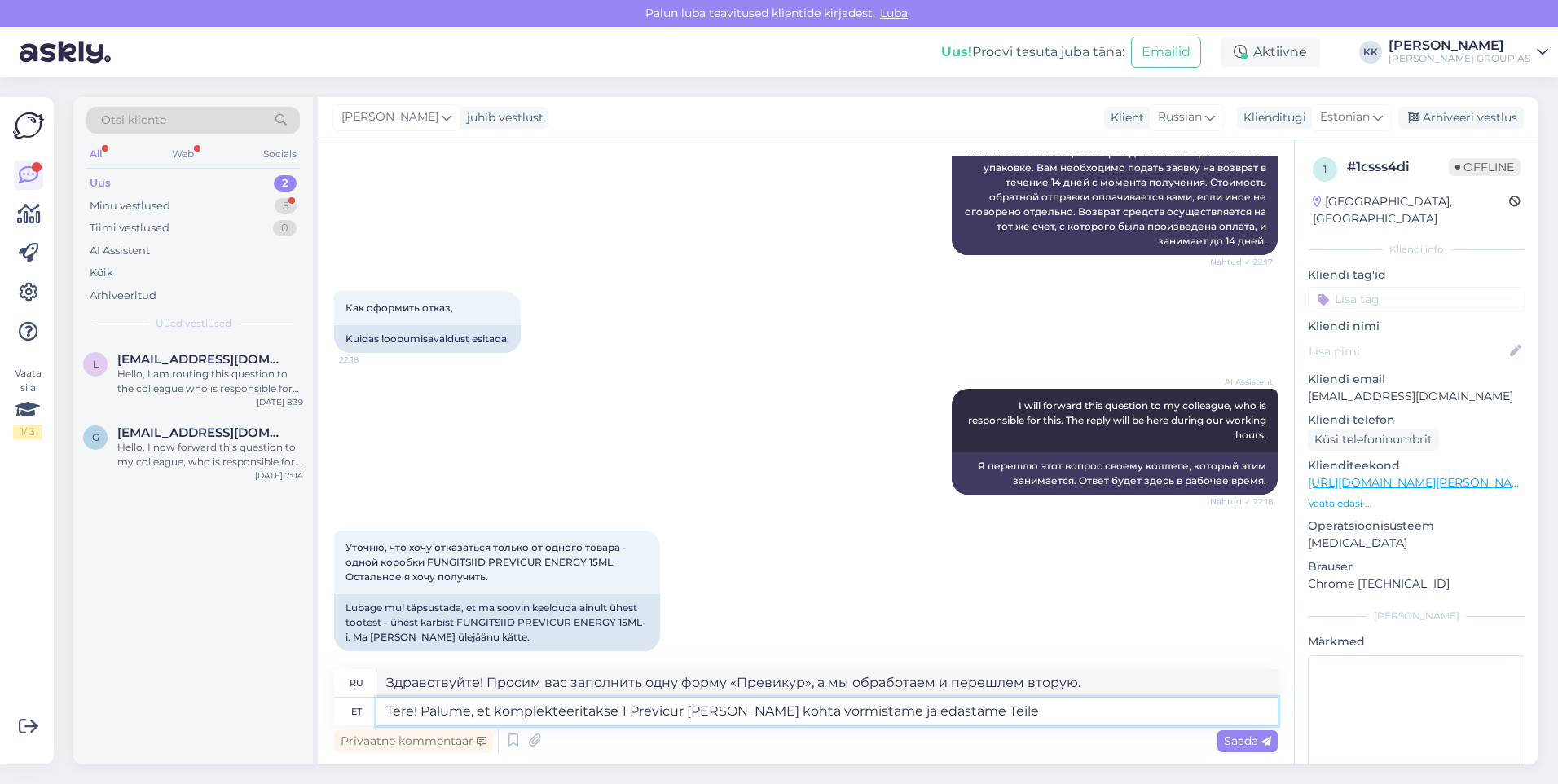
type textarea "Здравствуйте! Просим вас заполнить одну форму «Превикур», а мы подготовим и выш…"
type textarea "Tere! Palume, et komplekteeritakse 1 Previcur [PERSON_NAME] kohta vormistame ja…"
type textarea "Здравствуйте! Мы хотели бы попросить вас заполнить один пакет Previcur, а мы вы…"
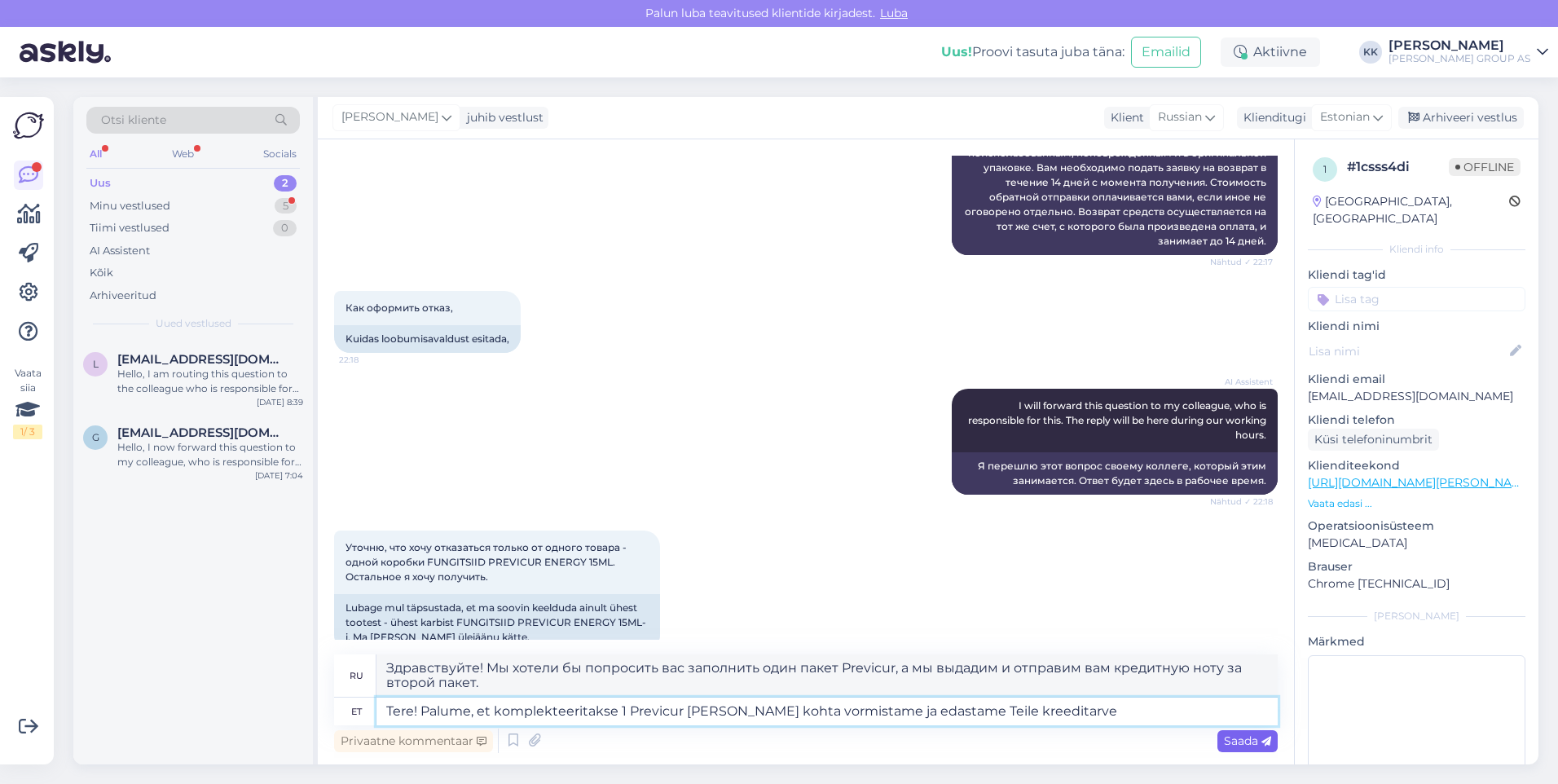
type textarea "Tere! Palume, et komplekteeritakse 1 Previcur [PERSON_NAME] kohta vormistame ja…"
click at [1242, 733] on div "Saada" at bounding box center [1248, 741] width 60 height 22
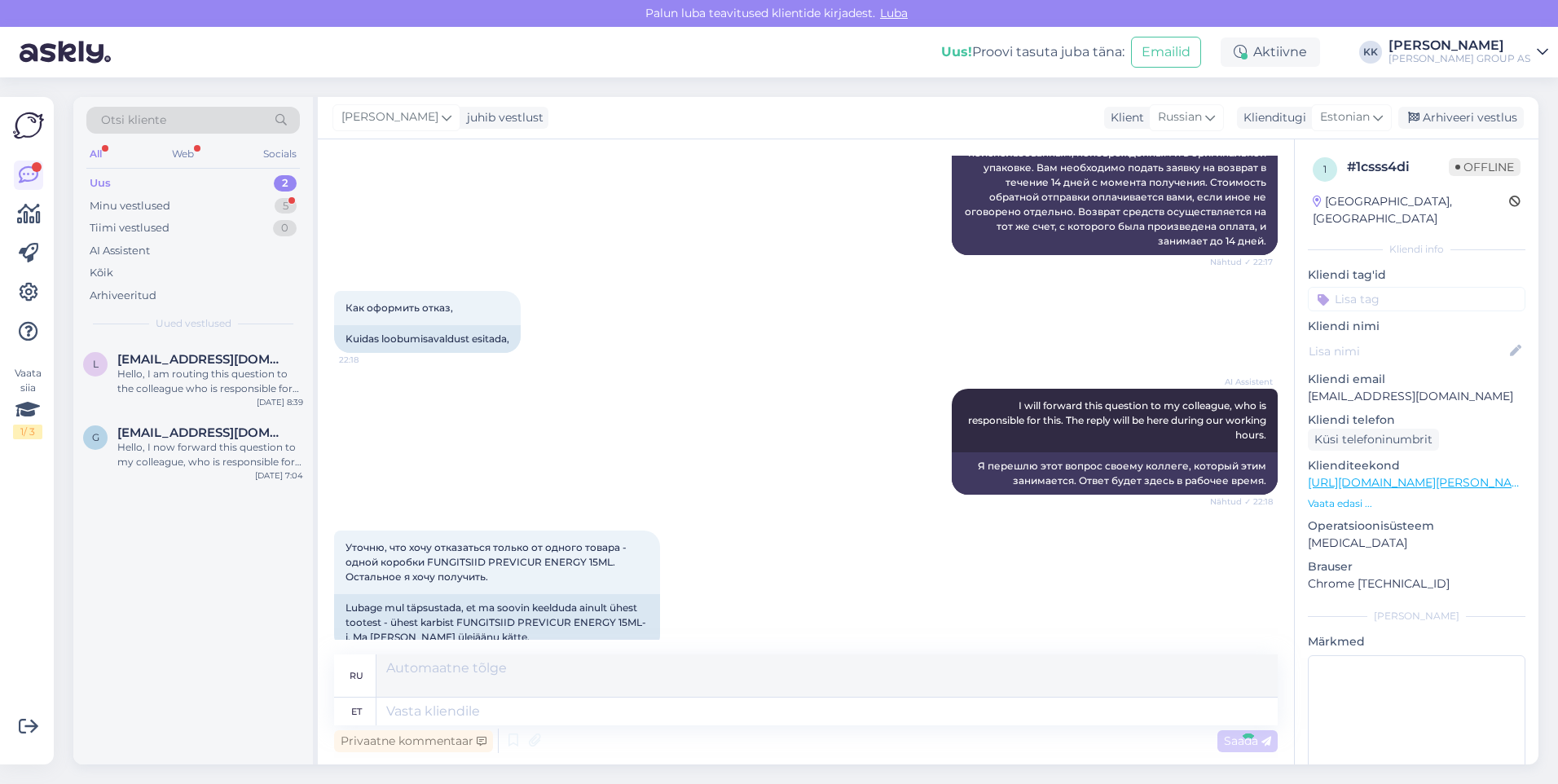
scroll to position [631, 0]
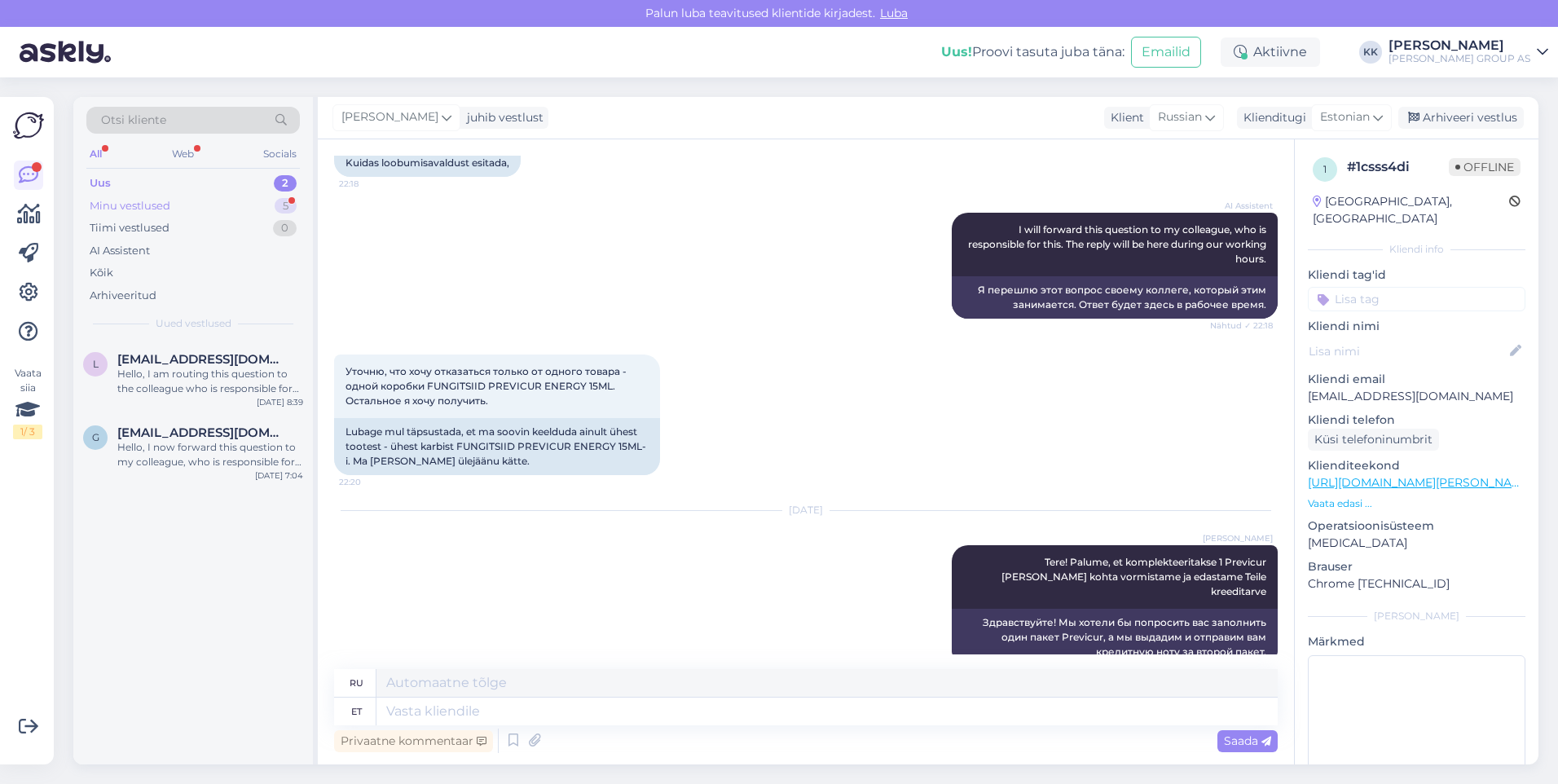
click at [125, 202] on div "Minu vestlused" at bounding box center [130, 206] width 80 height 16
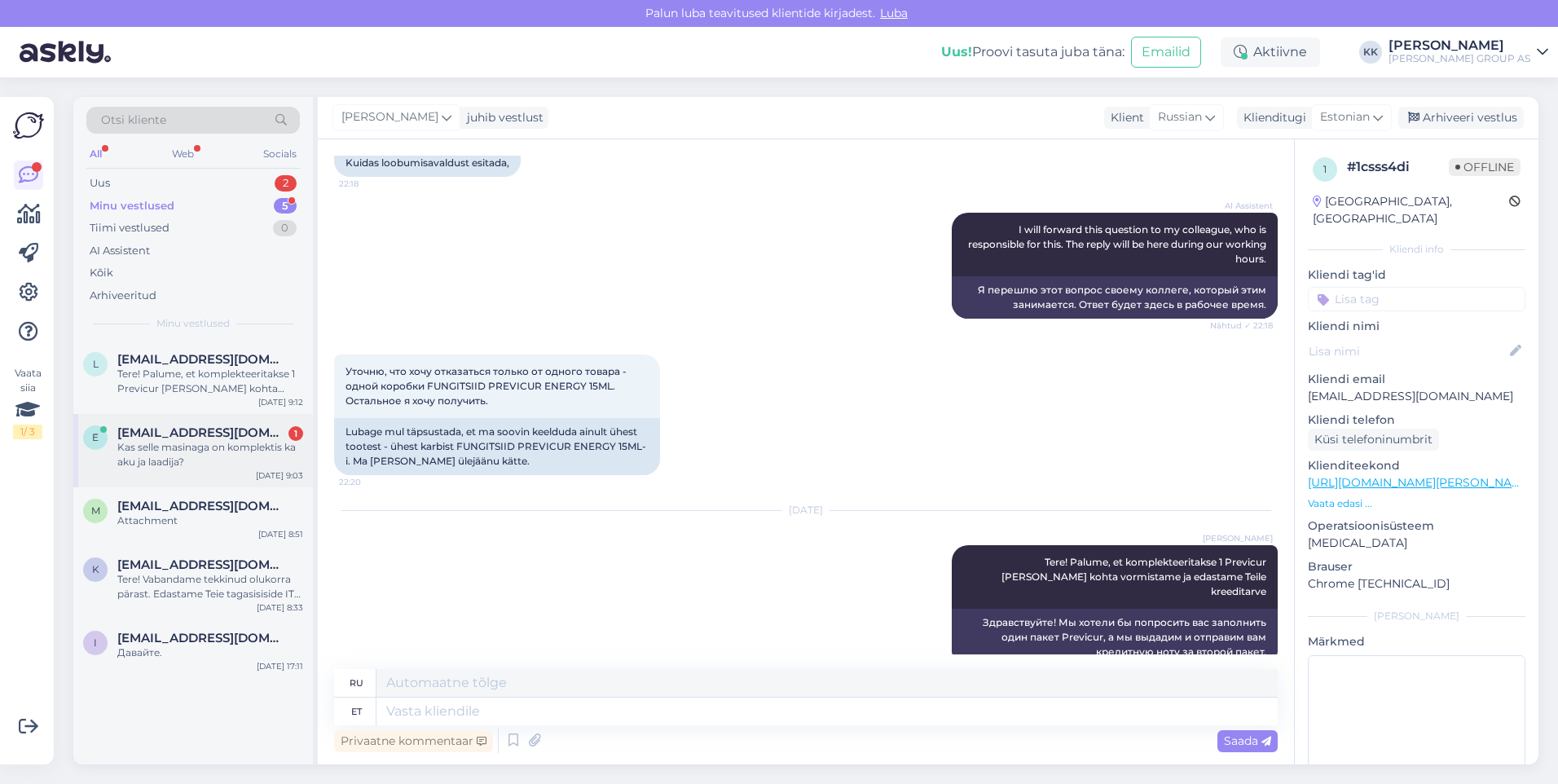
click at [177, 443] on div "Kas selle masinaga on komplektis ka aku ja laadija?" at bounding box center [210, 454] width 186 height 29
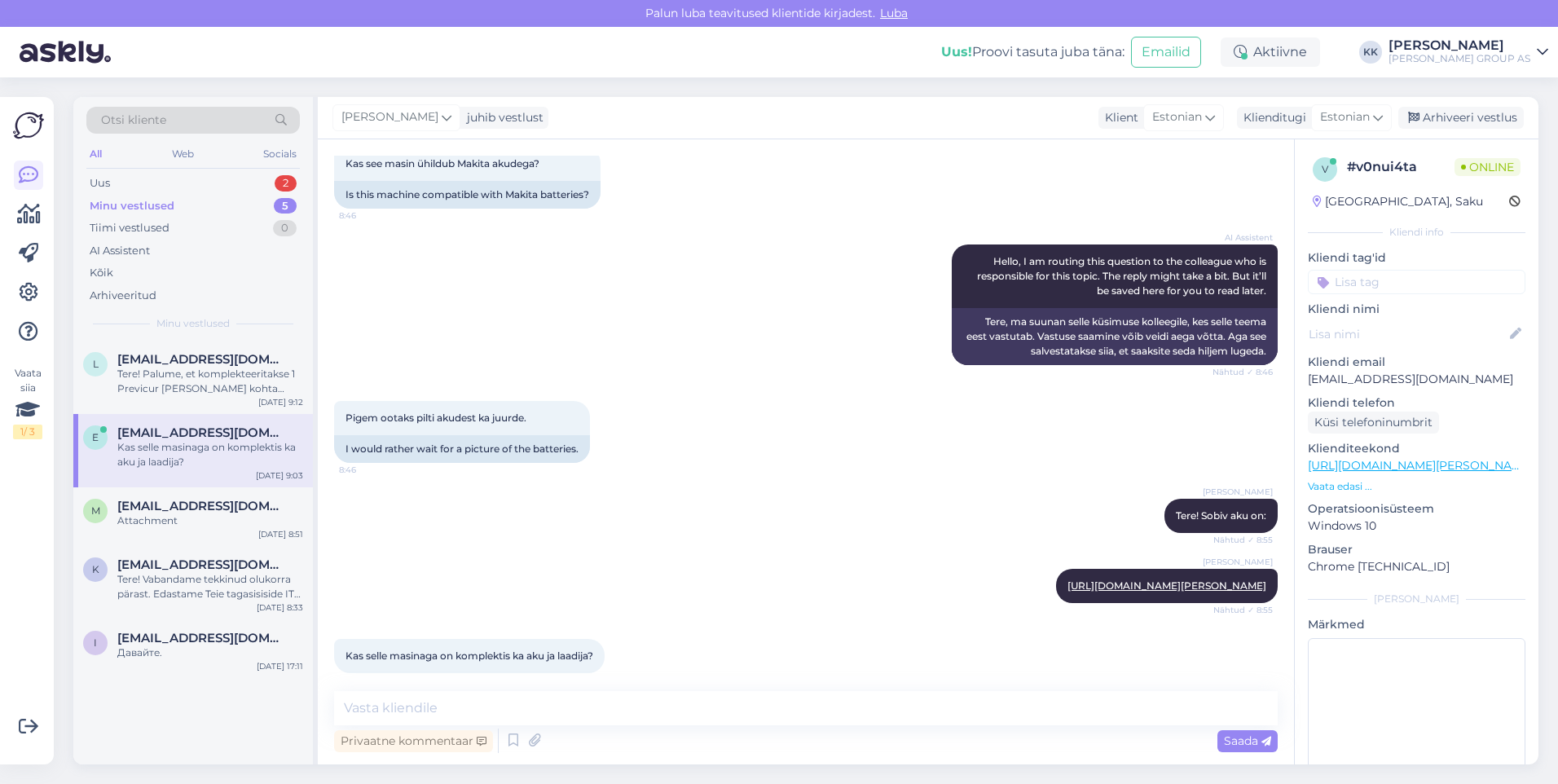
click at [1398, 473] on p "[URL][DOMAIN_NAME][PERSON_NAME]" at bounding box center [1417, 465] width 218 height 17
click at [1387, 464] on link "[URL][DOMAIN_NAME][PERSON_NAME]" at bounding box center [1420, 465] width 225 height 15
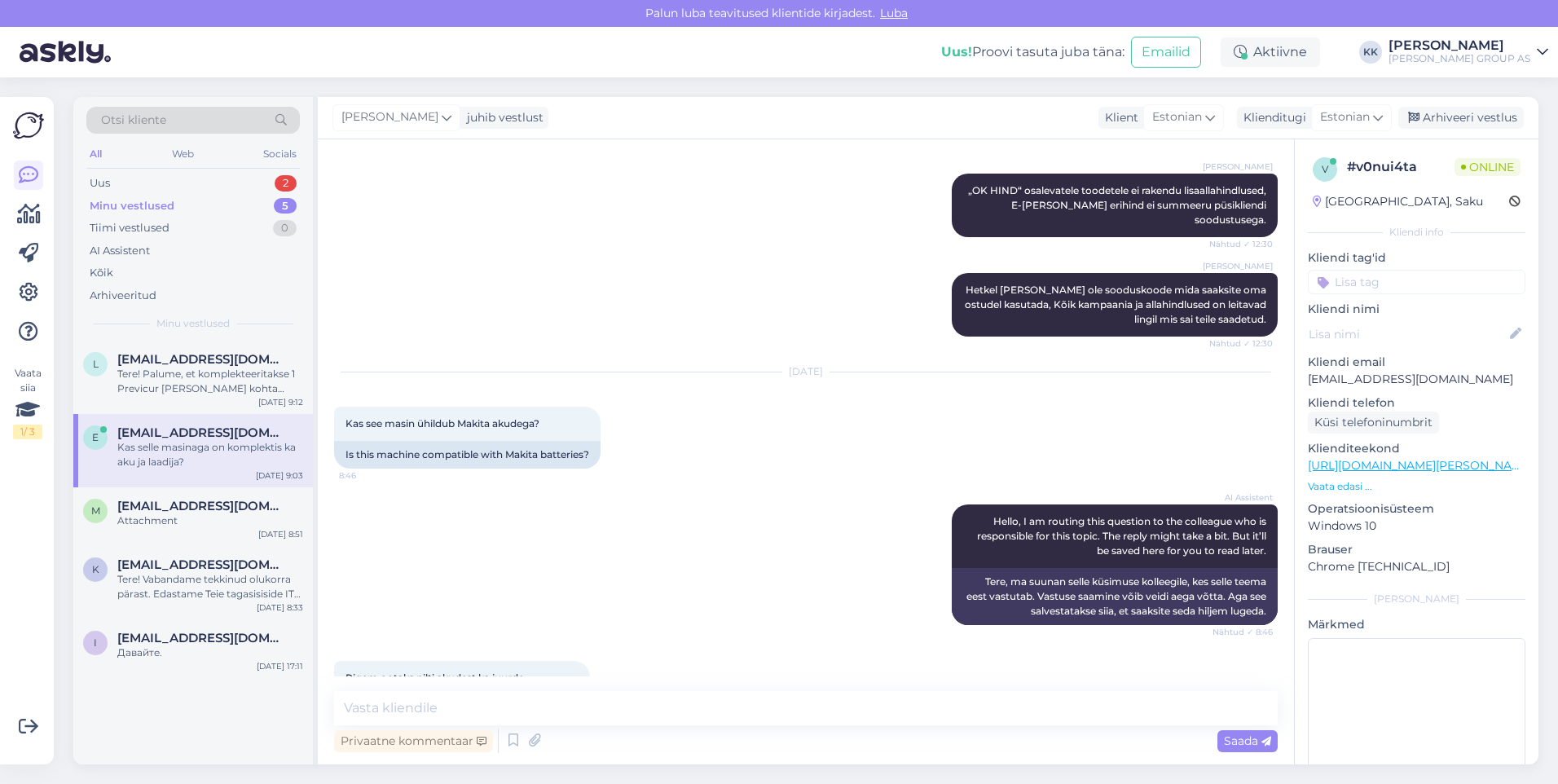
scroll to position [817, 0]
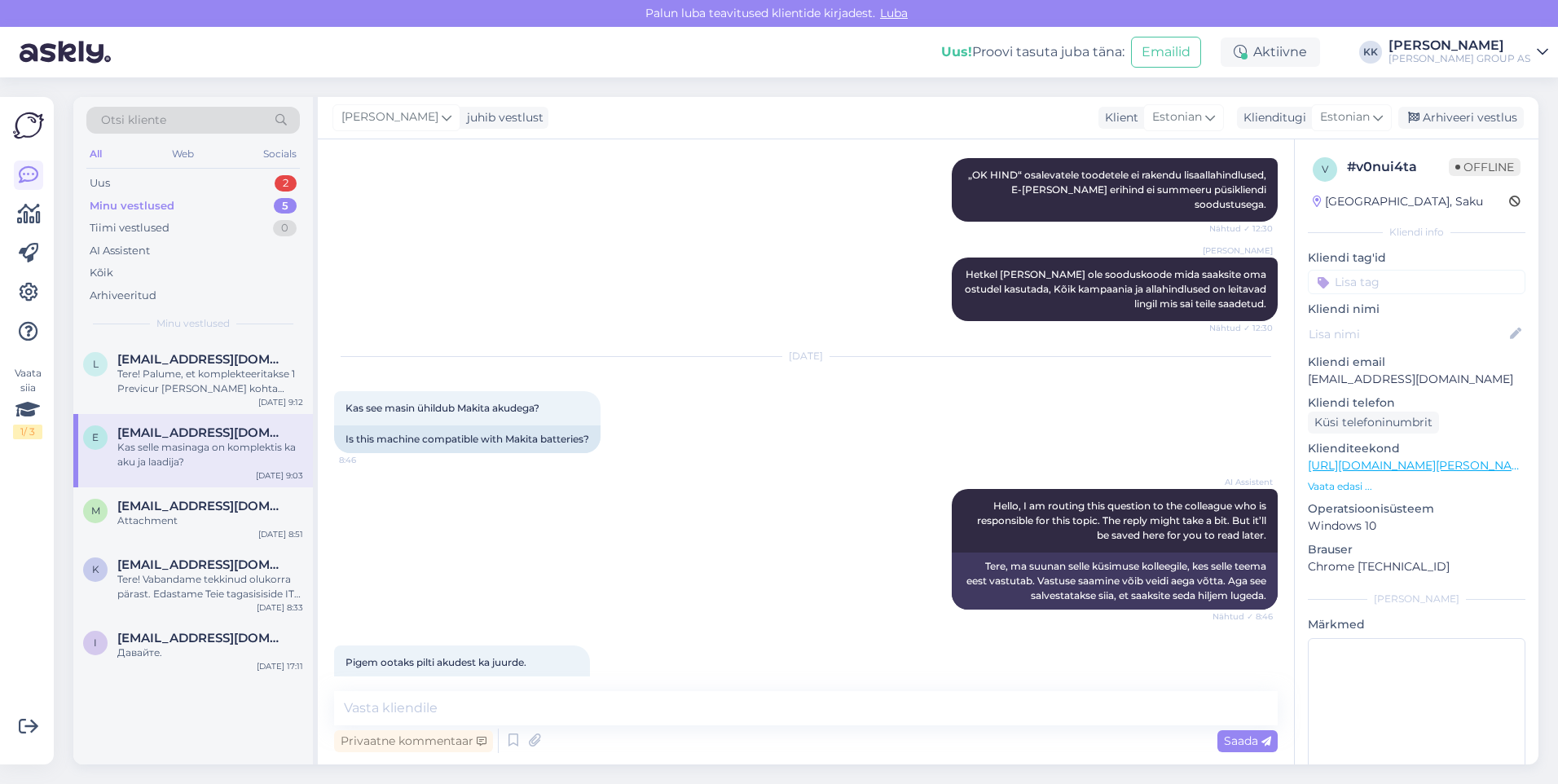
click at [1341, 466] on link "[URL][DOMAIN_NAME][PERSON_NAME]" at bounding box center [1420, 465] width 225 height 15
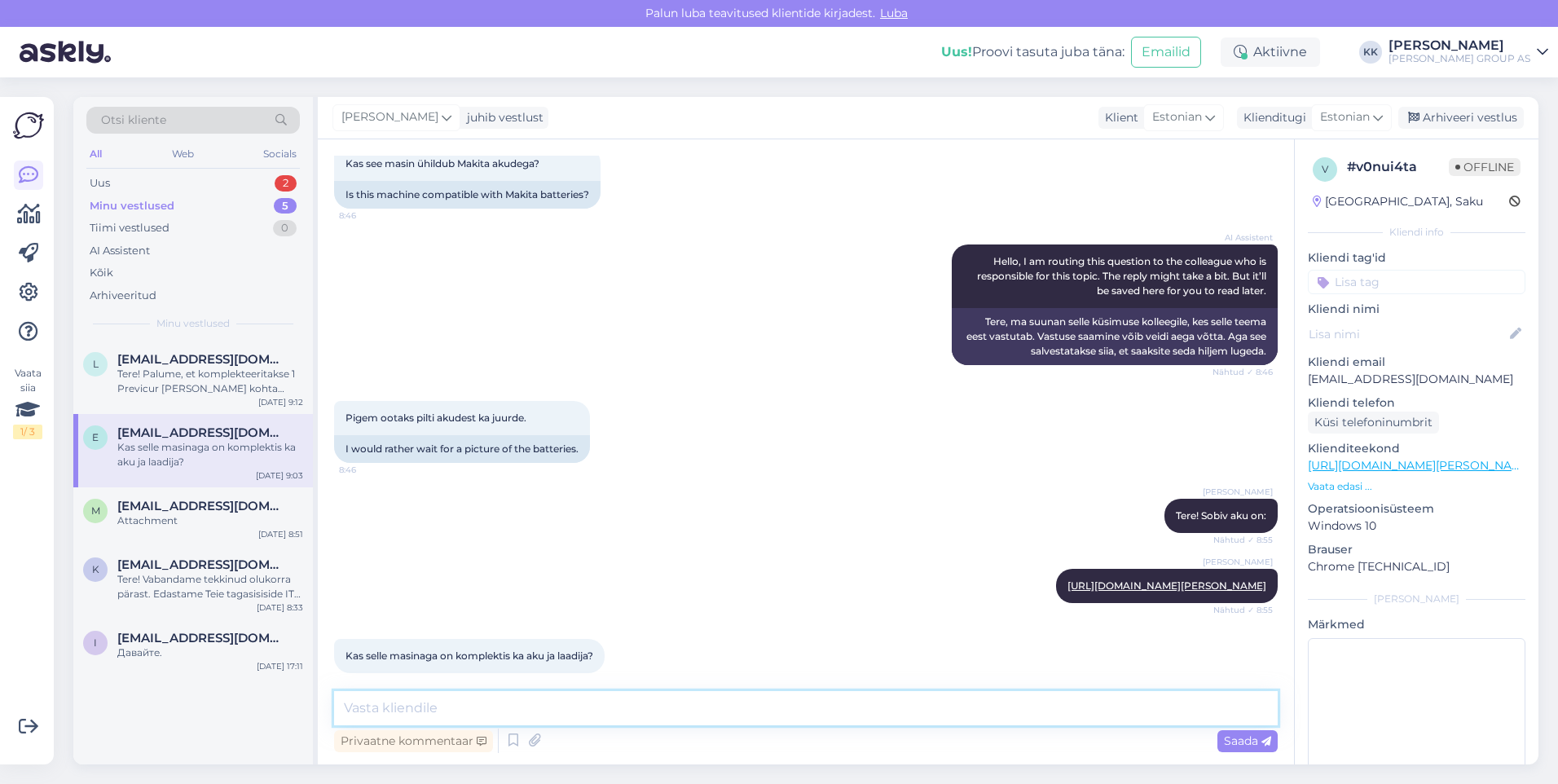
click at [405, 708] on textarea at bounding box center [806, 708] width 944 height 34
type textarea "Aku ja laadijaga mudel on:"
click at [1234, 737] on span "Saada" at bounding box center [1248, 741] width 47 height 15
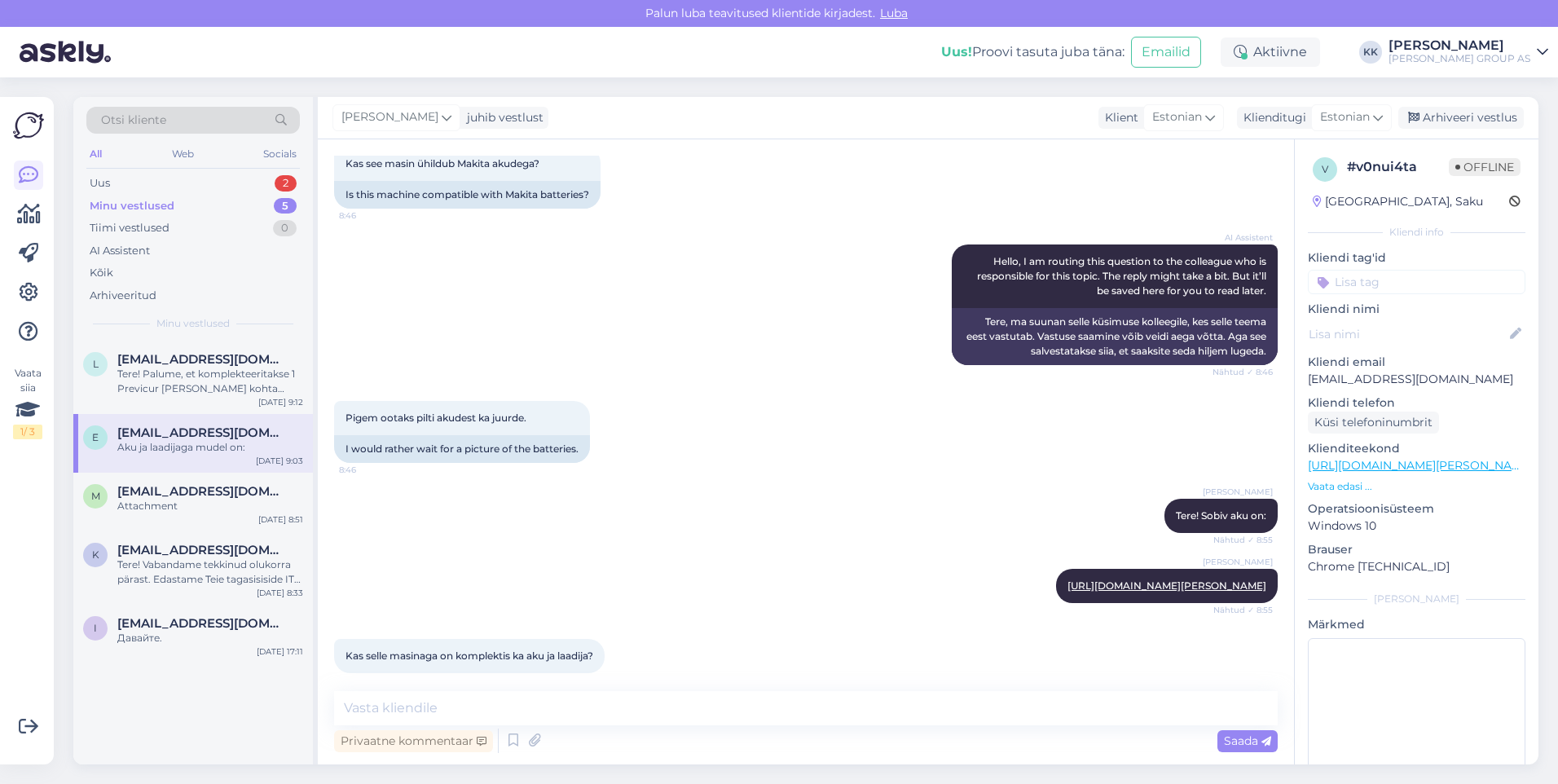
scroll to position [1132, 0]
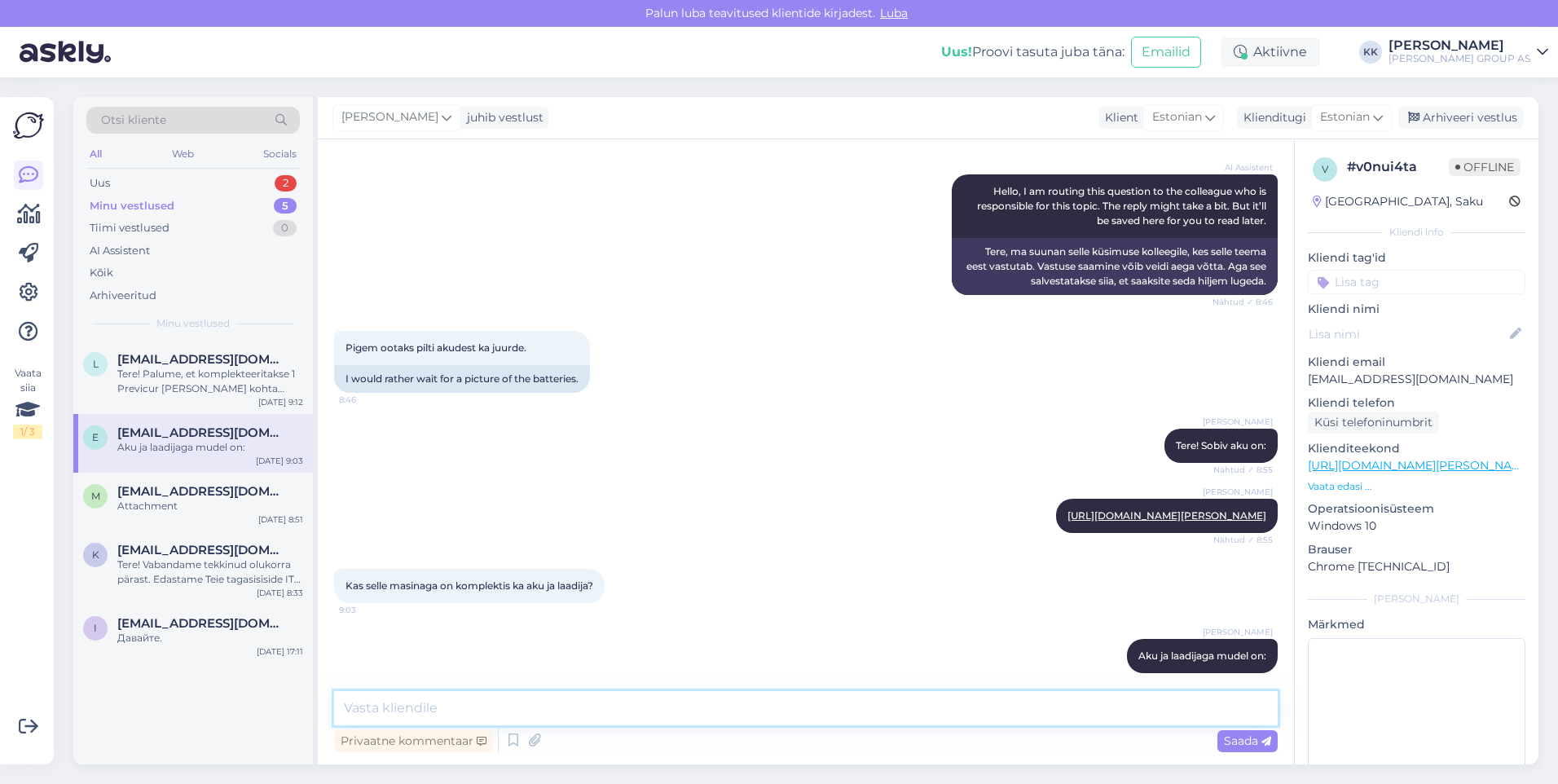
click at [378, 710] on textarea at bounding box center [806, 708] width 944 height 34
paste textarea "[URL][DOMAIN_NAME][PERSON_NAME]"
type textarea "[URL][DOMAIN_NAME][PERSON_NAME]"
click at [1237, 735] on span "Saada" at bounding box center [1248, 741] width 47 height 15
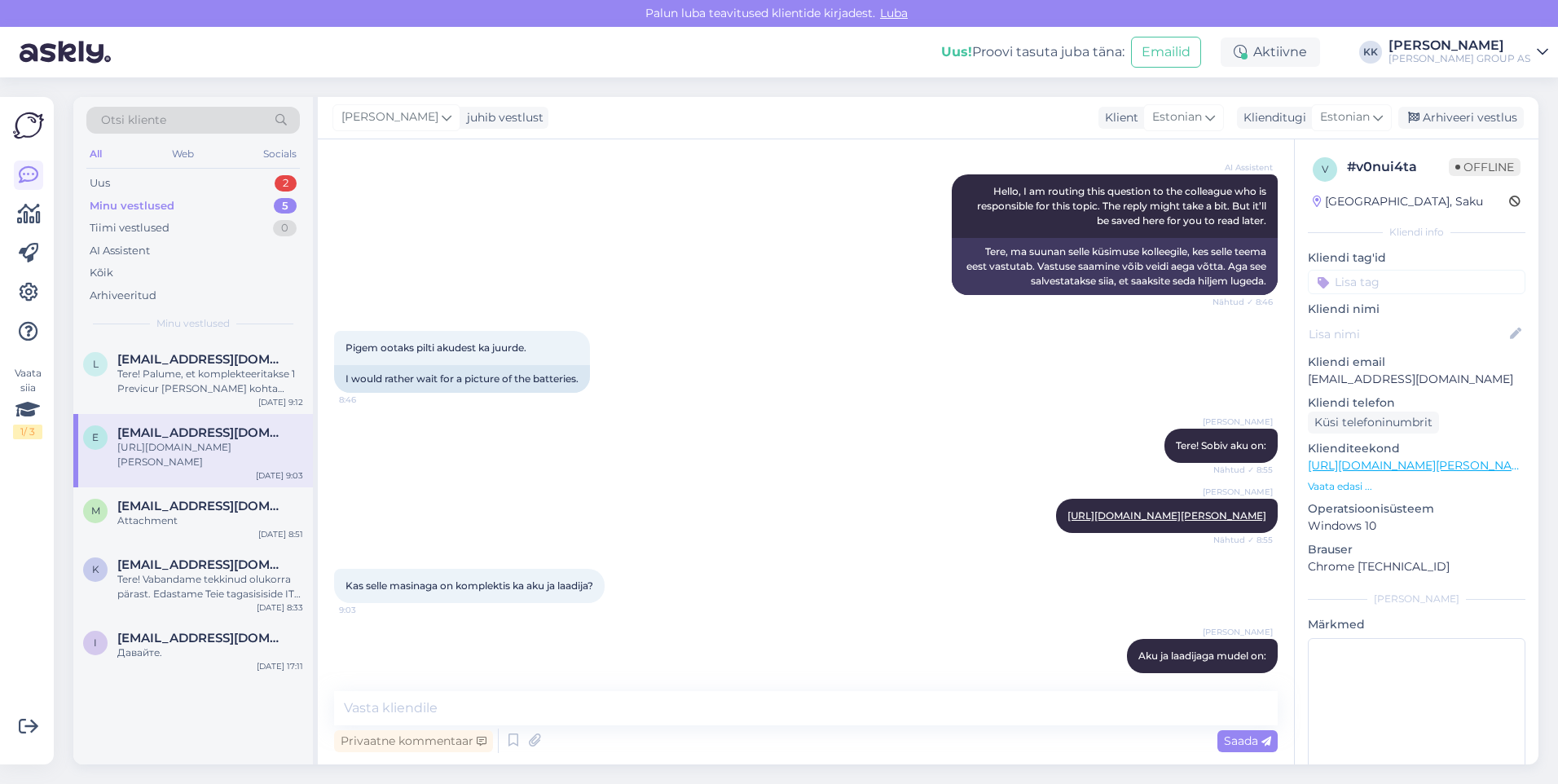
scroll to position [1217, 0]
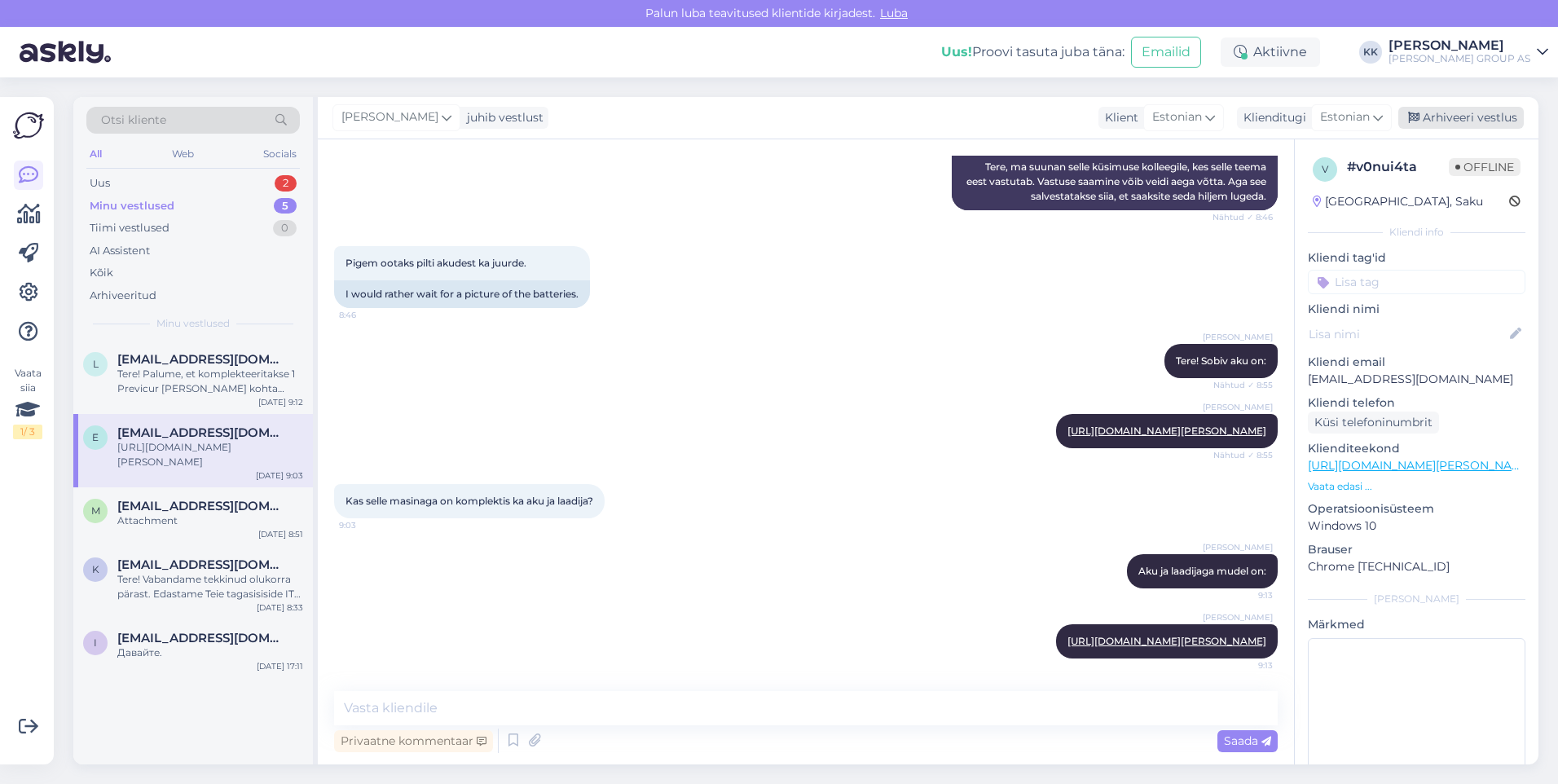
click at [1458, 113] on div "Arhiveeri vestlus" at bounding box center [1461, 118] width 126 height 22
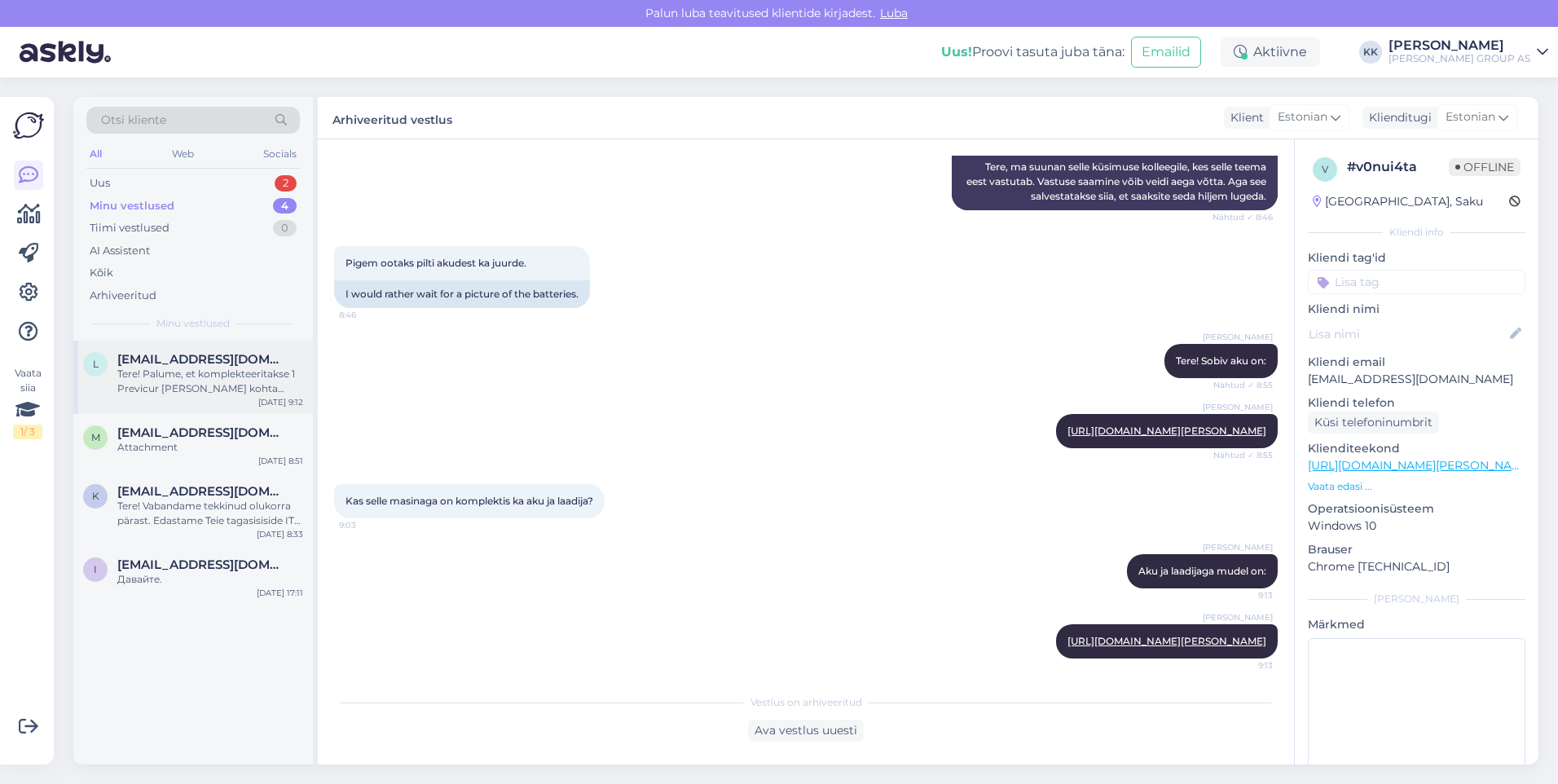
click at [224, 382] on div "Tere! Palume, et komplekteeritakse 1 Previcur [PERSON_NAME] kohta vormistame ja…" at bounding box center [210, 381] width 186 height 29
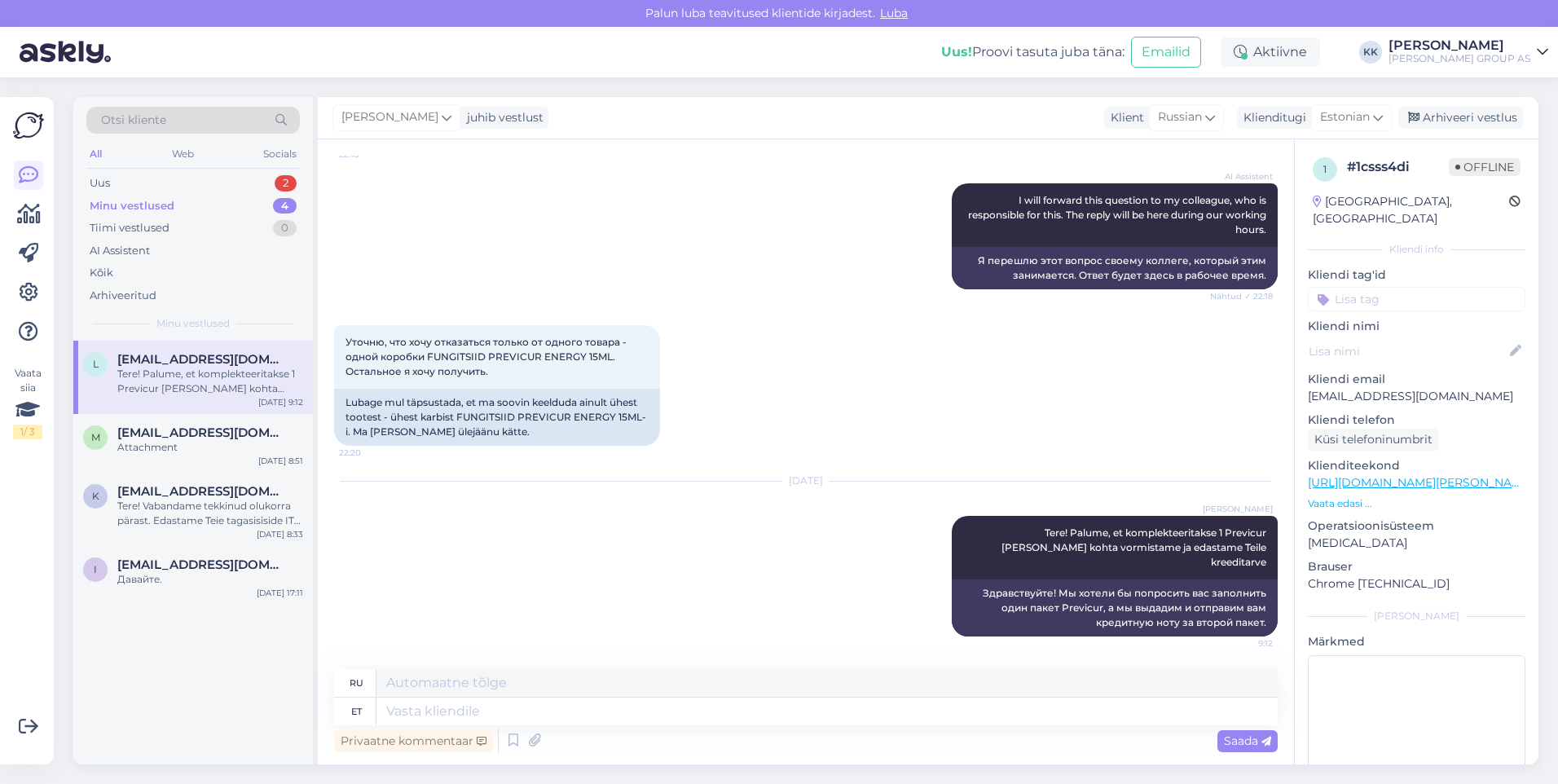
scroll to position [631, 0]
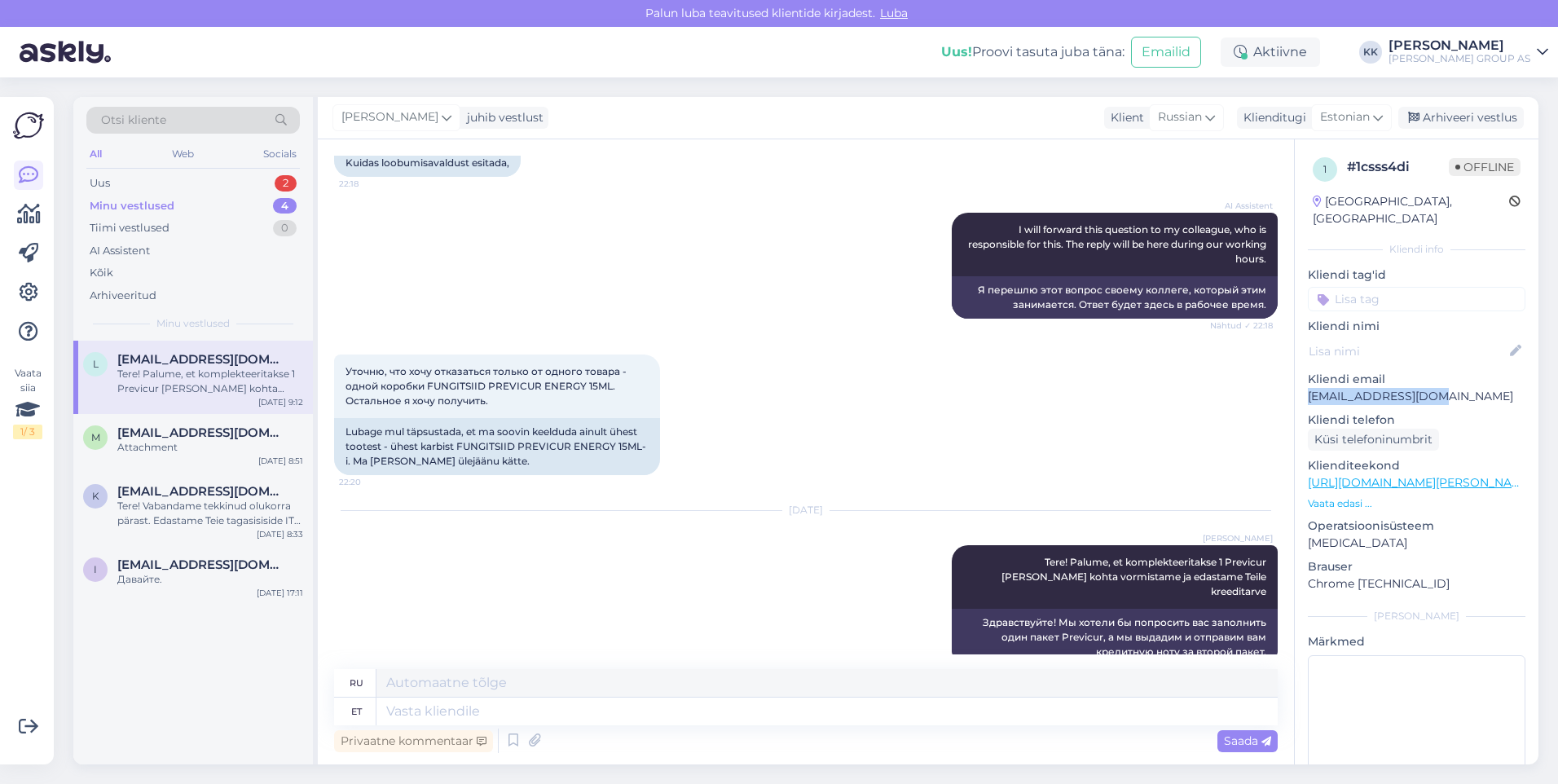
drag, startPoint x: 1447, startPoint y: 377, endPoint x: 1304, endPoint y: 382, distance: 143.1
click at [1304, 382] on div "1 # 1csss4di Offline [GEOGRAPHIC_DATA], [GEOGRAPHIC_DATA] Kliendi info Kliendi …" at bounding box center [1417, 483] width 243 height 687
drag, startPoint x: 1304, startPoint y: 382, endPoint x: 1316, endPoint y: 382, distance: 12.0
copy p "[EMAIL_ADDRESS][DOMAIN_NAME]"
click at [165, 436] on span "[EMAIL_ADDRESS][DOMAIN_NAME]" at bounding box center [202, 433] width 170 height 15
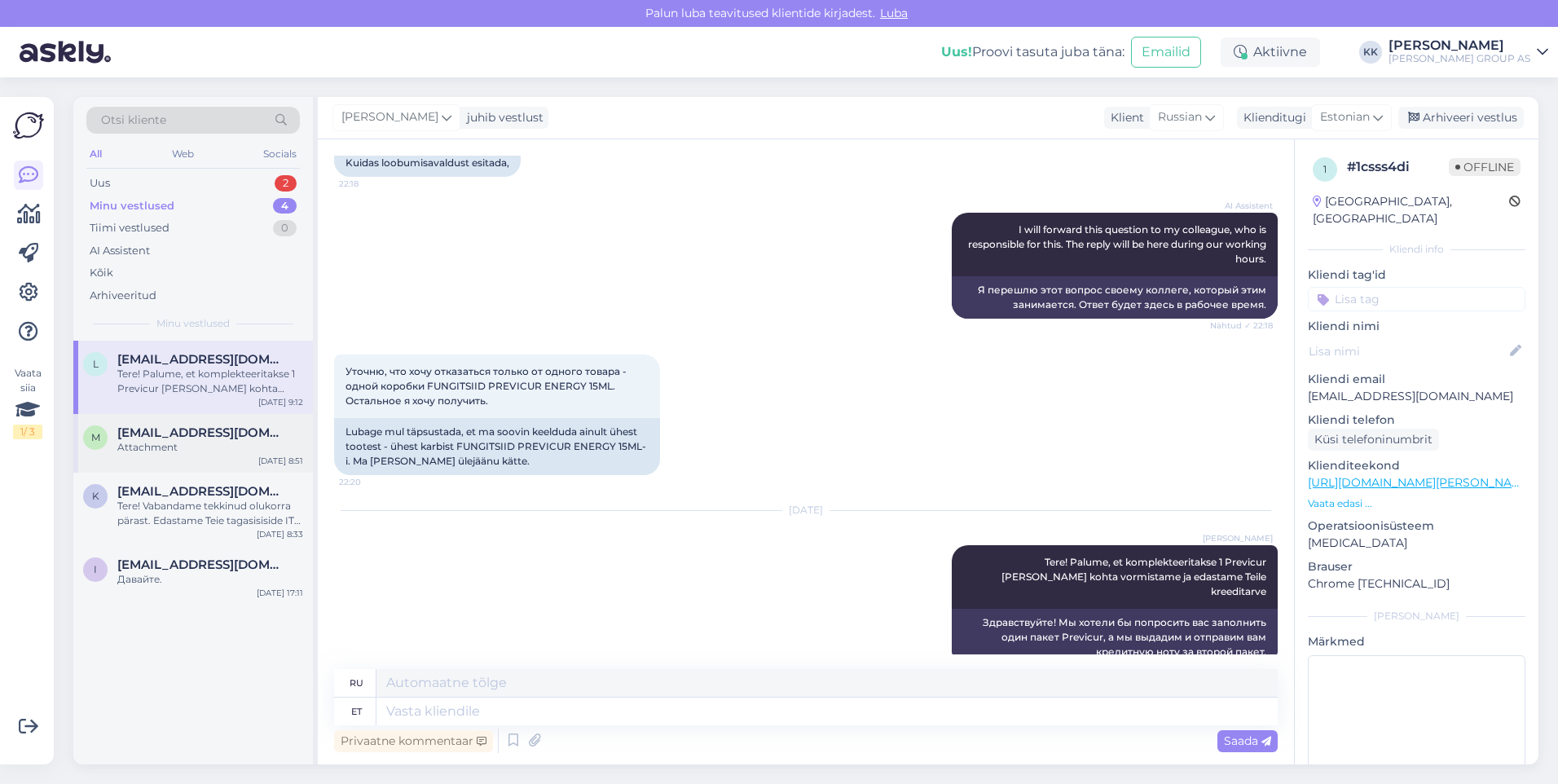
scroll to position [1735, 0]
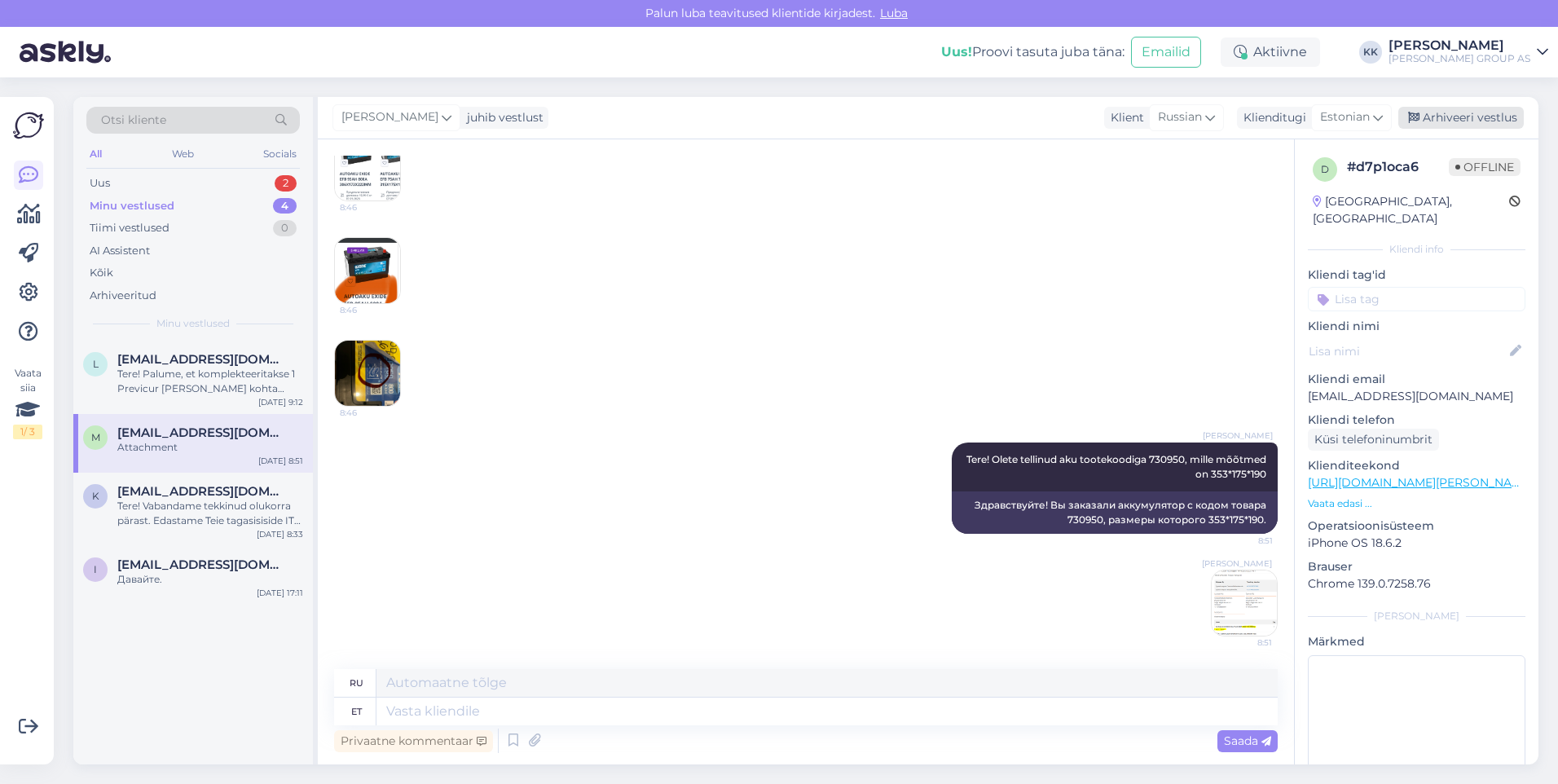
click at [1460, 115] on div "Arhiveeri vestlus" at bounding box center [1461, 118] width 126 height 22
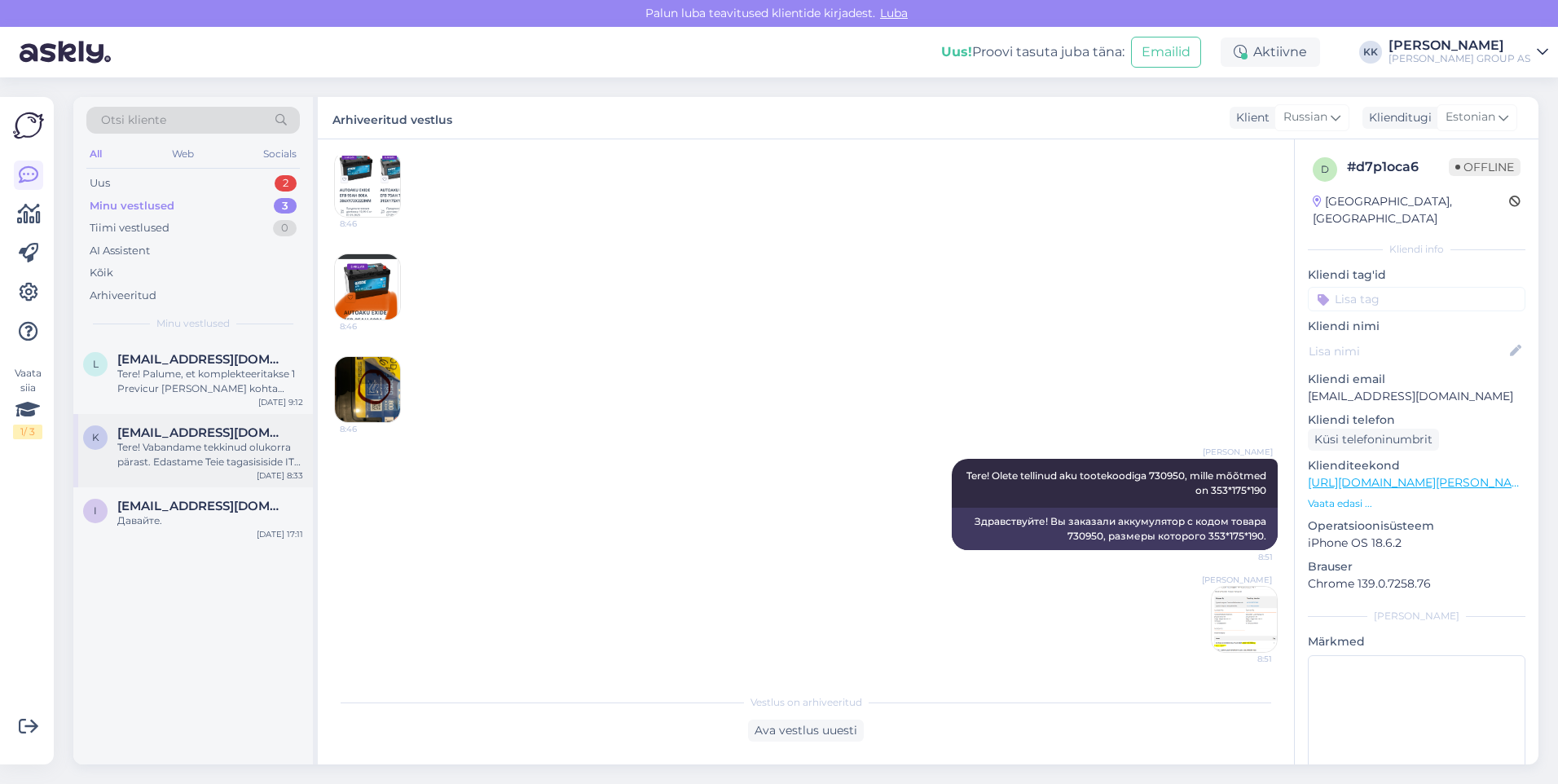
click at [202, 444] on div "Tere! Vabandame tekkinud olukorra pärast. Edastame Teie tagasisiside IT osakonda" at bounding box center [210, 454] width 186 height 29
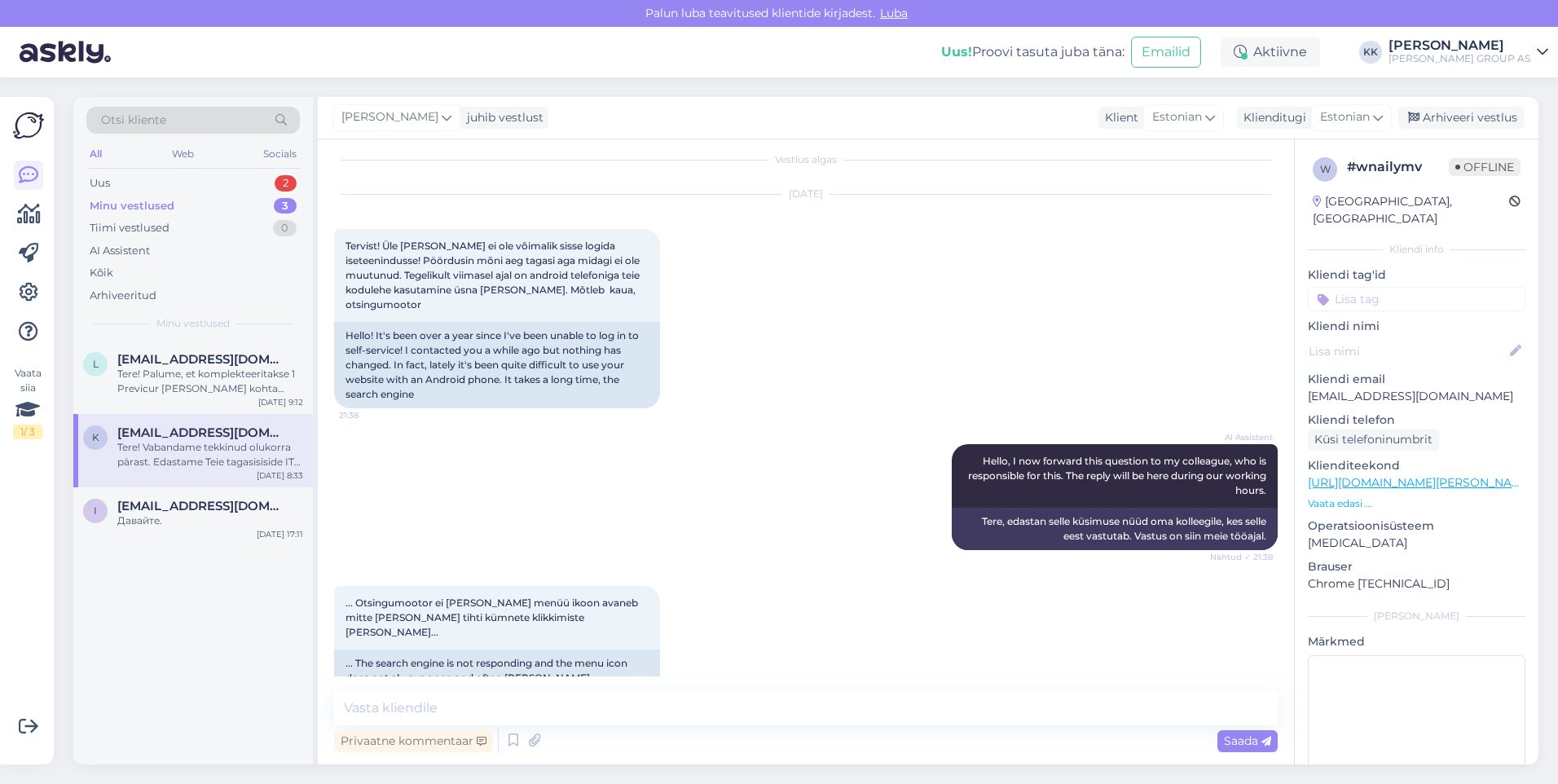
scroll to position [0, 0]
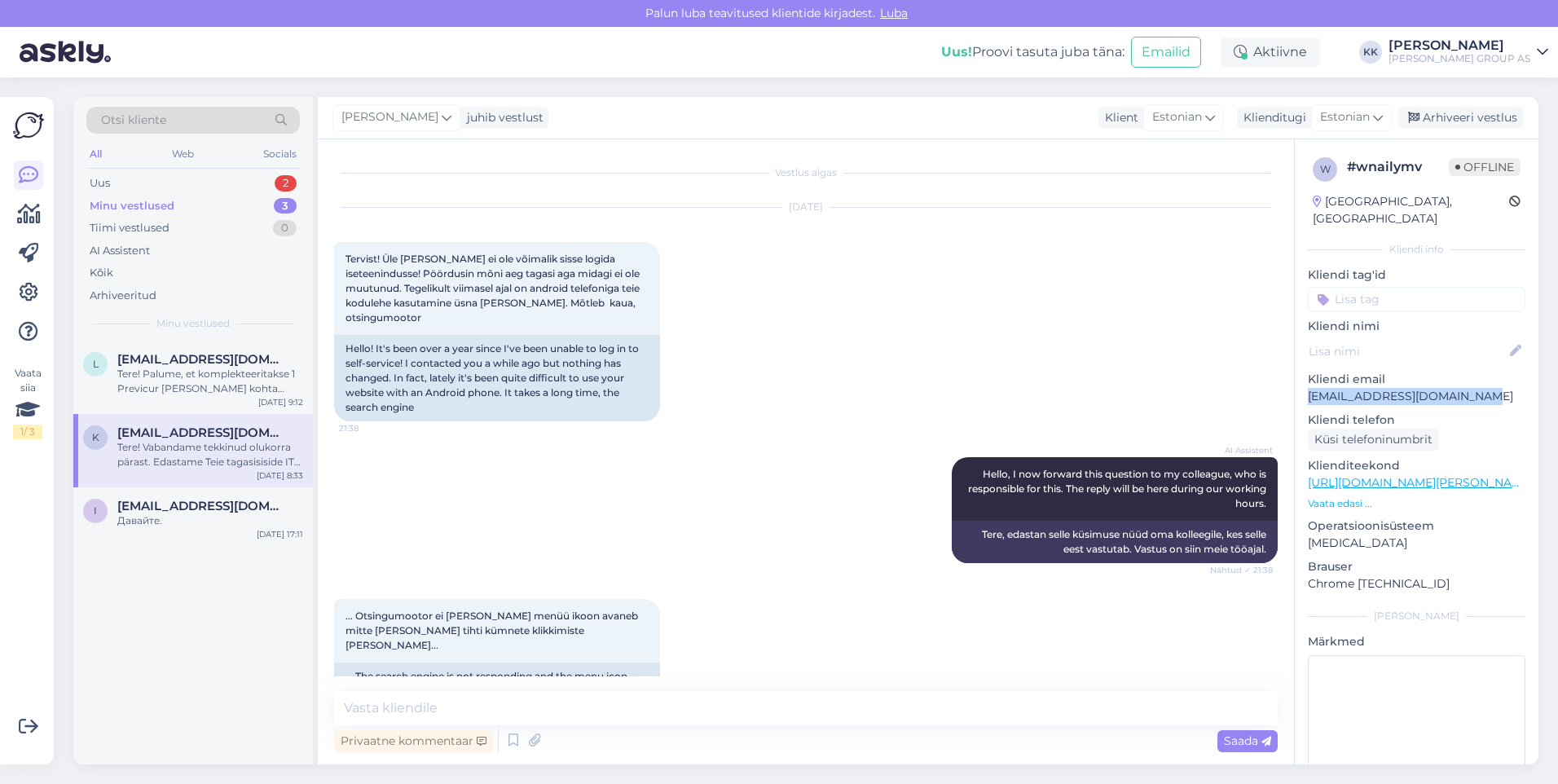
drag, startPoint x: 1476, startPoint y: 376, endPoint x: 1307, endPoint y: 382, distance: 169.1
click at [1307, 382] on div "w # wnailymv Offline [GEOGRAPHIC_DATA], [GEOGRAPHIC_DATA] Kliendi info Kliendi …" at bounding box center [1417, 483] width 243 height 687
drag, startPoint x: 1307, startPoint y: 382, endPoint x: 1318, endPoint y: 382, distance: 11.0
copy p "[EMAIL_ADDRESS][DOMAIN_NAME]"
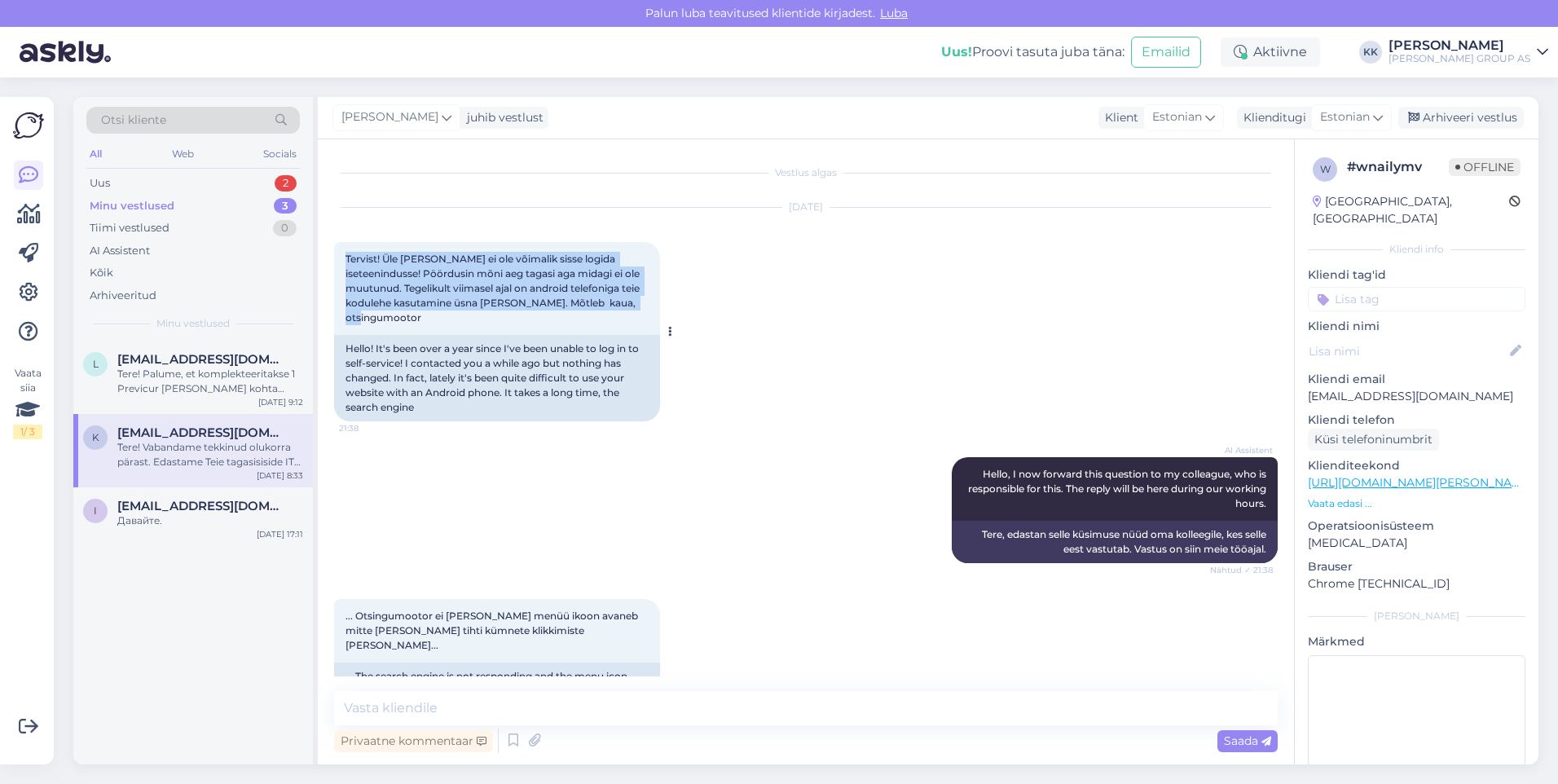
drag, startPoint x: 425, startPoint y: 320, endPoint x: 338, endPoint y: 262, distance: 104.6
click at [338, 262] on div "Tervist! Üle [PERSON_NAME] ei ole võimalik sisse logida iseteenindusse! Pöördus…" at bounding box center [497, 288] width 326 height 93
drag, startPoint x: 338, startPoint y: 262, endPoint x: 369, endPoint y: 264, distance: 31.1
copy span "Tervist! Üle [PERSON_NAME] ei ole võimalik sisse logida iseteenindusse! Pöördus…"
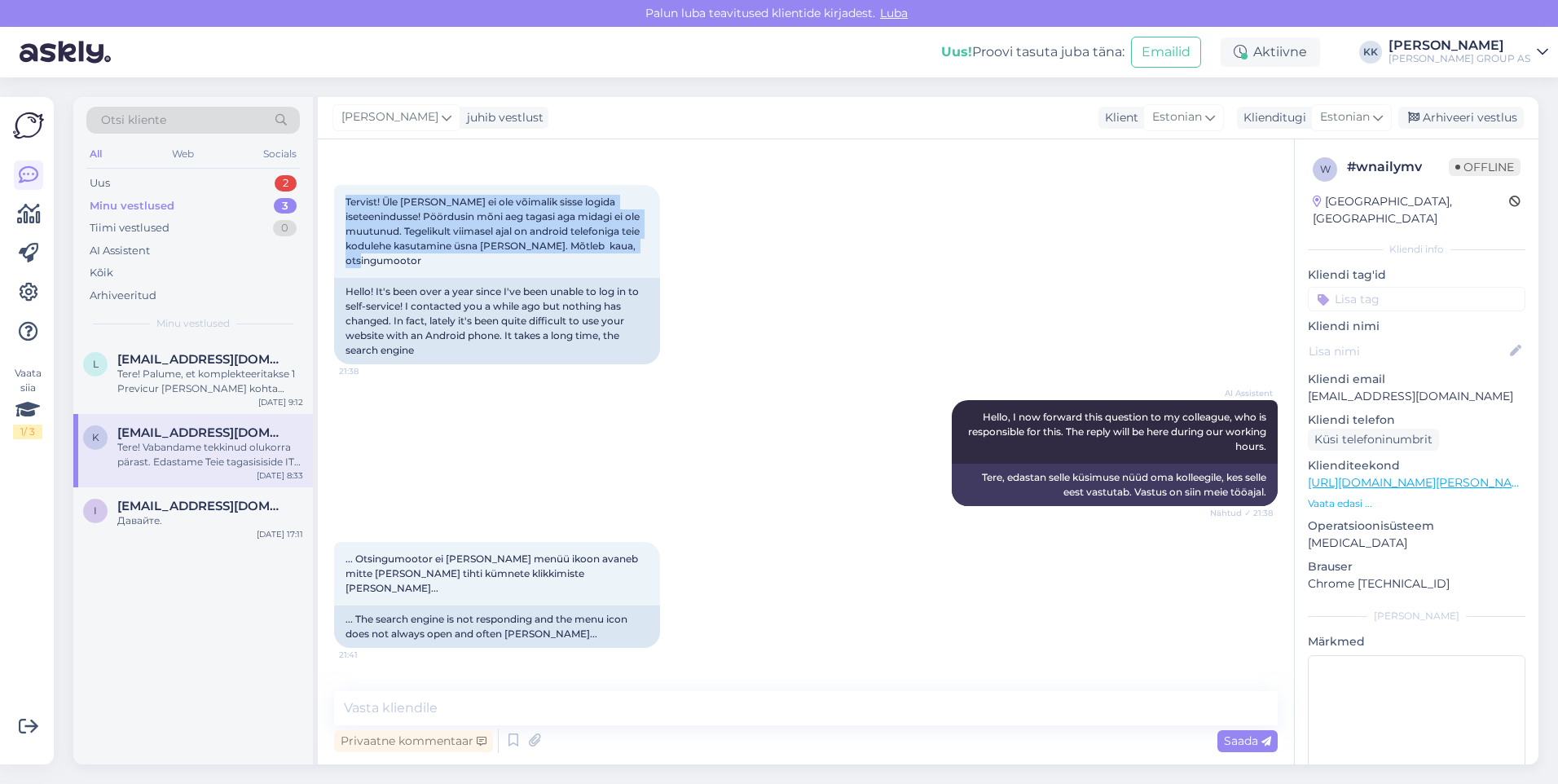
scroll to position [81, 0]
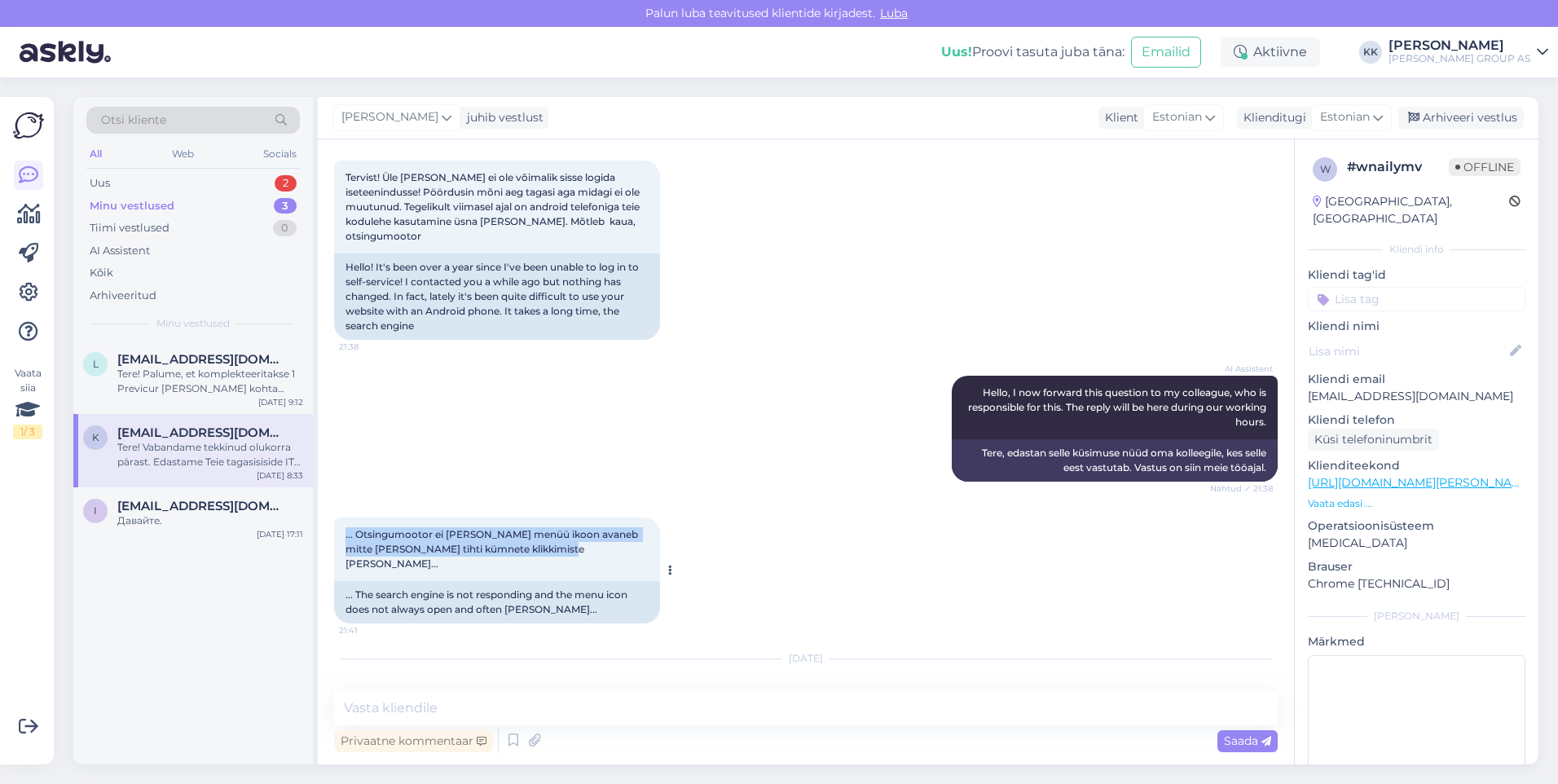
drag, startPoint x: 525, startPoint y: 546, endPoint x: 334, endPoint y: 531, distance: 191.6
click at [334, 531] on div "... Otsingumootor ei [PERSON_NAME] menüü ikoon avaneb mitte [PERSON_NAME] tihti…" at bounding box center [497, 549] width 326 height 64
drag, startPoint x: 334, startPoint y: 531, endPoint x: 383, endPoint y: 539, distance: 49.6
copy span "... Otsingumootor ei [PERSON_NAME] menüü ikoon avaneb mitte [PERSON_NAME] tihti…"
click at [769, 494] on div "AI Assistent Hello, I now forward this question to my colleague, who is respons…" at bounding box center [806, 428] width 944 height 141
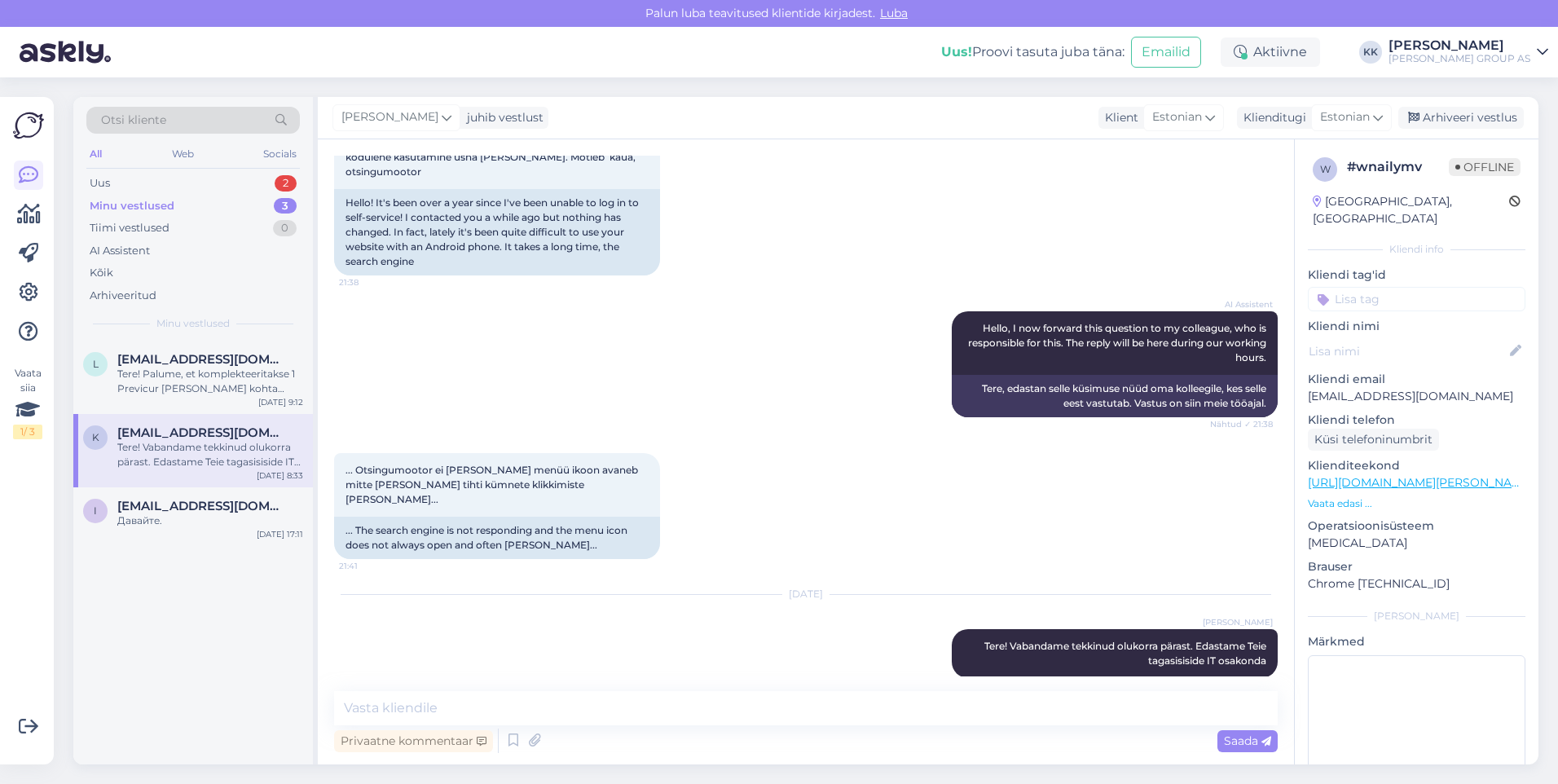
scroll to position [151, 0]
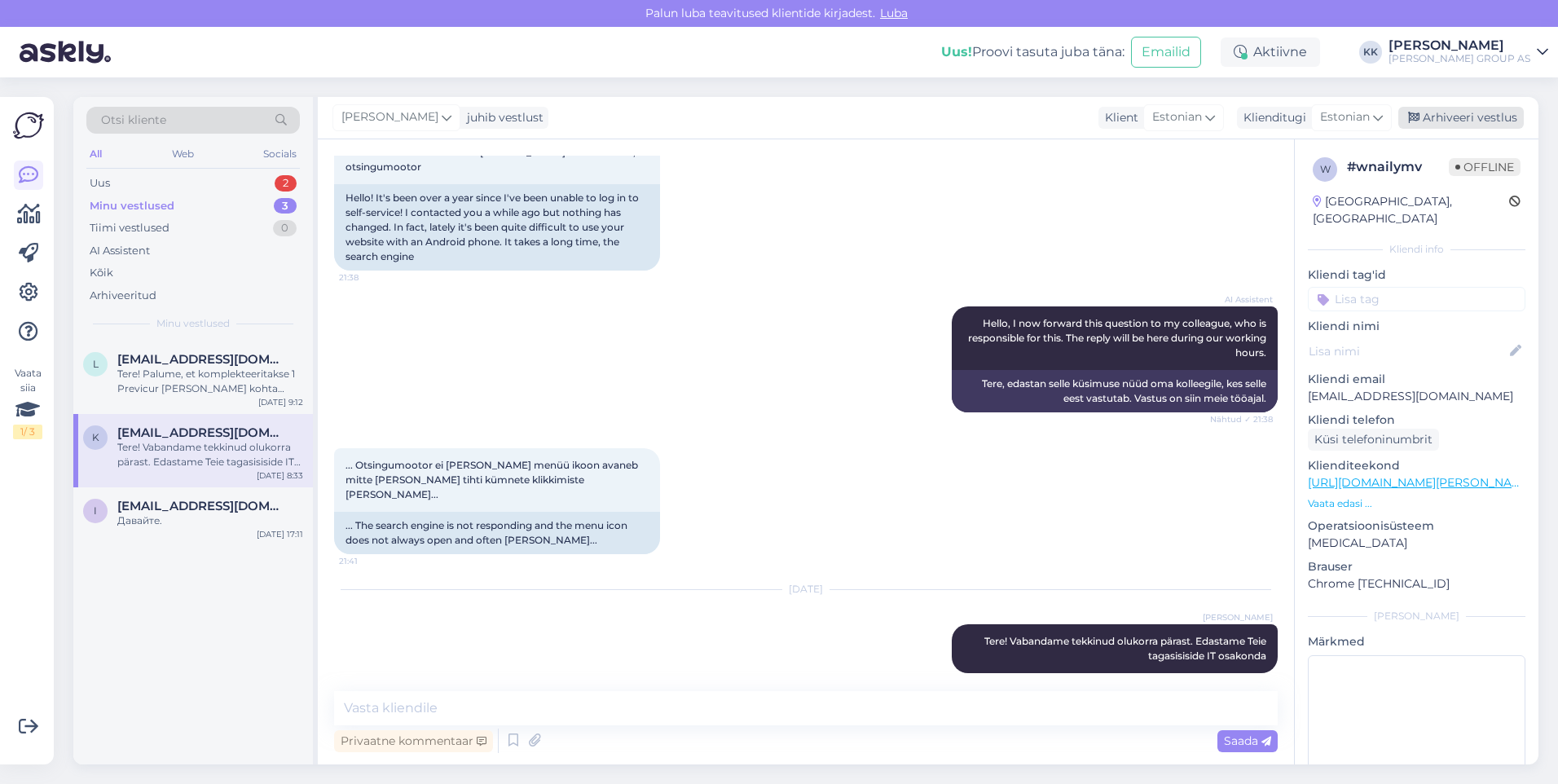
click at [1458, 113] on div "Arhiveeri vestlus" at bounding box center [1461, 118] width 126 height 22
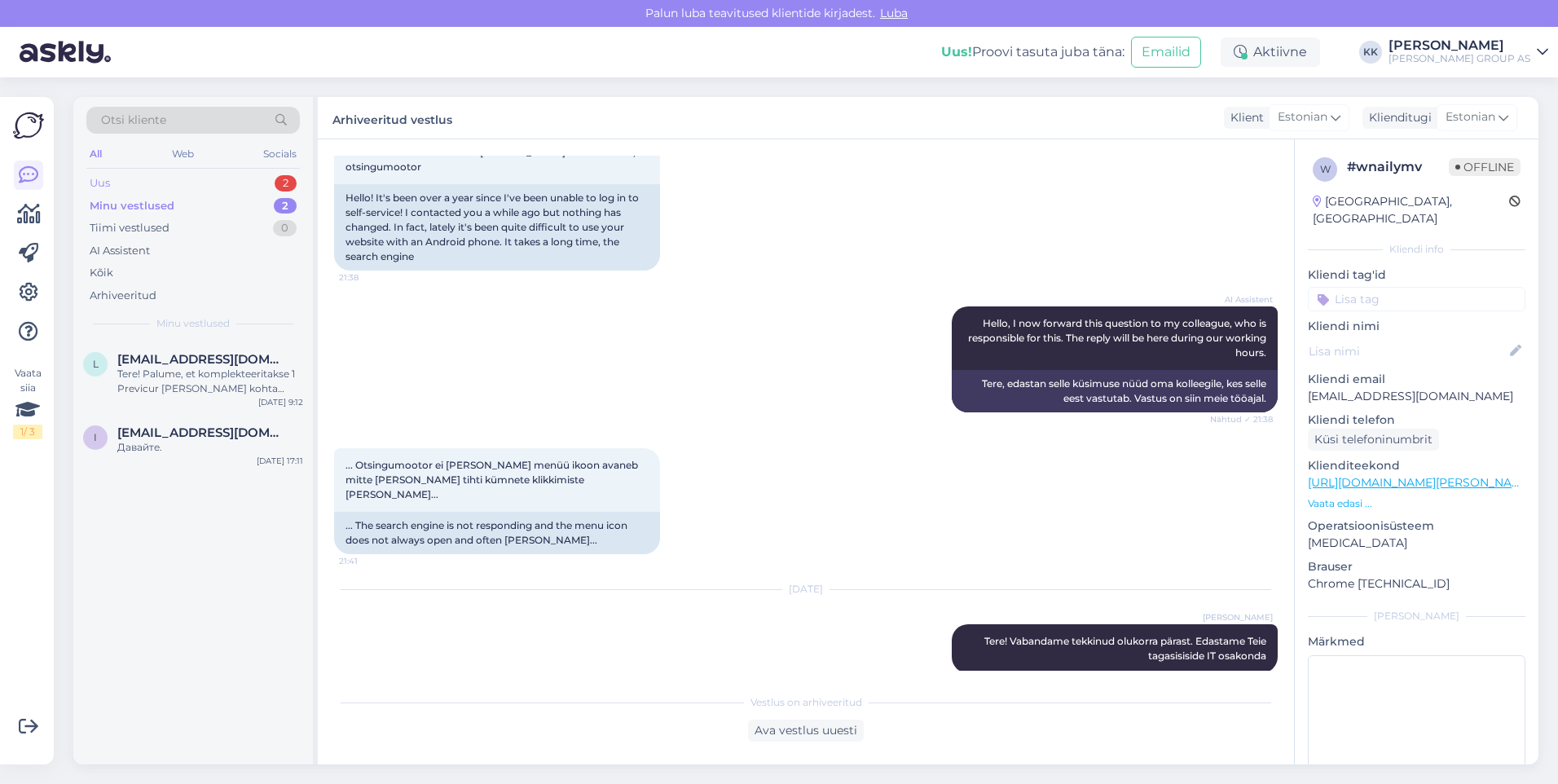
click at [142, 176] on div "Uus 2" at bounding box center [192, 183] width 213 height 23
click at [176, 441] on div "Hello, I now forward this question to my colleague, who is responsible for this…" at bounding box center [210, 454] width 186 height 29
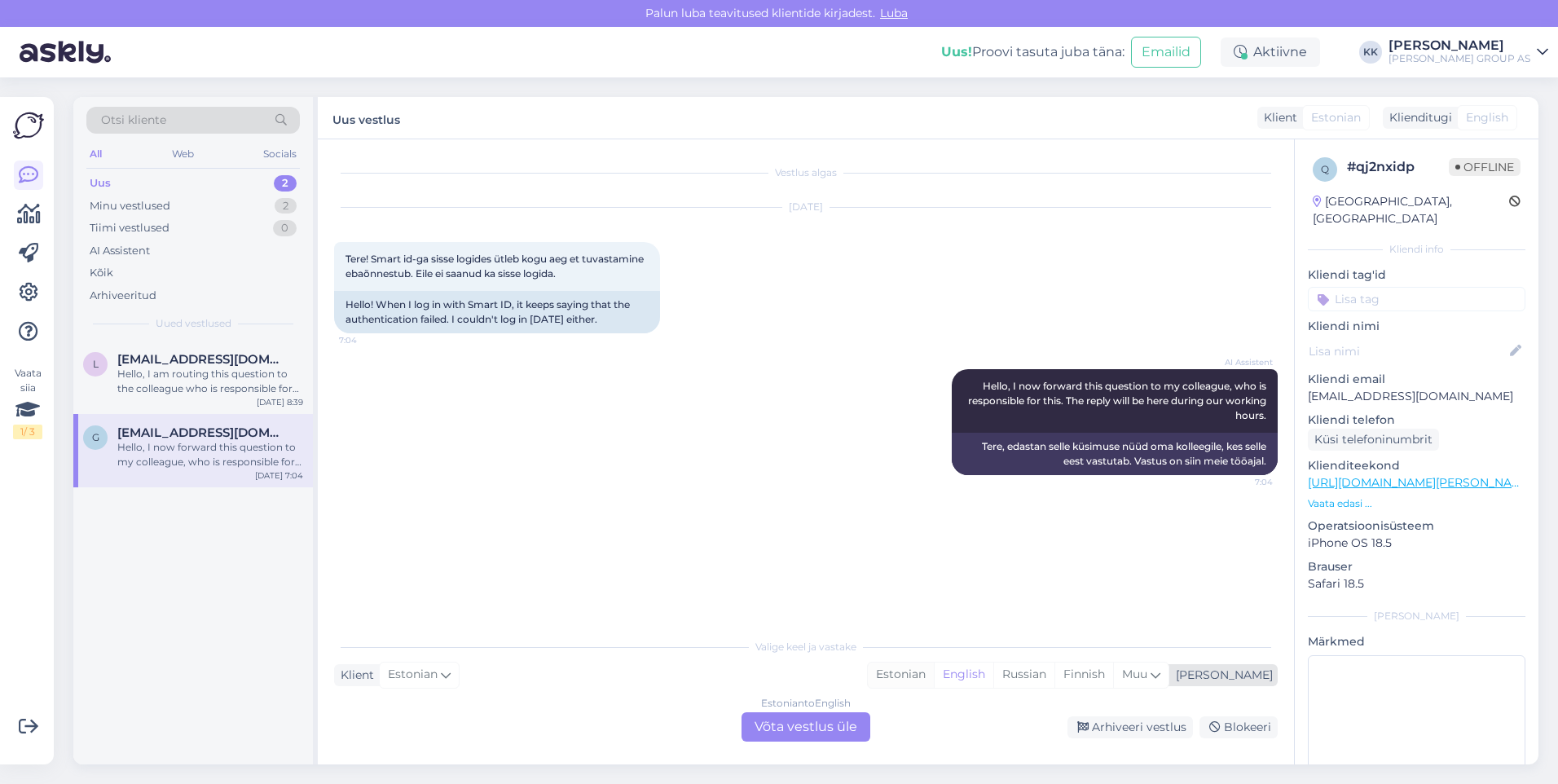
click at [934, 673] on div "Estonian" at bounding box center [900, 674] width 66 height 24
click at [810, 729] on div "Estonian to Estonian Võta vestlus üle" at bounding box center [806, 726] width 129 height 29
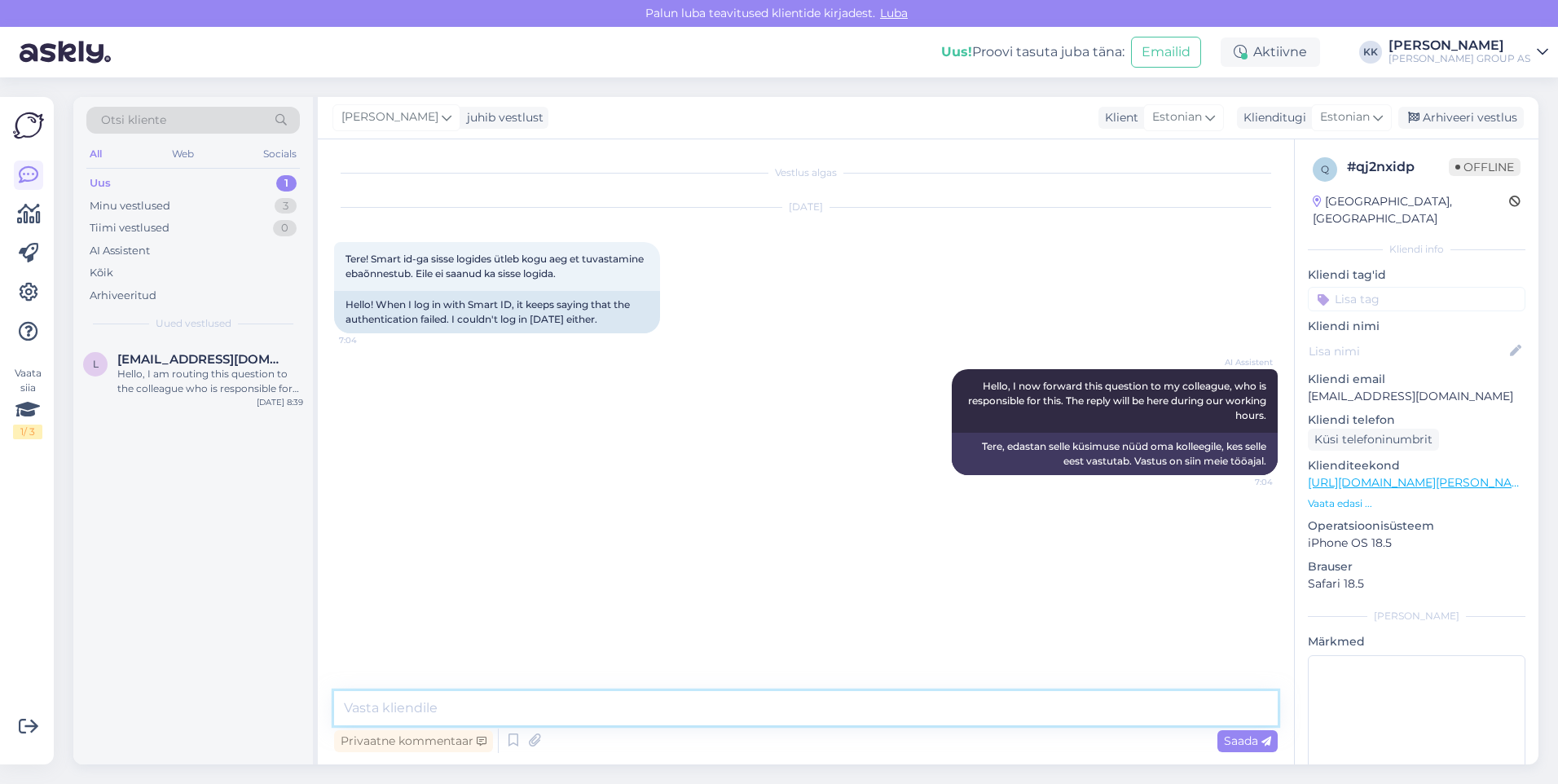
click at [392, 718] on textarea at bounding box center [806, 708] width 944 height 34
type textarea "Tere! Vabandame, kui sisselogimisega esineb probleeme. Võimalusel proovige ka s…"
click at [1250, 736] on span "Saada" at bounding box center [1248, 741] width 47 height 15
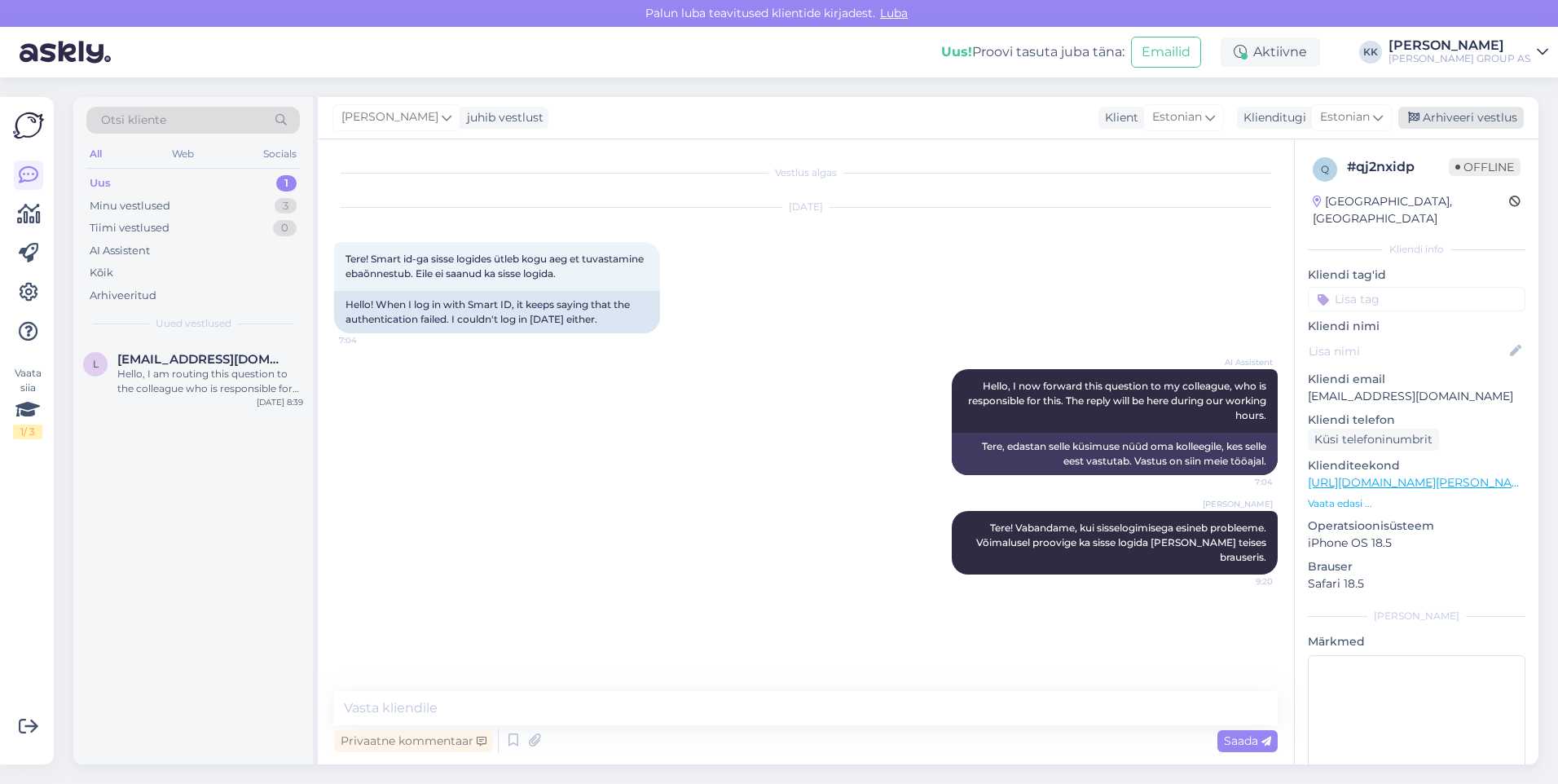
click at [1460, 115] on div "Arhiveeri vestlus" at bounding box center [1461, 118] width 126 height 22
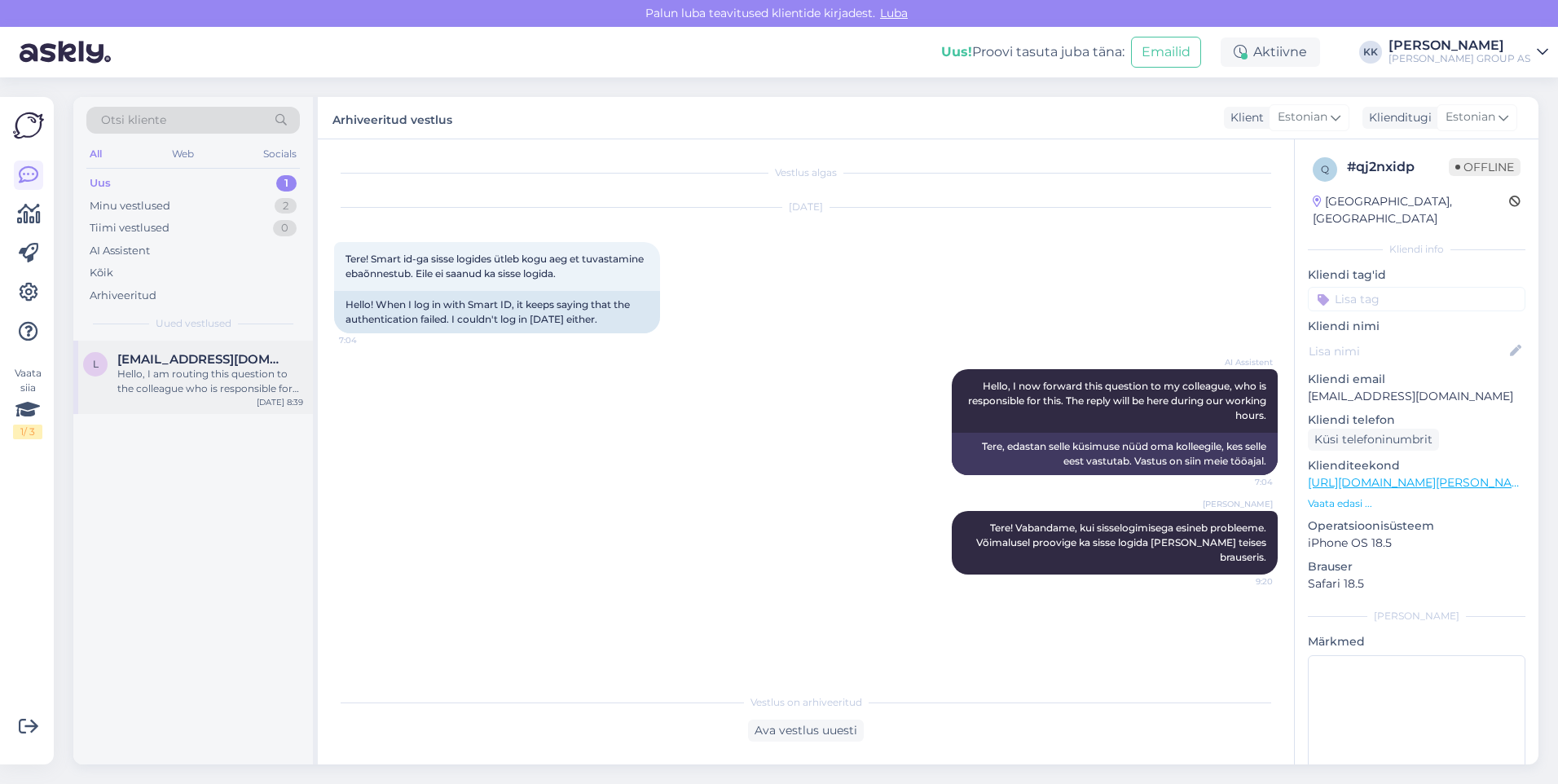
click at [141, 368] on div "Hello, I am routing this question to the colleague who is responsible for this …" at bounding box center [210, 381] width 186 height 29
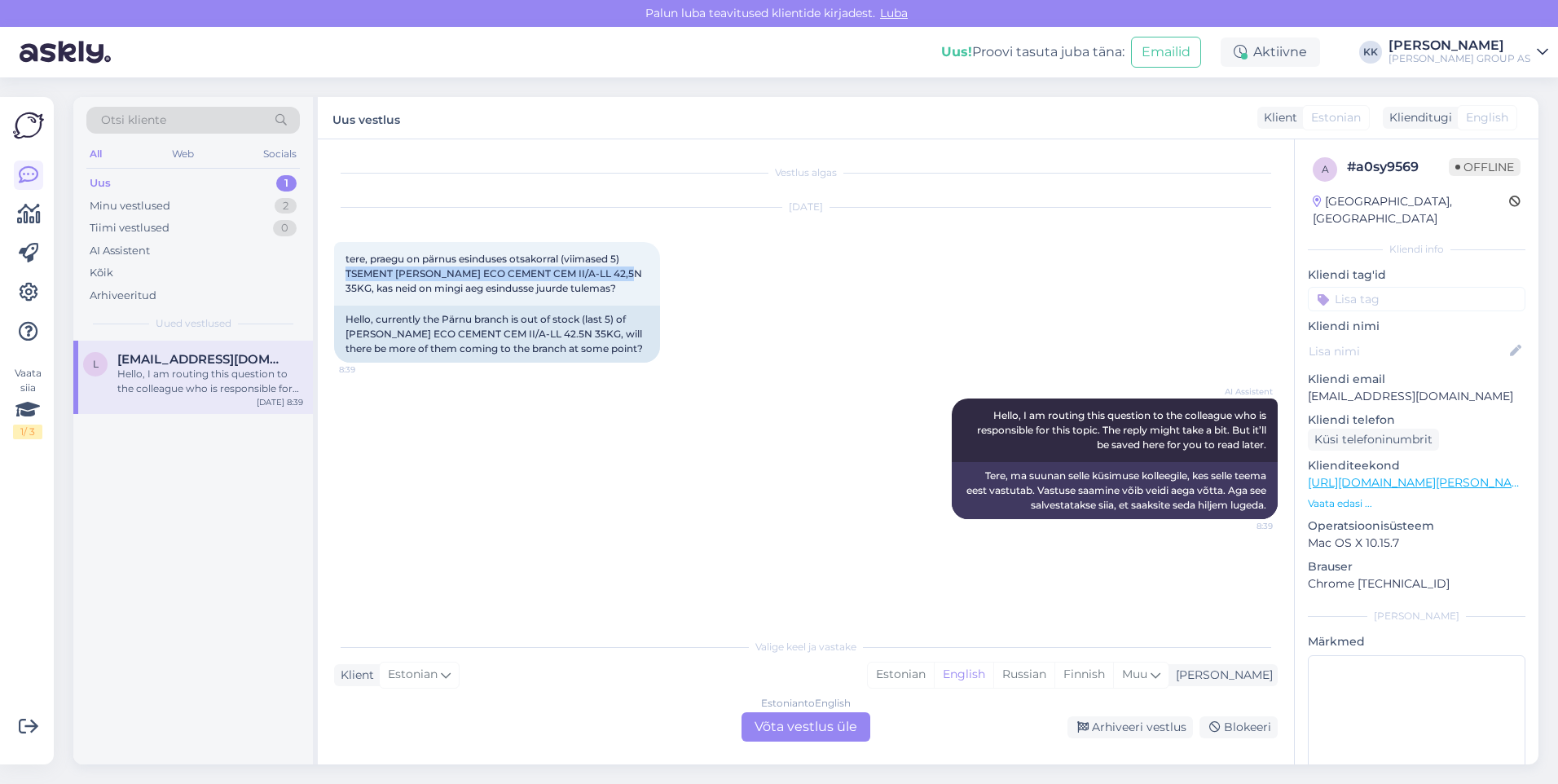
drag, startPoint x: 635, startPoint y: 273, endPoint x: 326, endPoint y: 279, distance: 309.1
click at [326, 279] on div "Vestlus algas [DATE] tere, praegu on [GEOGRAPHIC_DATA] esinduses otsakorral (vi…" at bounding box center [806, 452] width 976 height 625
drag, startPoint x: 326, startPoint y: 279, endPoint x: 370, endPoint y: 274, distance: 44.3
copy span "TSEMENT [PERSON_NAME] ECO CEMENT CEM II/A-LL 42,5N 35KG"
click at [934, 674] on div "Estonian" at bounding box center [900, 674] width 66 height 24
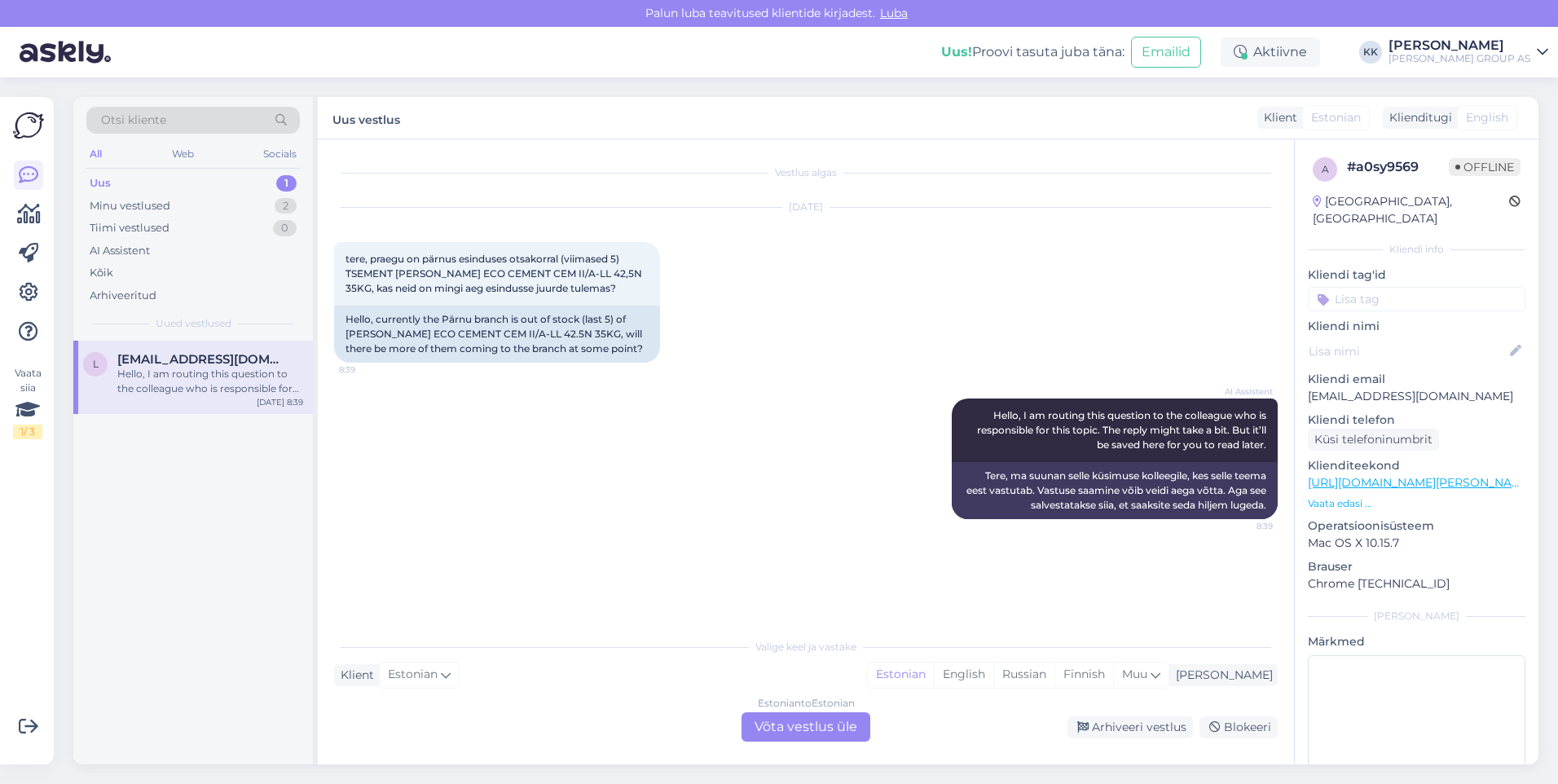
click at [812, 725] on div "Estonian to Estonian Võta vestlus üle" at bounding box center [806, 726] width 129 height 29
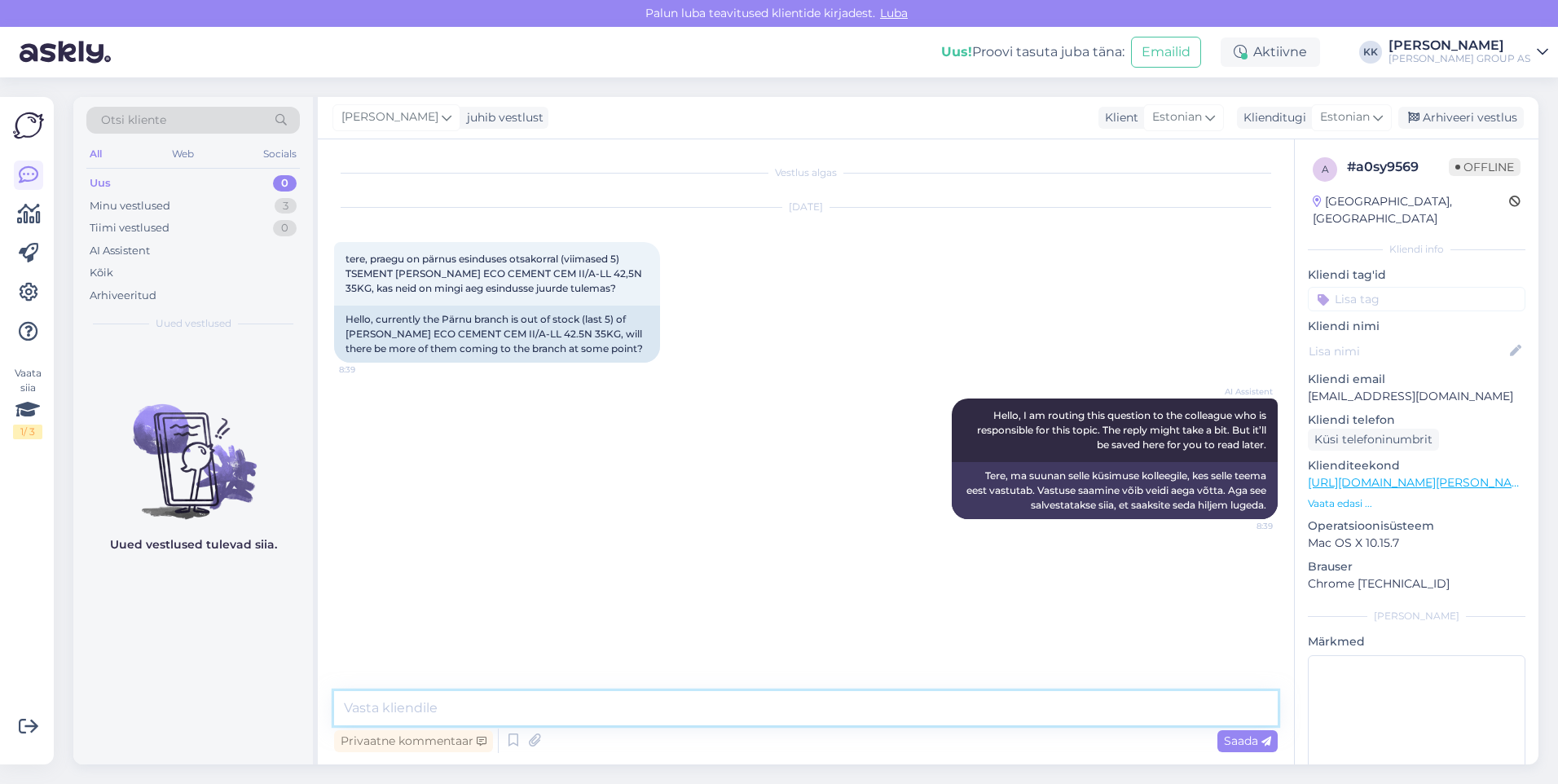
click at [416, 710] on textarea at bounding box center [806, 708] width 944 height 34
type textarea "Jah, kindlasti on juurde tulemas"
click at [1236, 737] on span "Saada" at bounding box center [1248, 741] width 47 height 15
click at [1454, 113] on div "Arhiveeri vestlus" at bounding box center [1461, 118] width 126 height 22
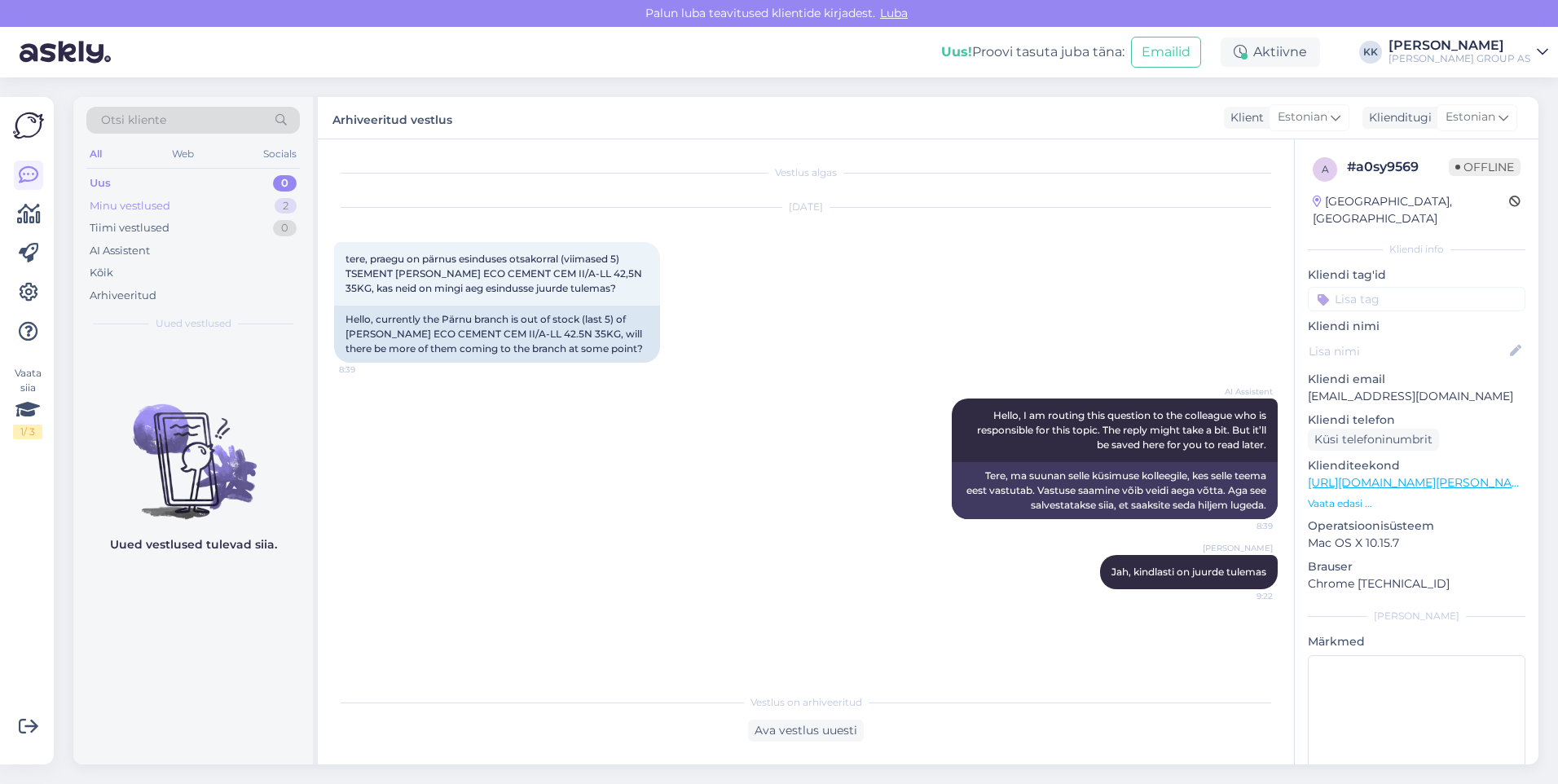
click at [118, 204] on div "Minu vestlused" at bounding box center [130, 206] width 80 height 16
